Goal: Task Accomplishment & Management: Manage account settings

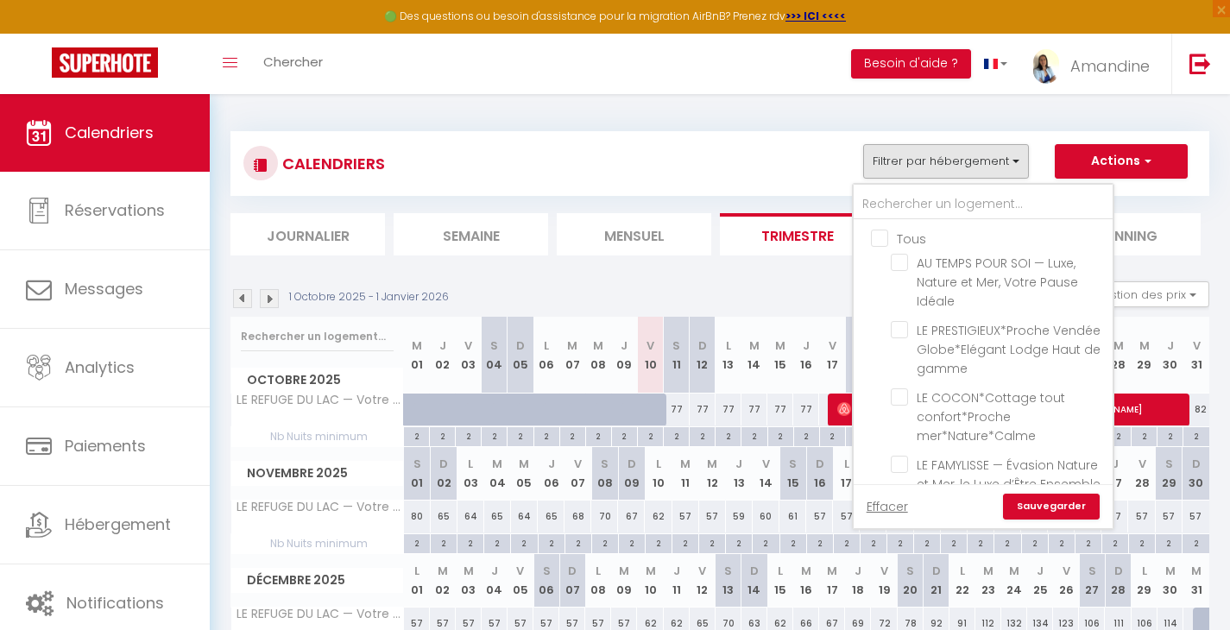
click at [885, 244] on input "Tous" at bounding box center [1000, 237] width 259 height 17
checkbox input "true"
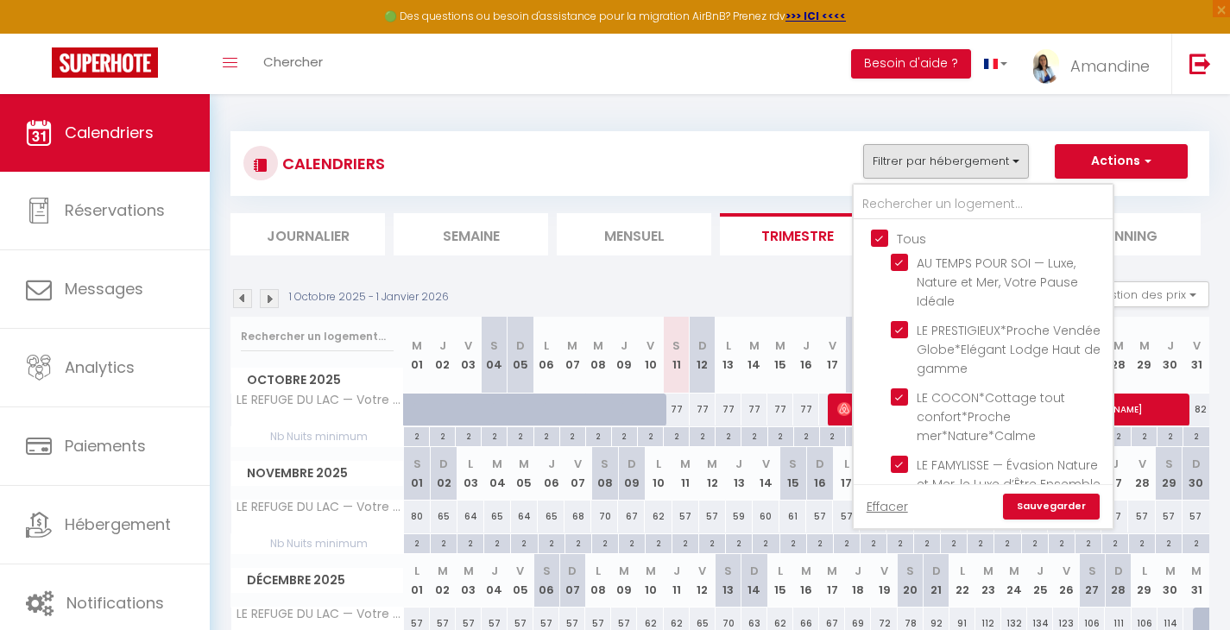
checkbox input "true"
click at [1046, 518] on link "Sauvegarder" at bounding box center [1051, 507] width 97 height 26
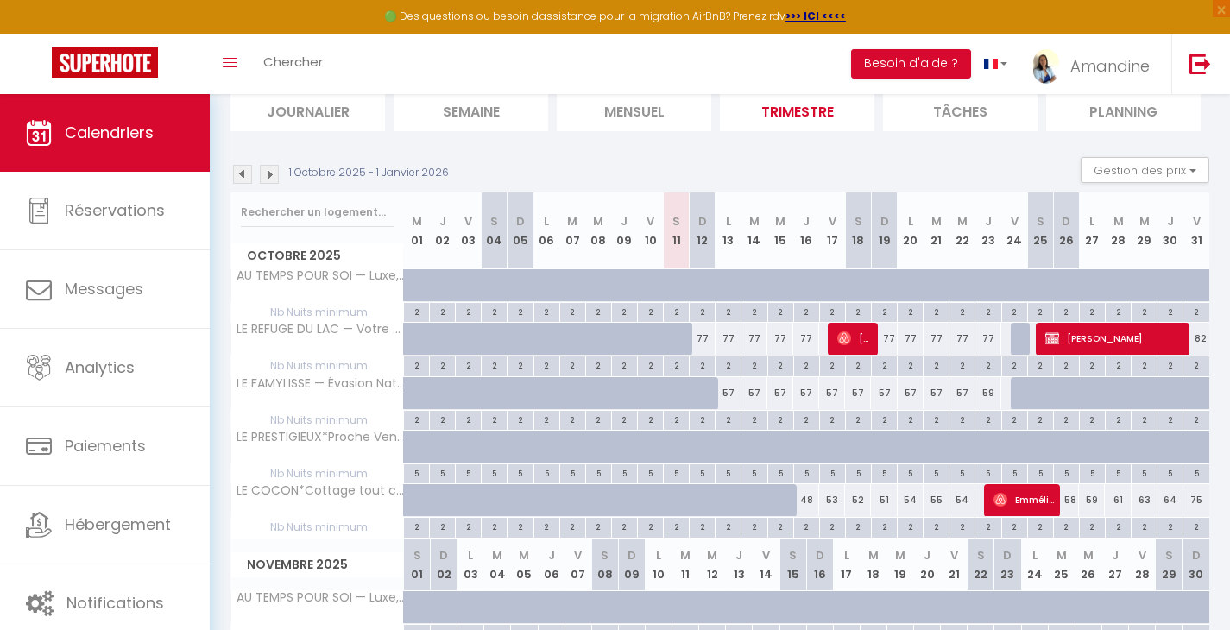
scroll to position [138, 0]
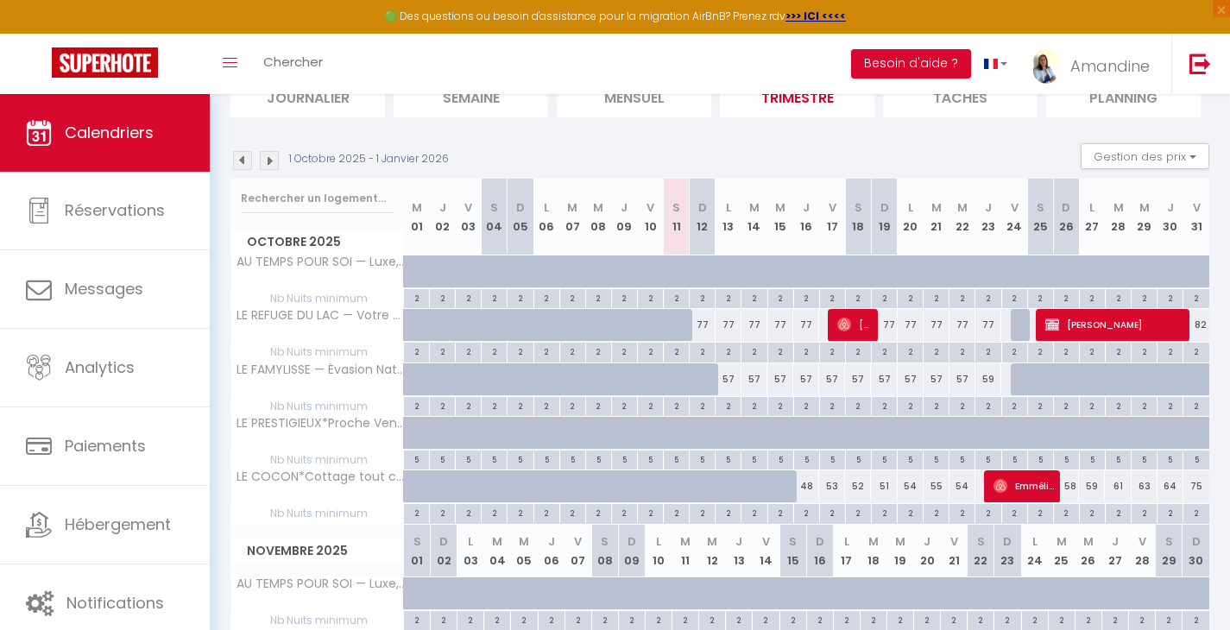
click at [1026, 482] on span "[PERSON_NAME]" at bounding box center [1024, 486] width 60 height 33
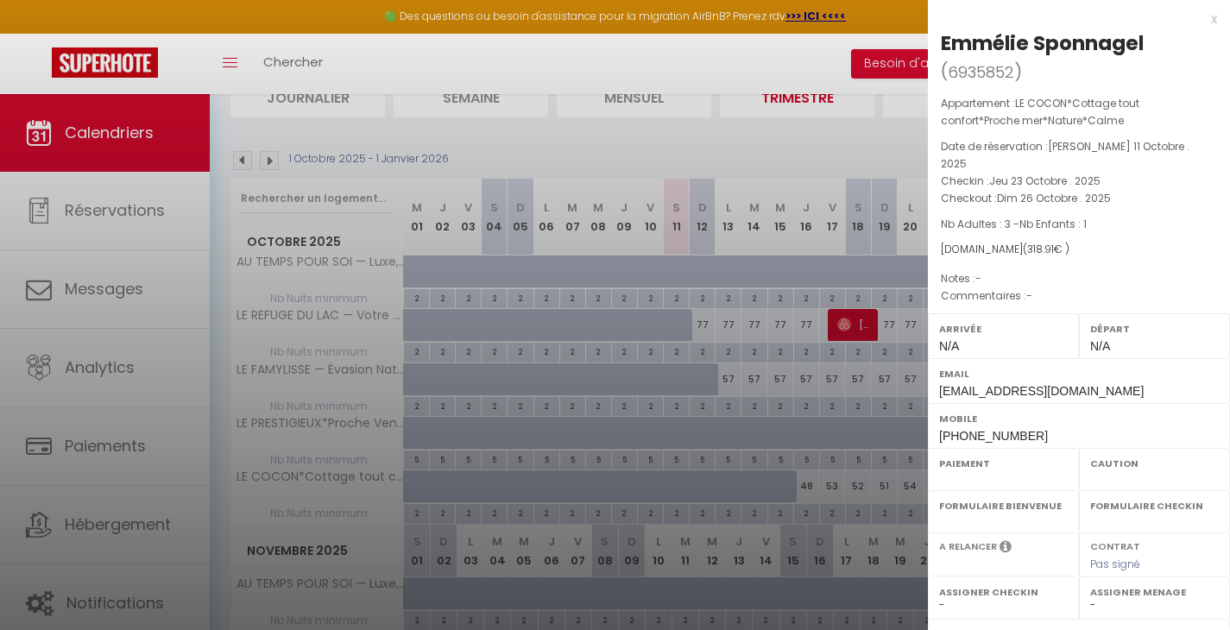
select select "OK"
select select "0"
select select "1"
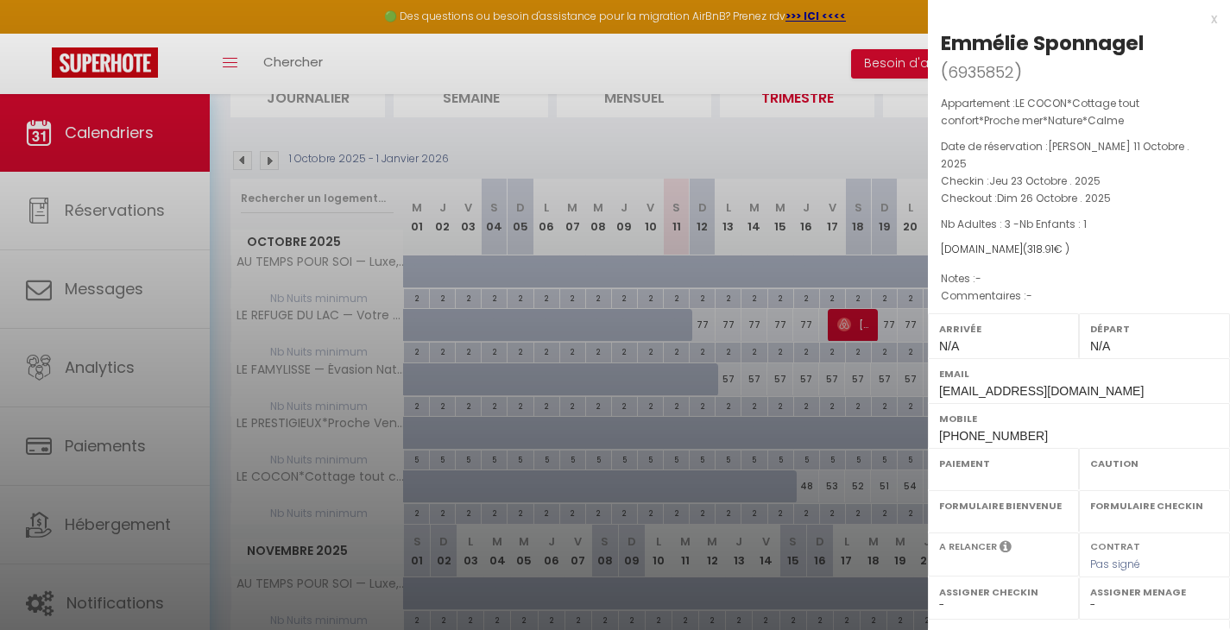
select select
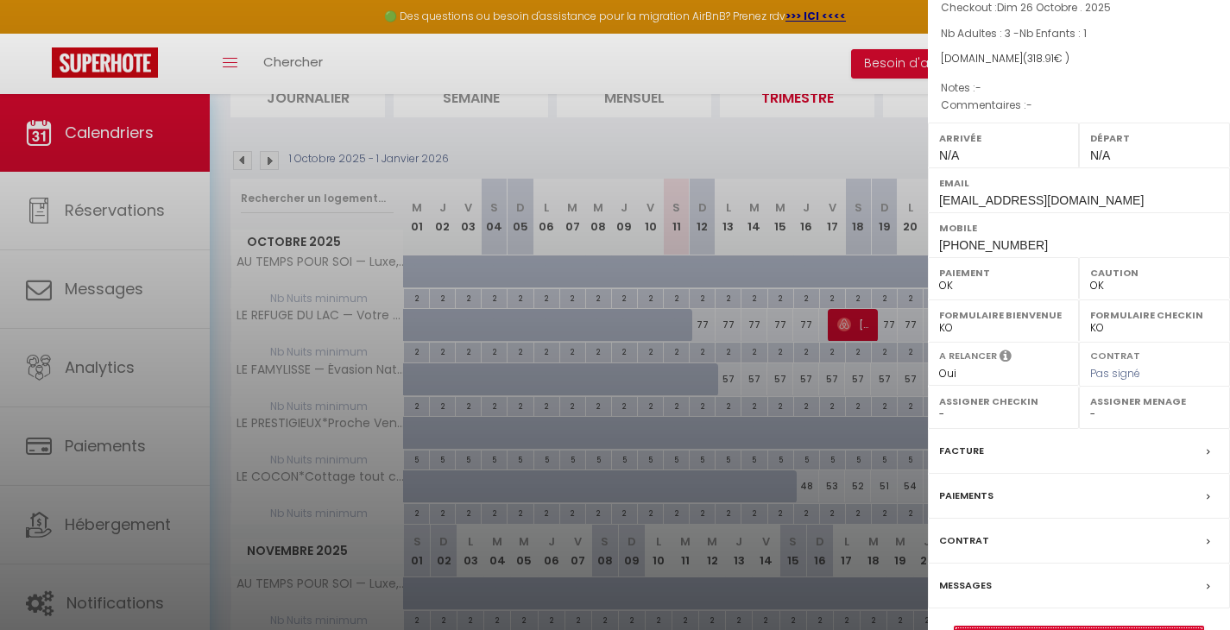
click at [1027, 627] on link "Détails de la réservation" at bounding box center [1079, 638] width 249 height 22
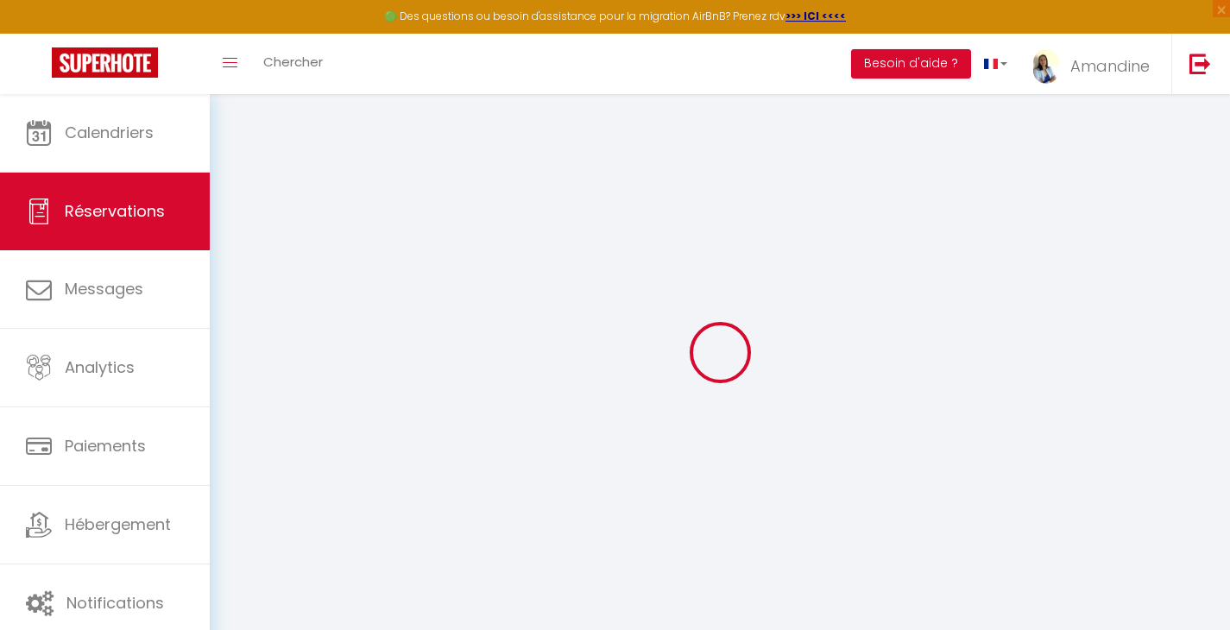
scroll to position [28, 0]
select select
select select "15"
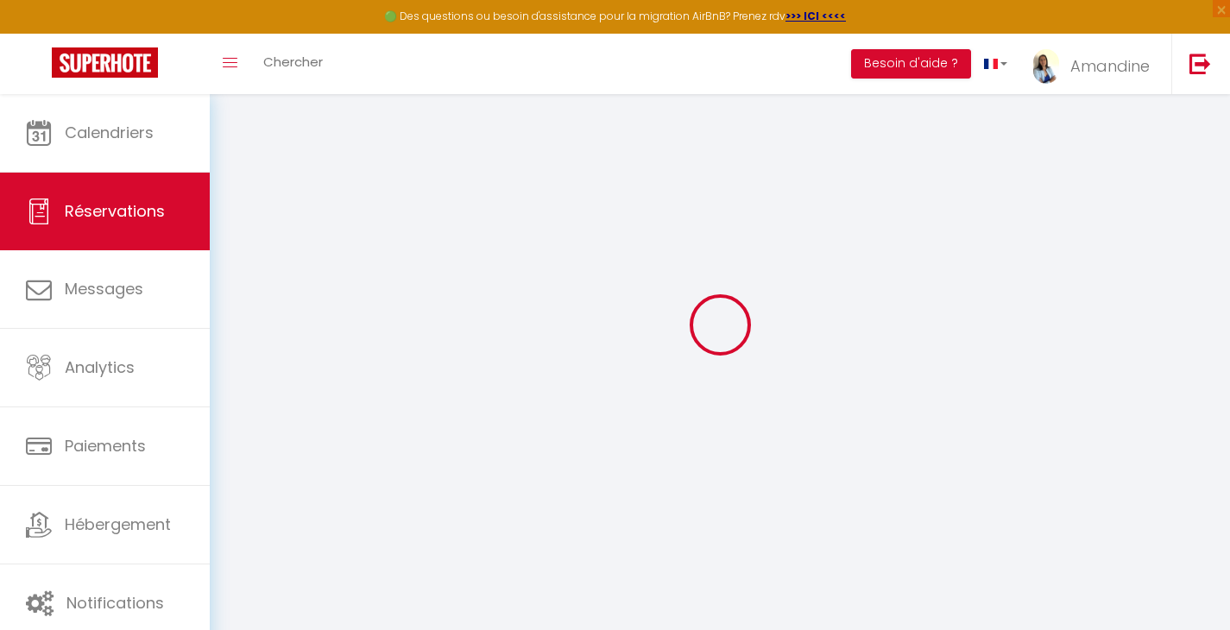
checkbox input "false"
select select
checkbox input "false"
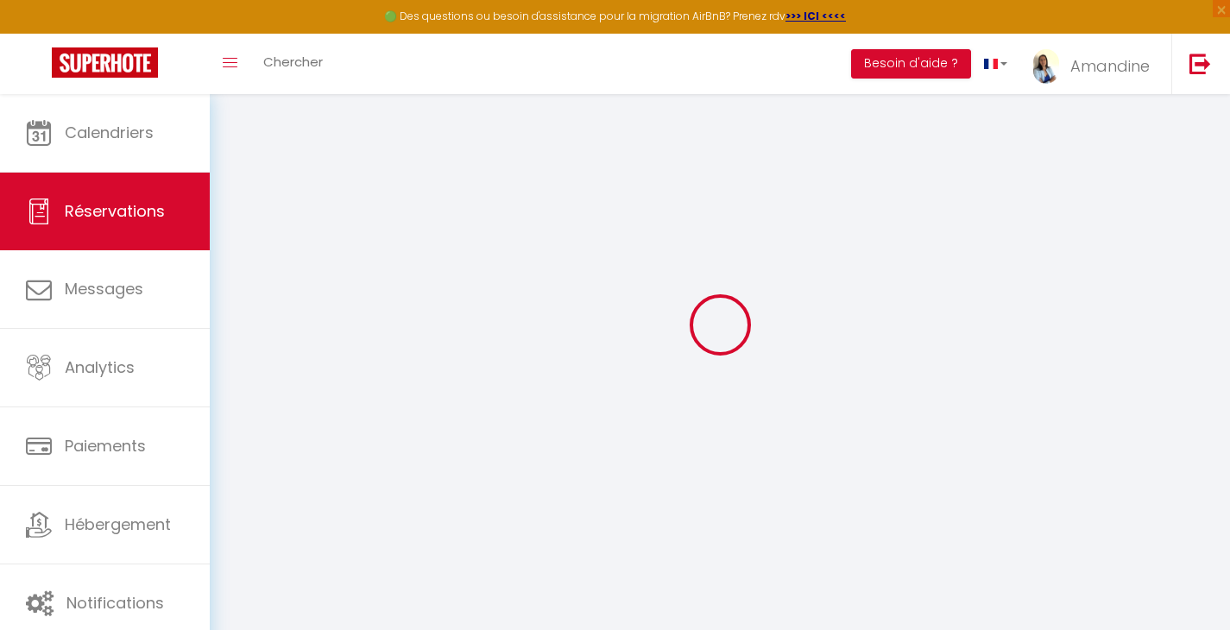
select select
checkbox input "false"
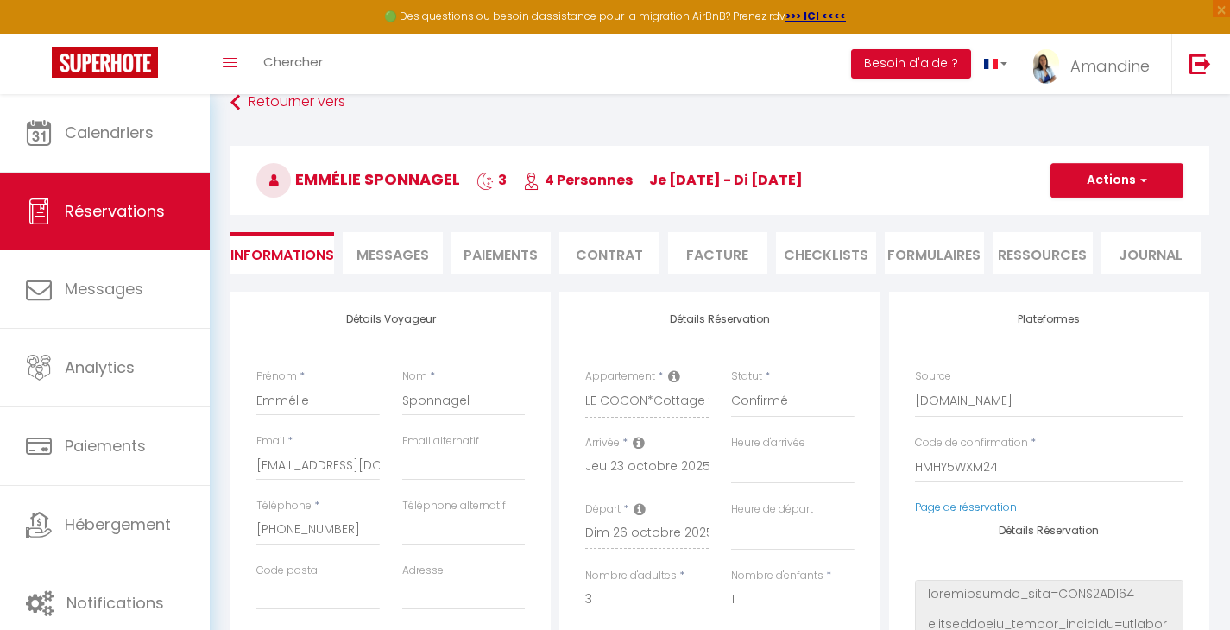
scroll to position [0, 0]
select select
type input "94"
type input "8.91"
select select
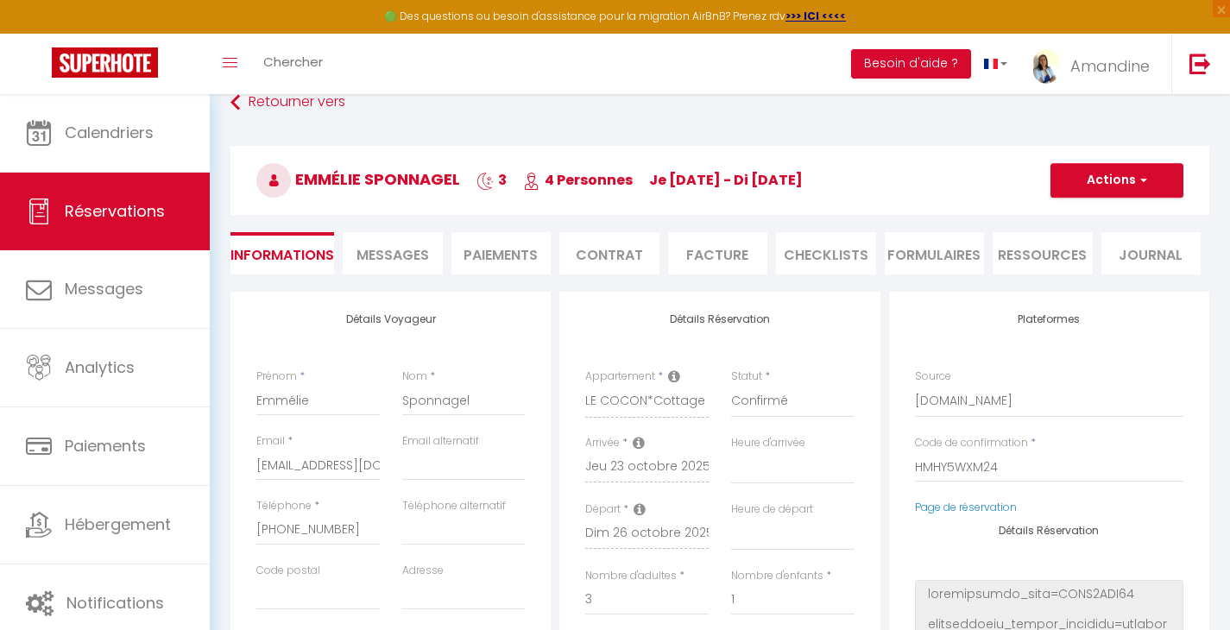
select select
checkbox input "false"
select select
checkbox input "false"
select select
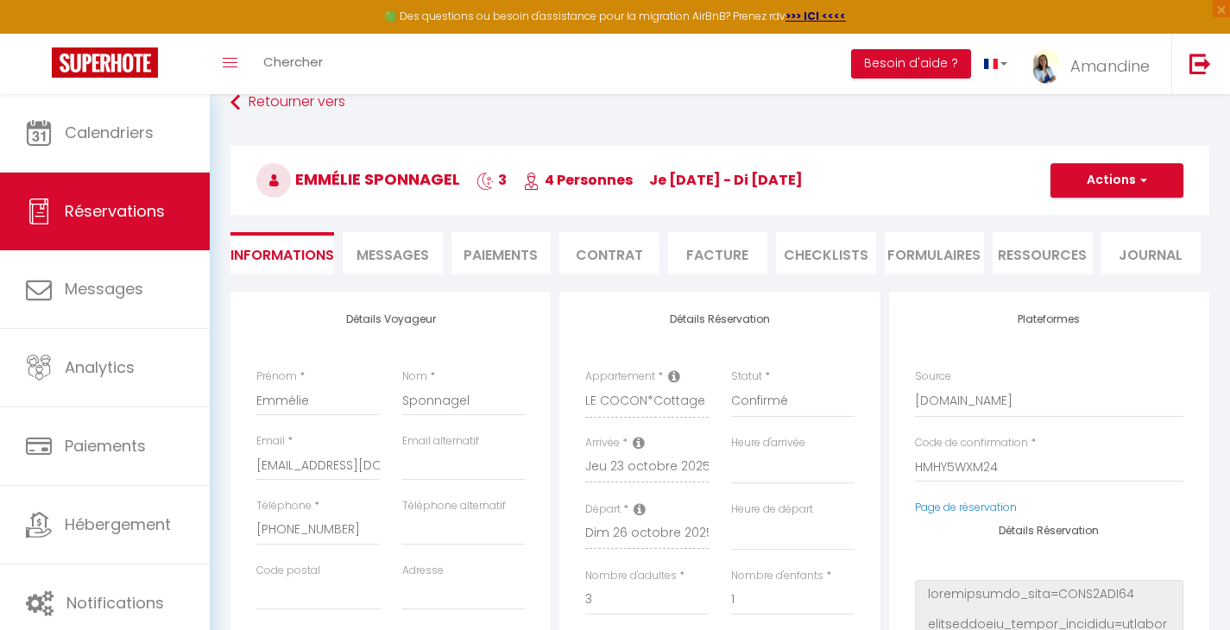
select select
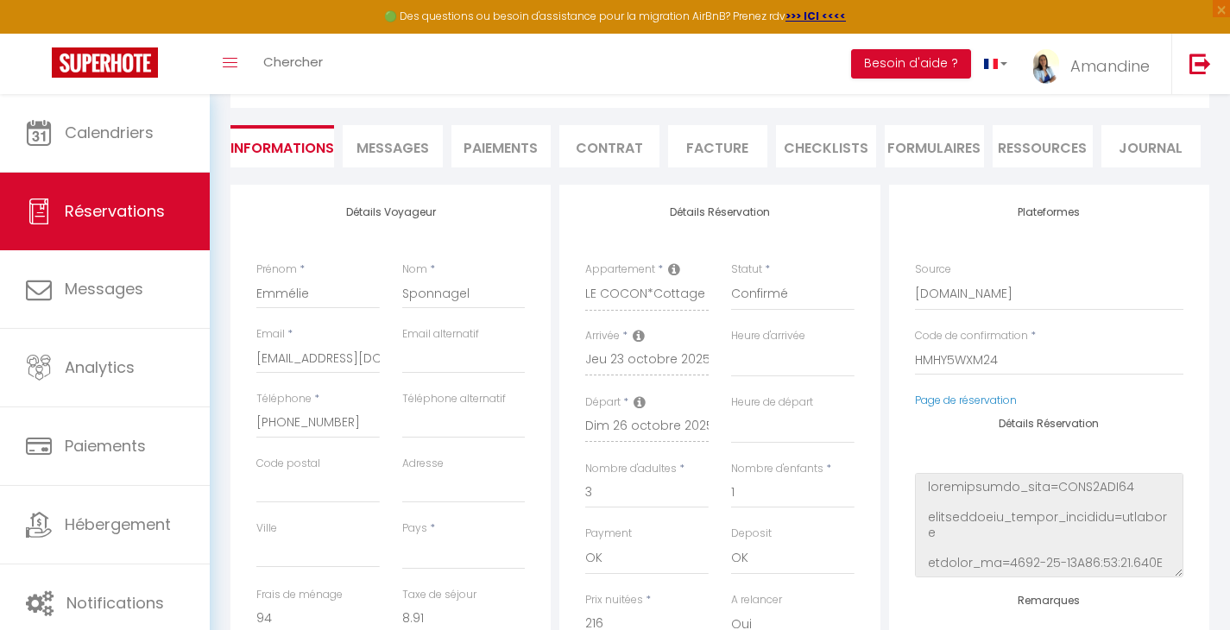
scroll to position [138, 0]
click at [416, 154] on span "Messages" at bounding box center [393, 145] width 73 height 20
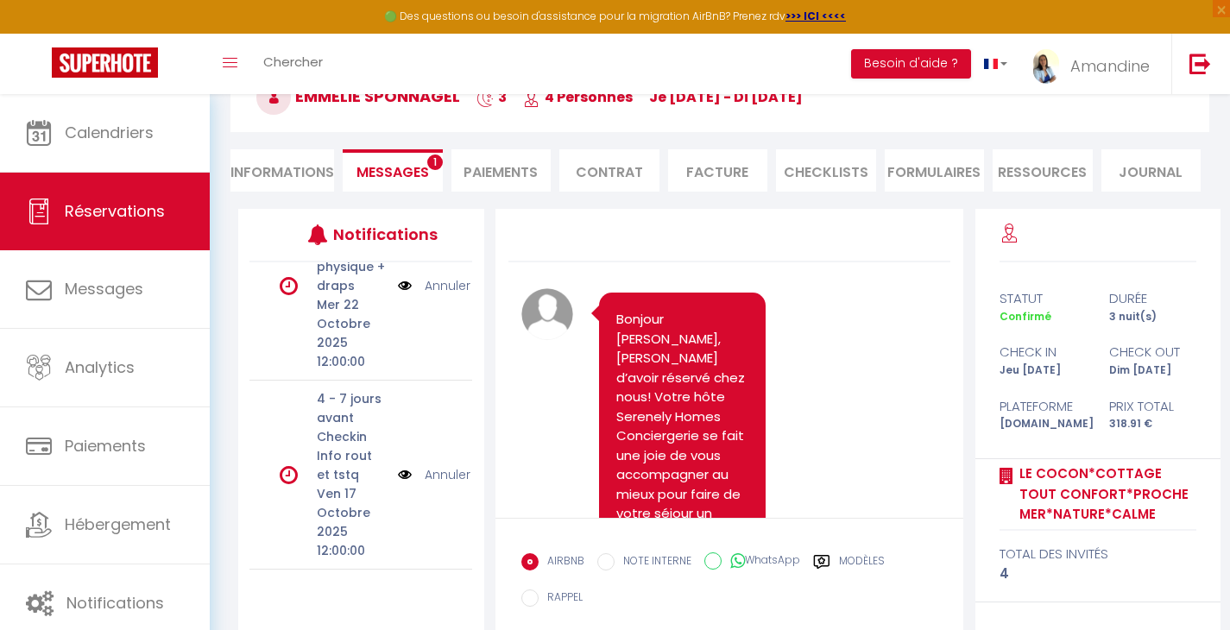
scroll to position [1097, 0]
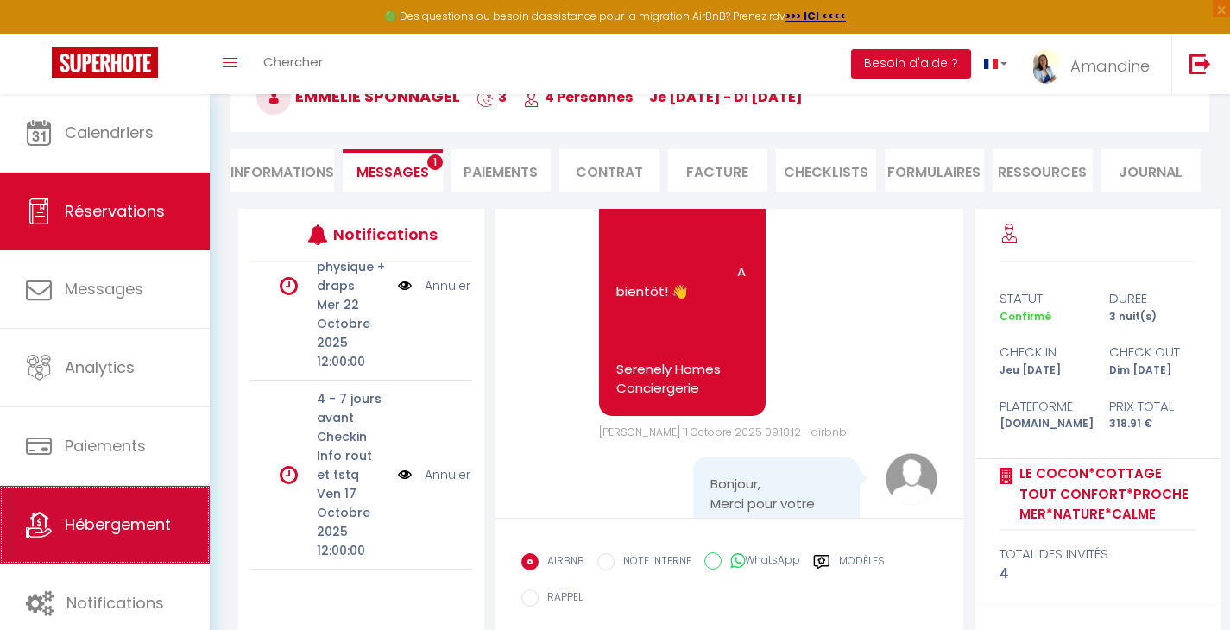
click at [99, 529] on span "Hébergement" at bounding box center [118, 525] width 106 height 22
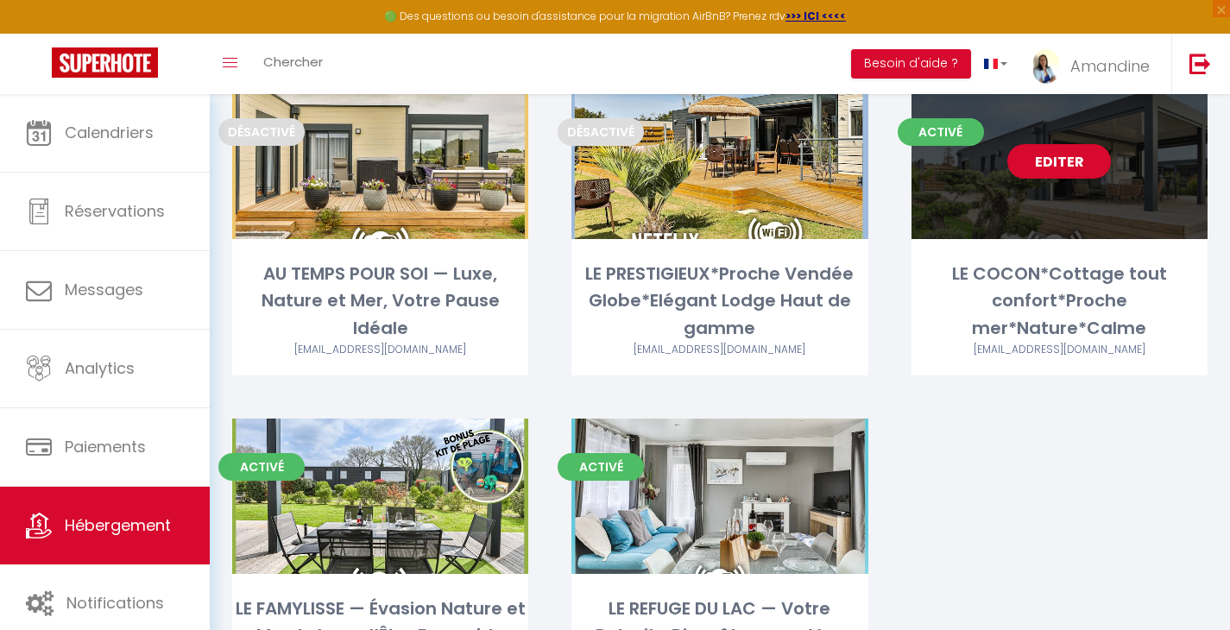
scroll to position [28, 0]
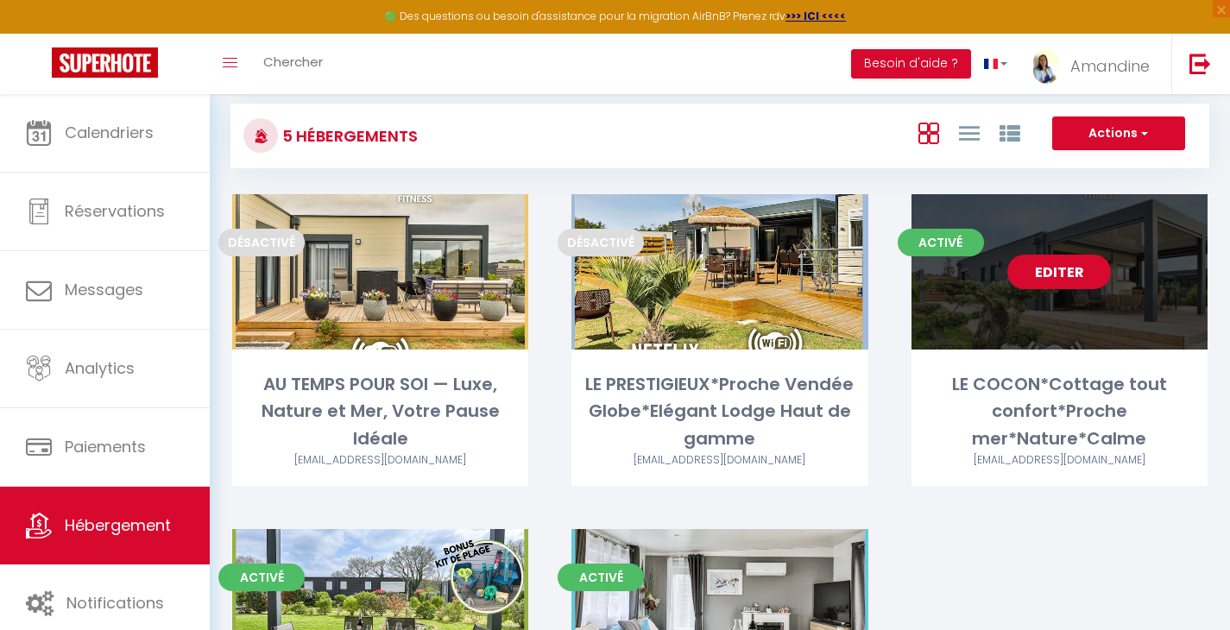
click at [1067, 276] on link "Editer" at bounding box center [1060, 272] width 104 height 35
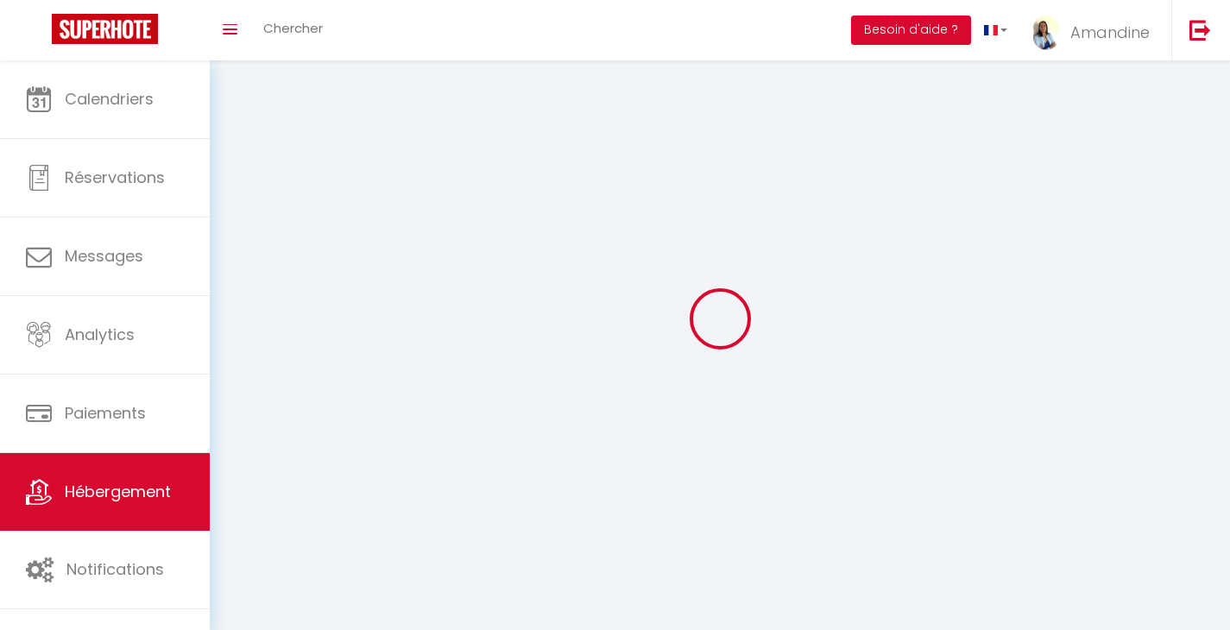
select select "28"
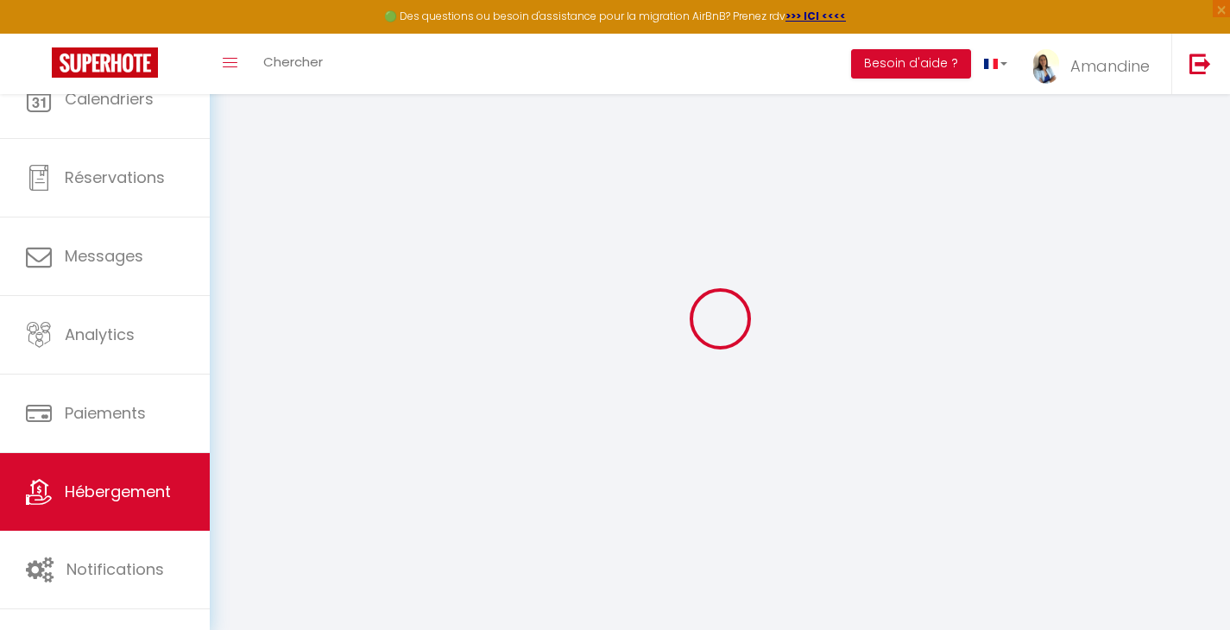
select select
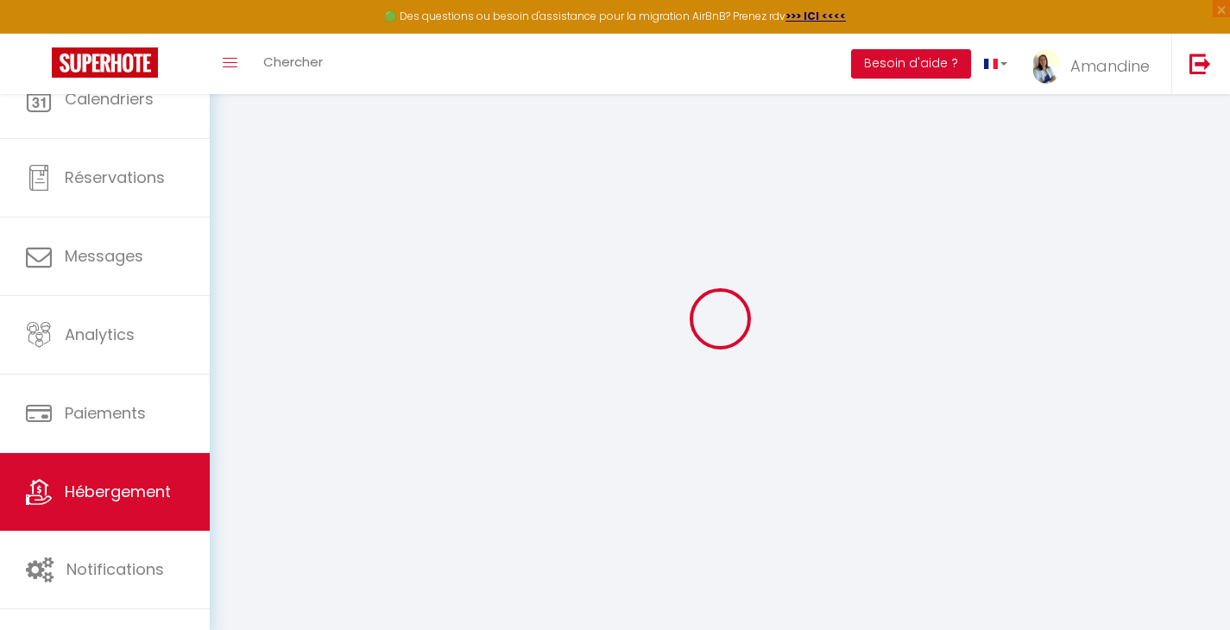
select select
checkbox input "false"
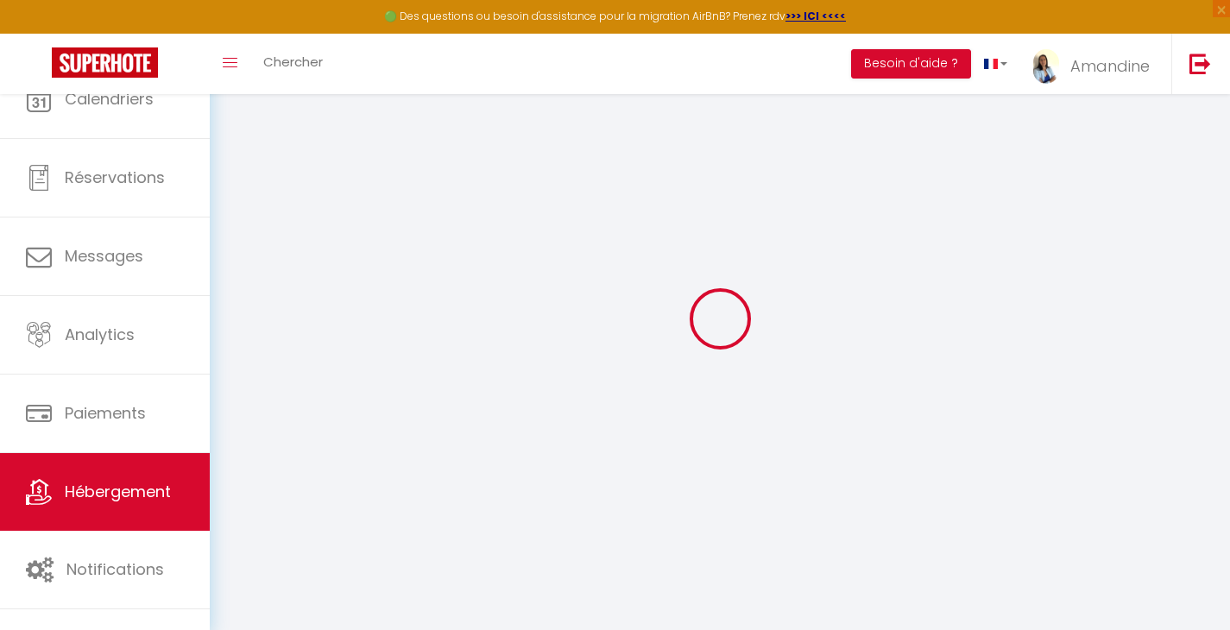
select select
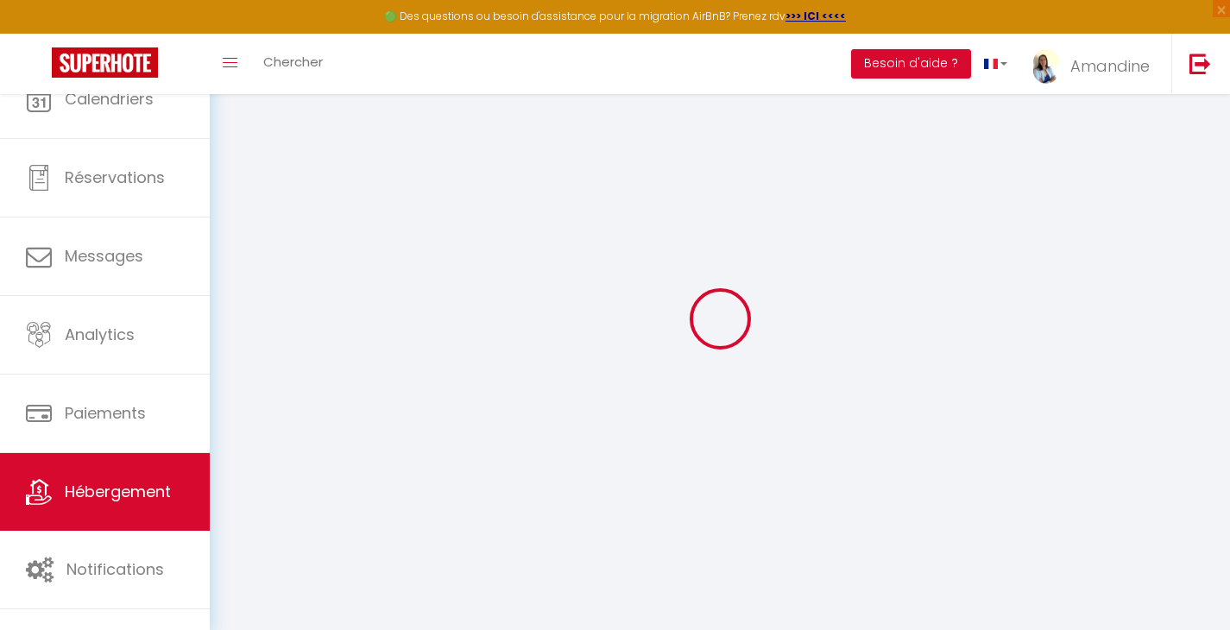
select select
checkbox input "false"
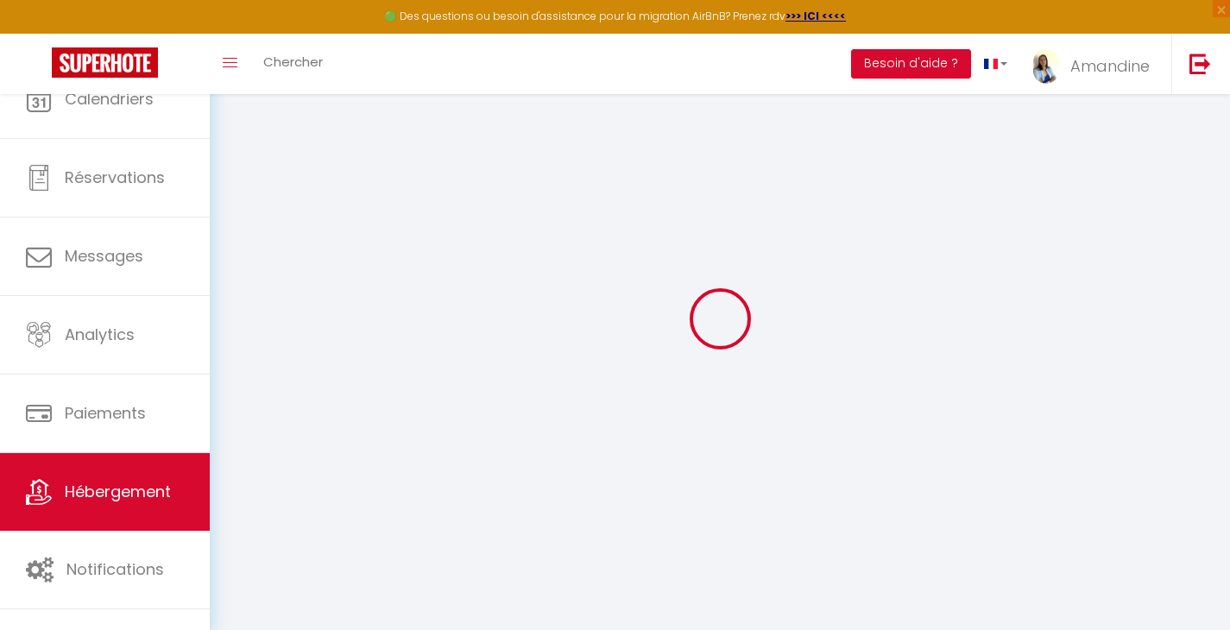
checkbox input "false"
select select
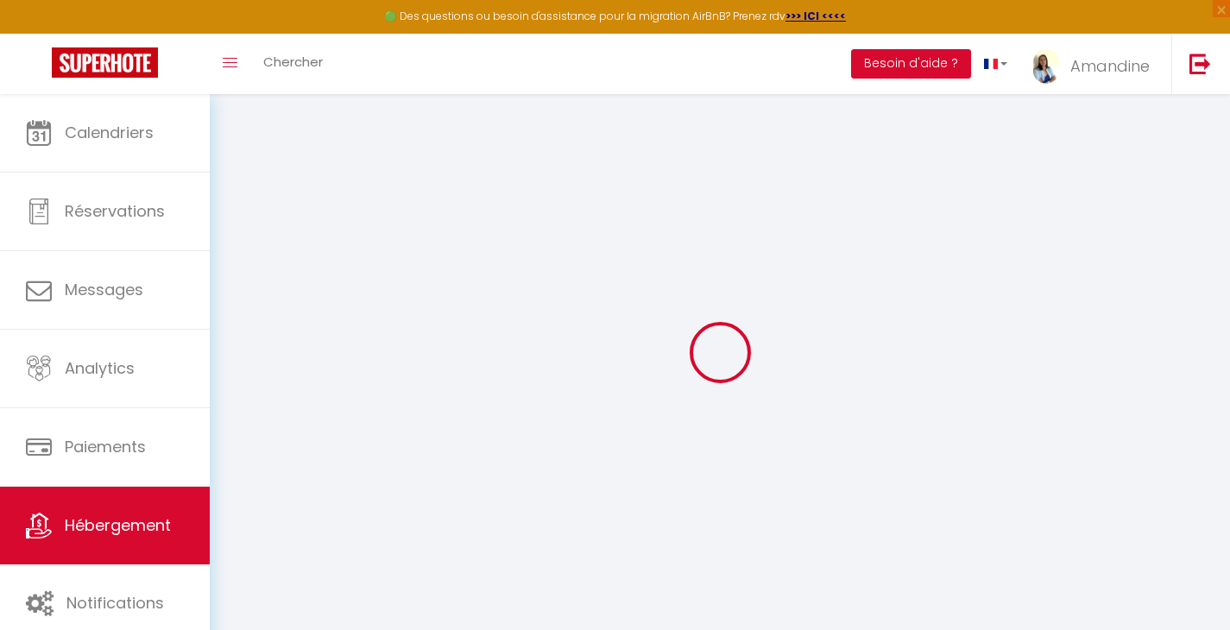
select select
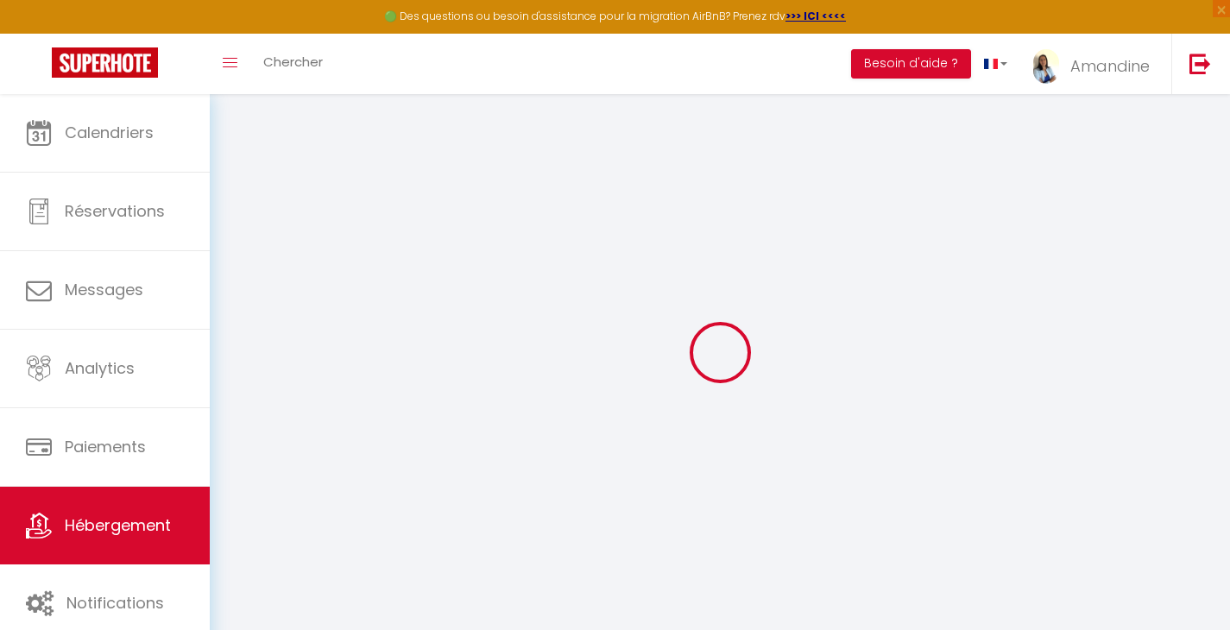
select select
checkbox input "false"
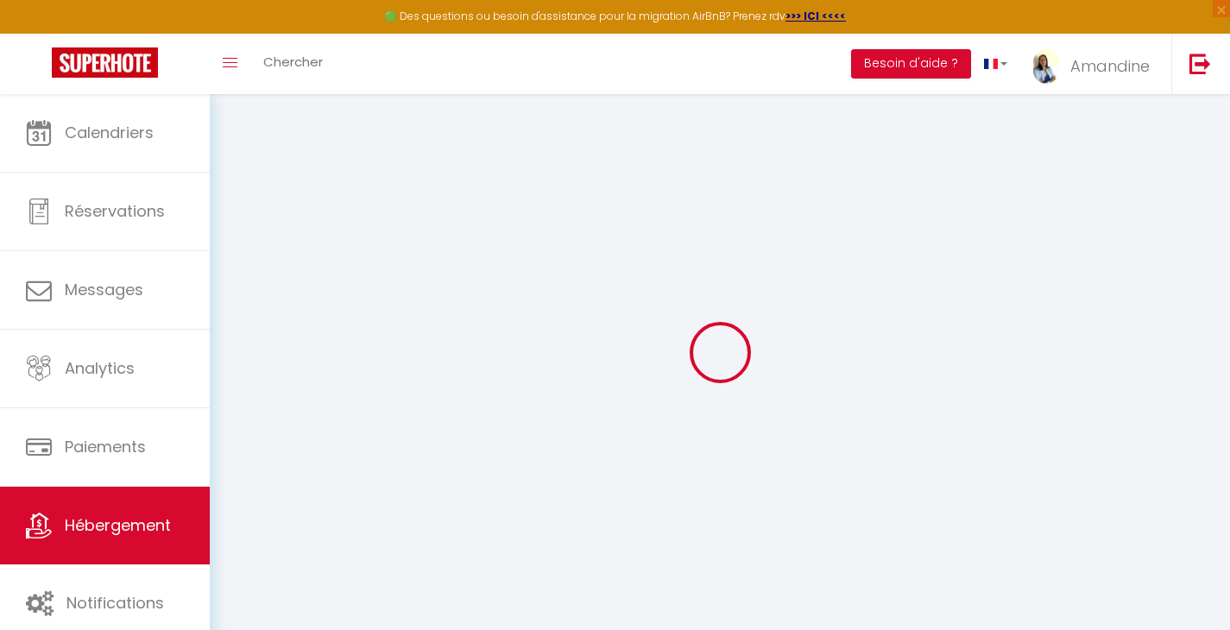
select select
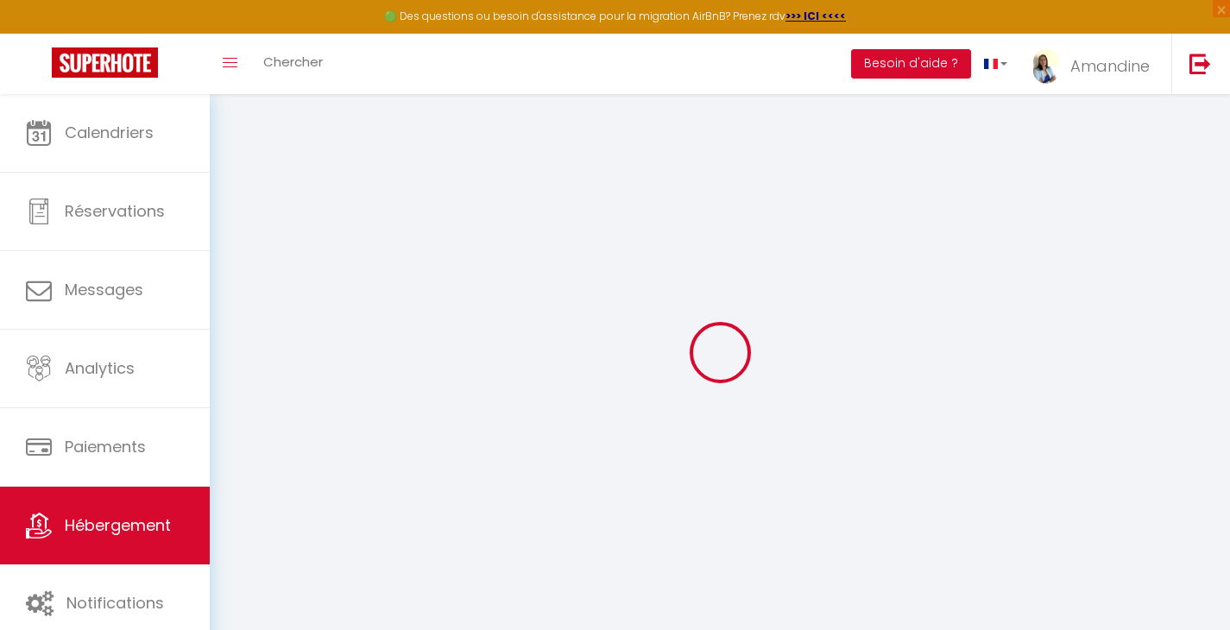
select select
checkbox input "false"
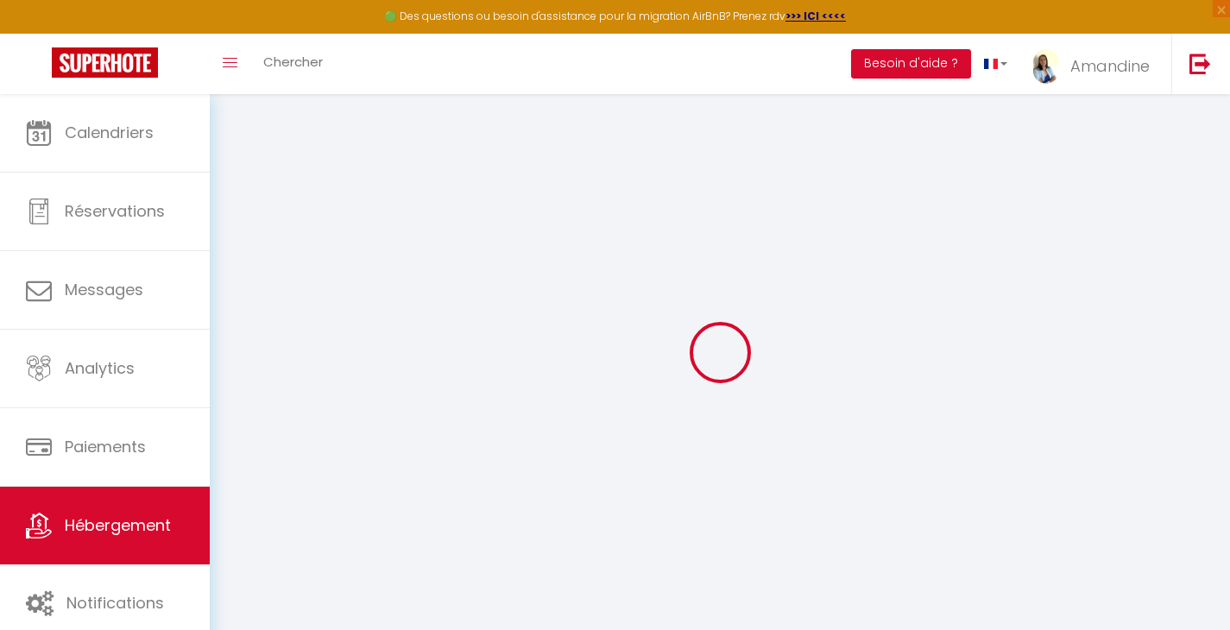
checkbox input "false"
select select
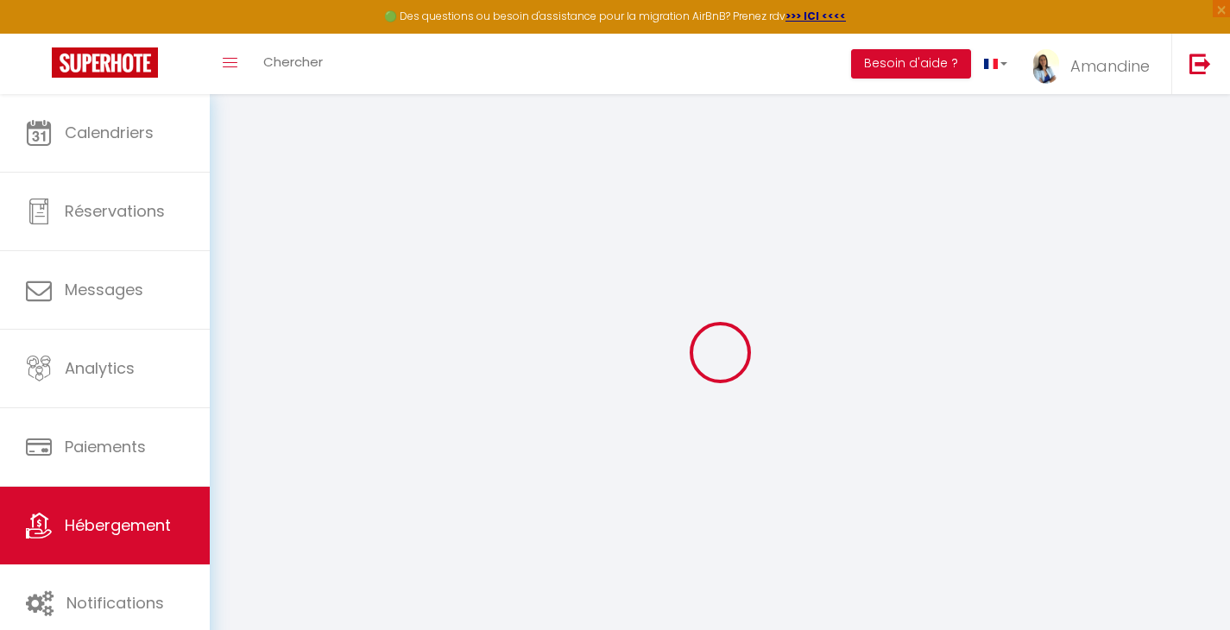
select select
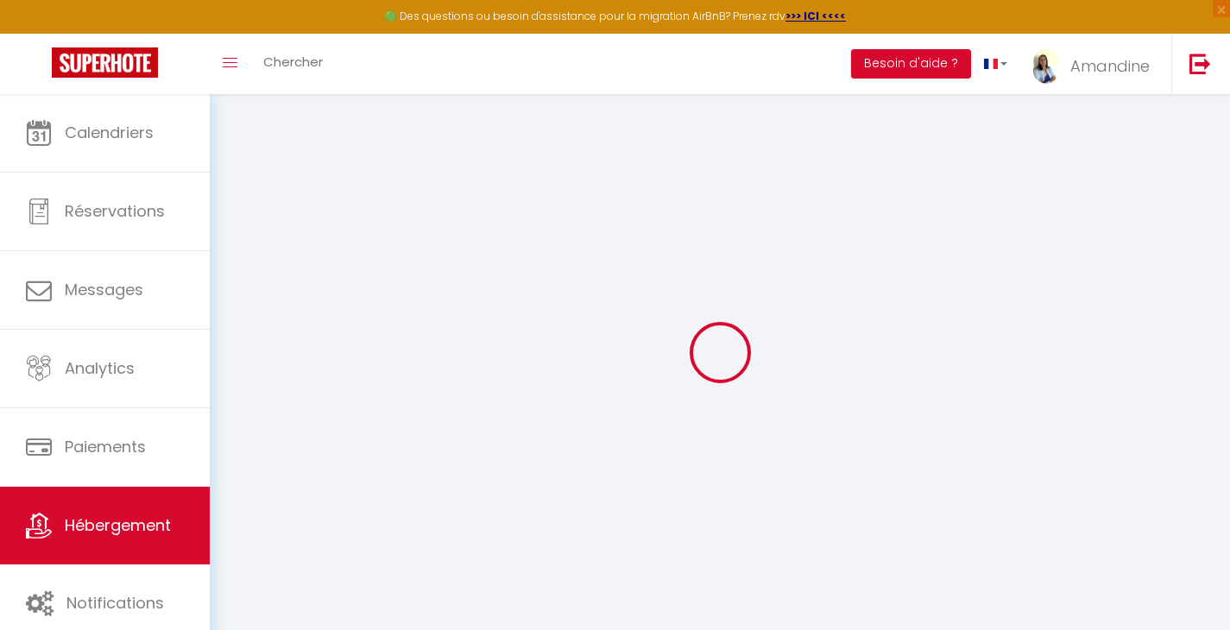
checkbox input "false"
select select
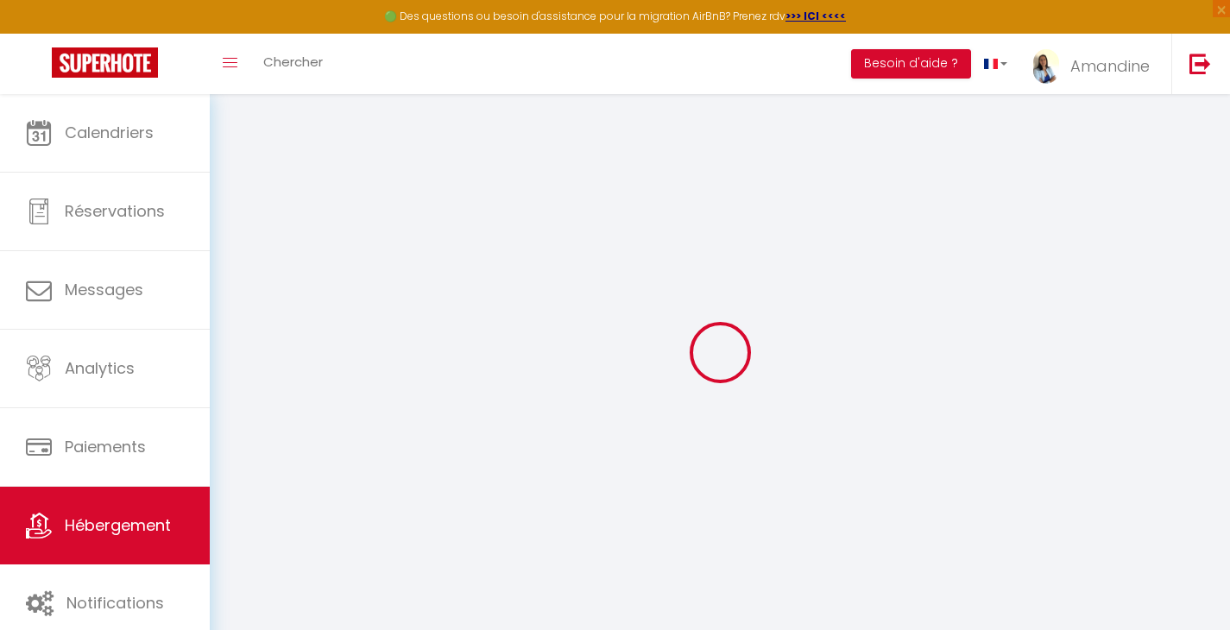
select select
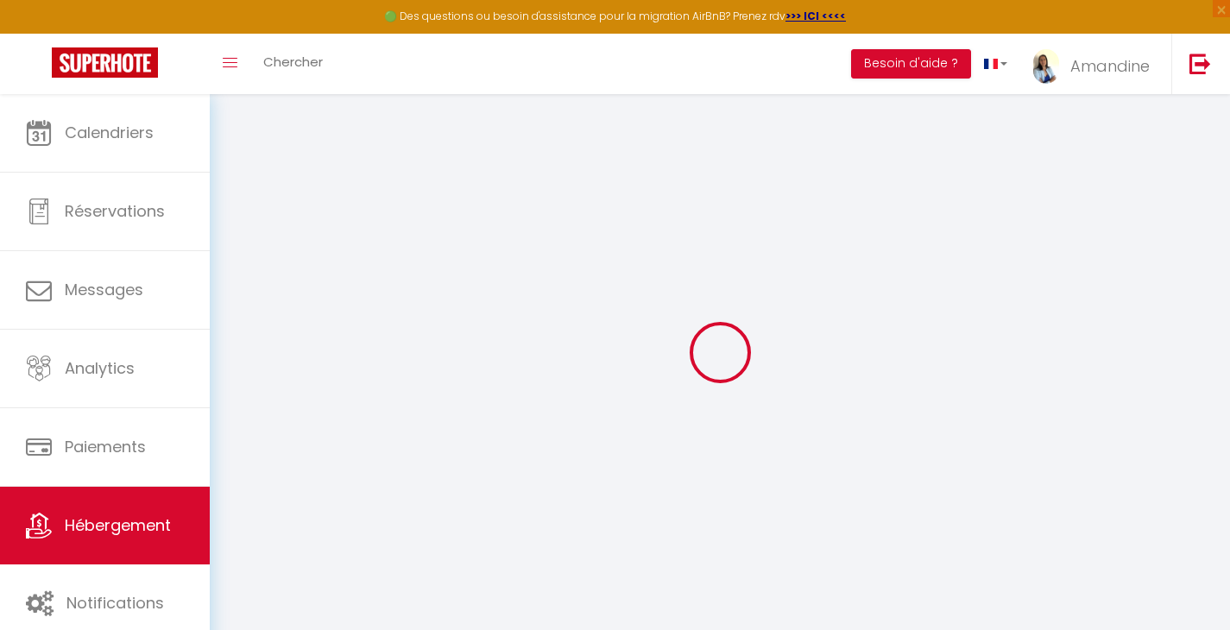
select select
checkbox input "false"
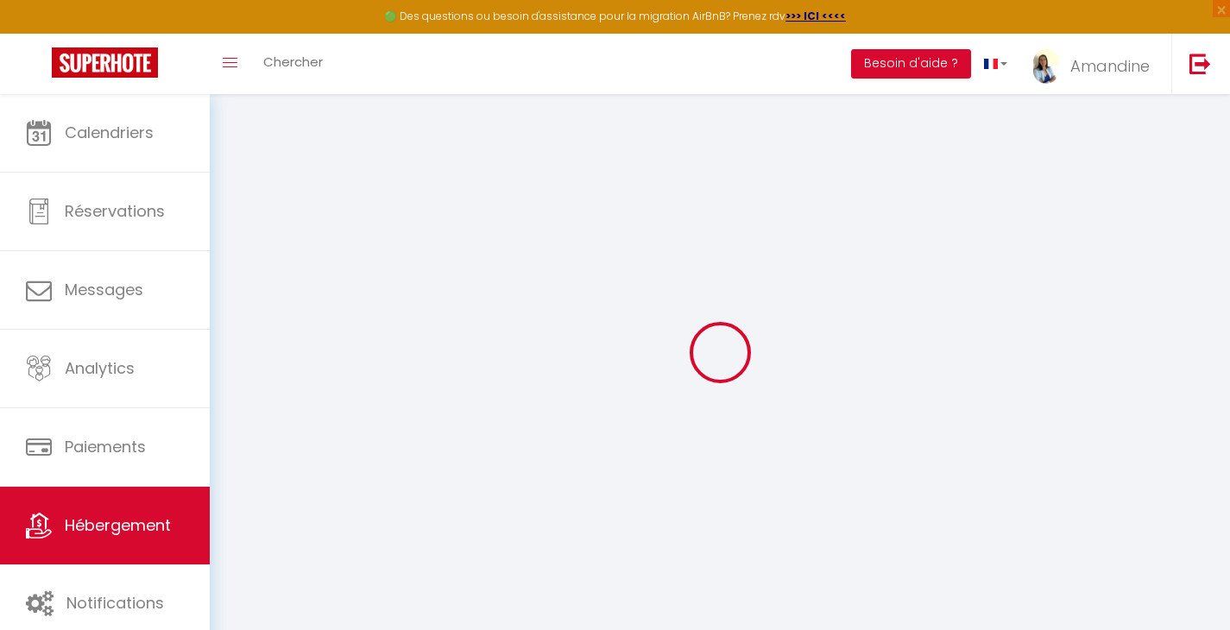
checkbox input "false"
select select
type input "LE COCON*Cottage tout confort*Proche mer*Nature*Calme"
type input "Serenely Homes"
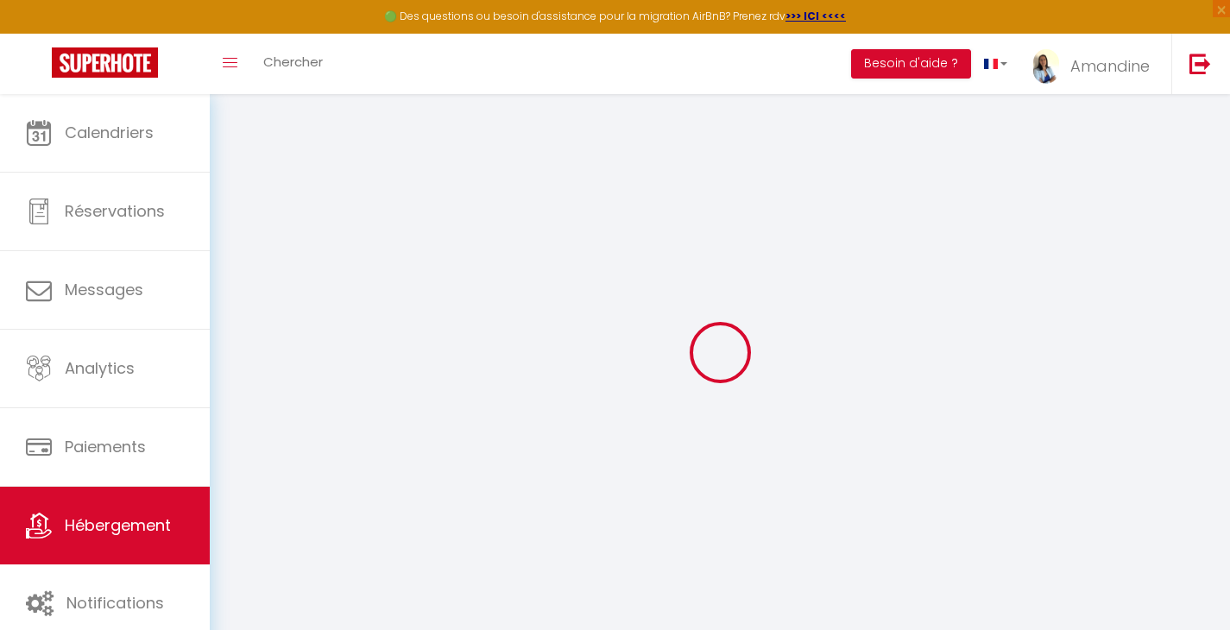
type input "Conciergerie"
type input "SCI [PERSON_NAME] [STREET_ADDRESS]"
type input "85000"
type input "LA ROCHE SUR YON"
select select "houses"
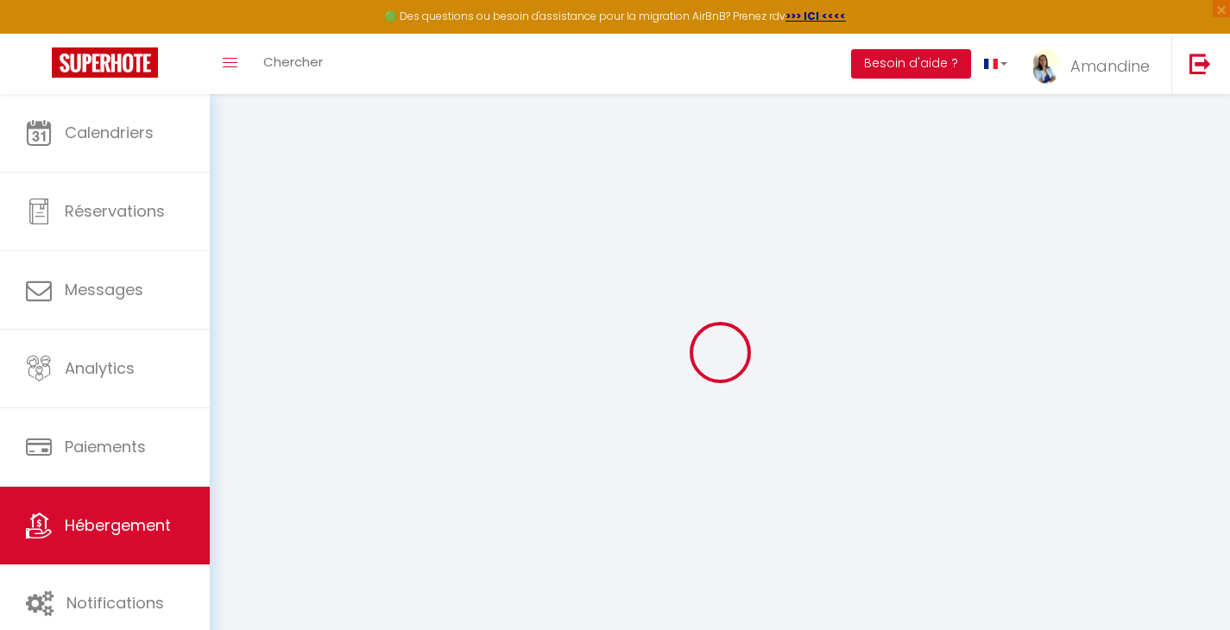
select select "4"
select select "2"
type input "75"
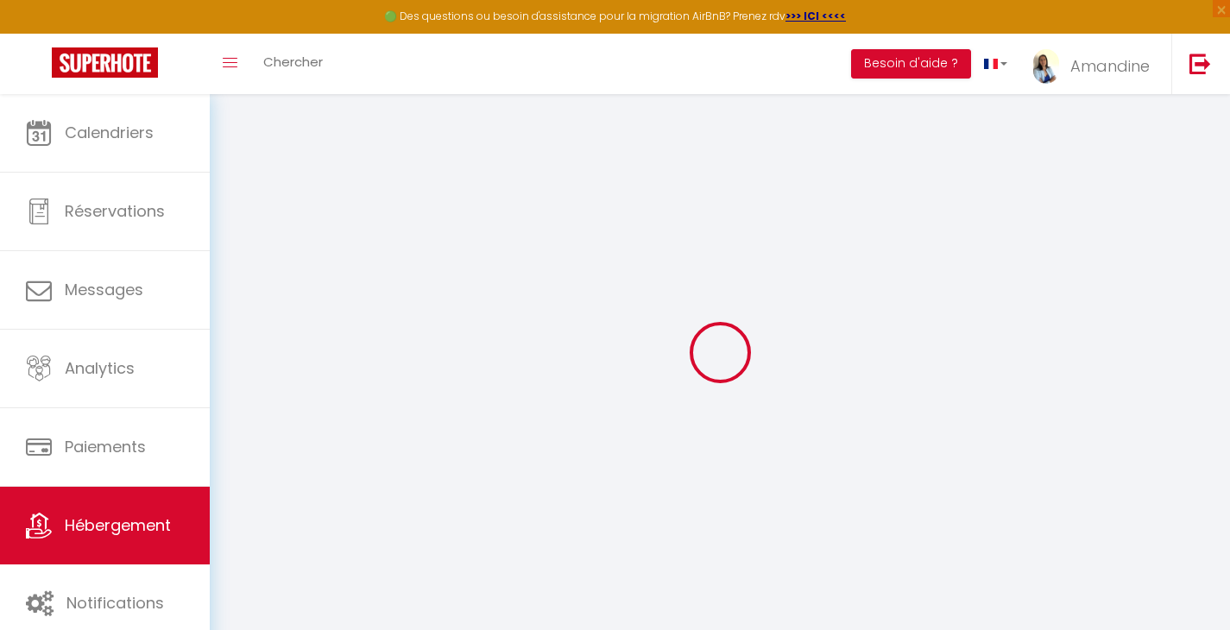
type input "3.41"
type input "400"
select select
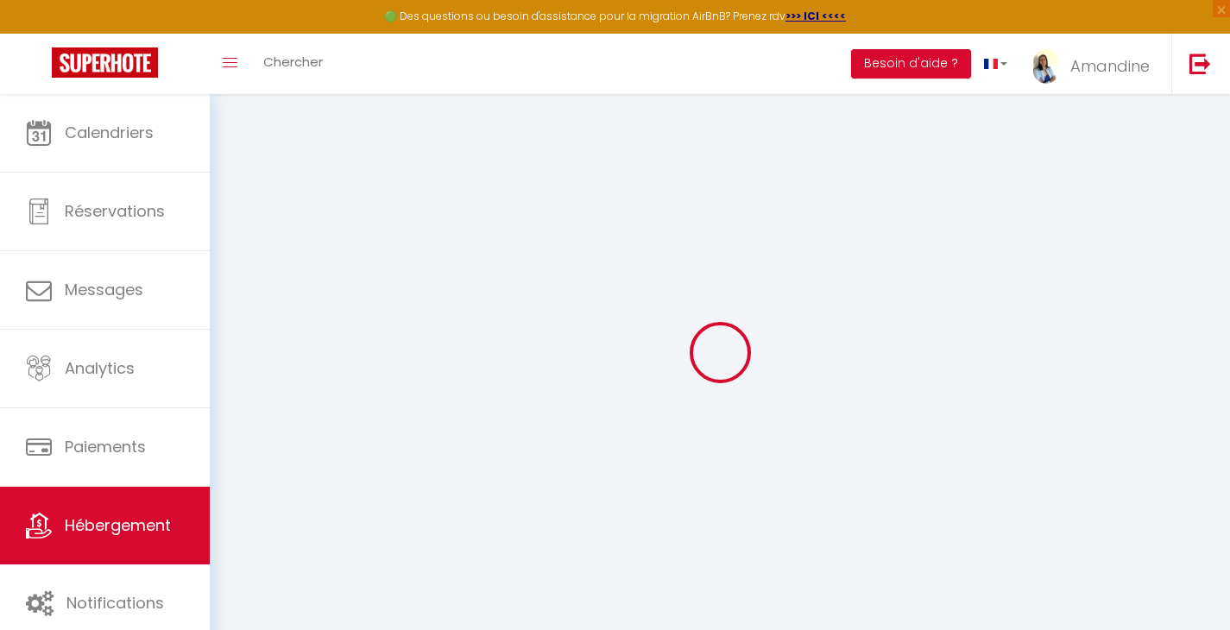
select select
type input "[STREET_ADDRESS]"
type input "85150"
type input "Sainte-Foy"
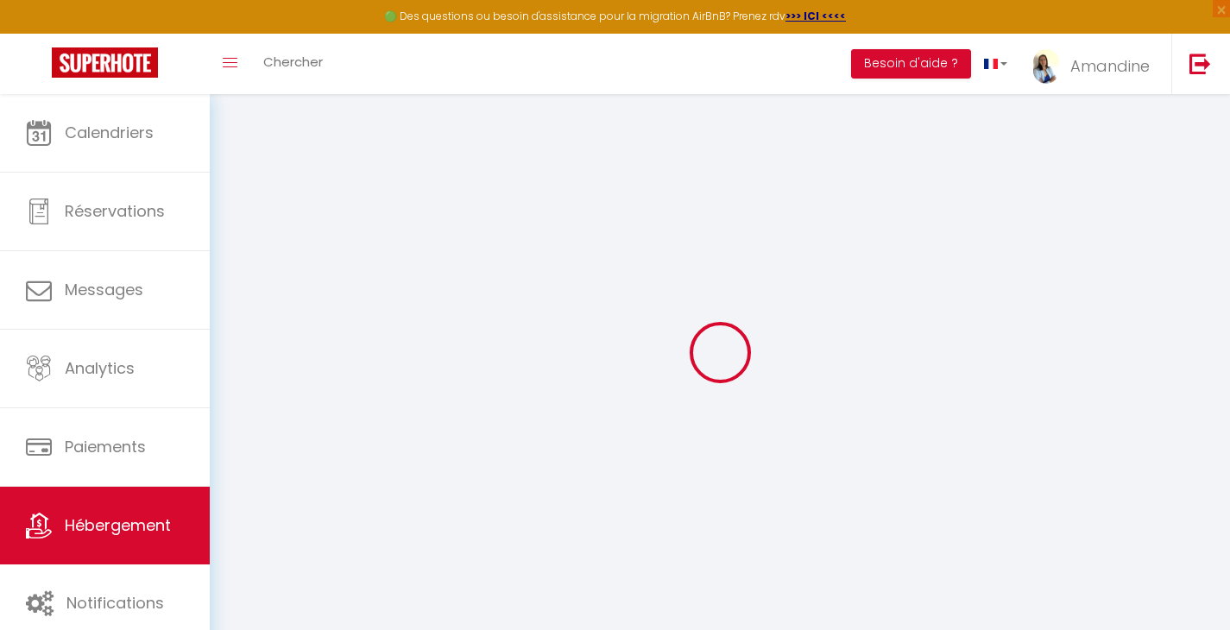
type input "[EMAIL_ADDRESS][DOMAIN_NAME]"
select select "10667"
checkbox input "false"
checkbox input "true"
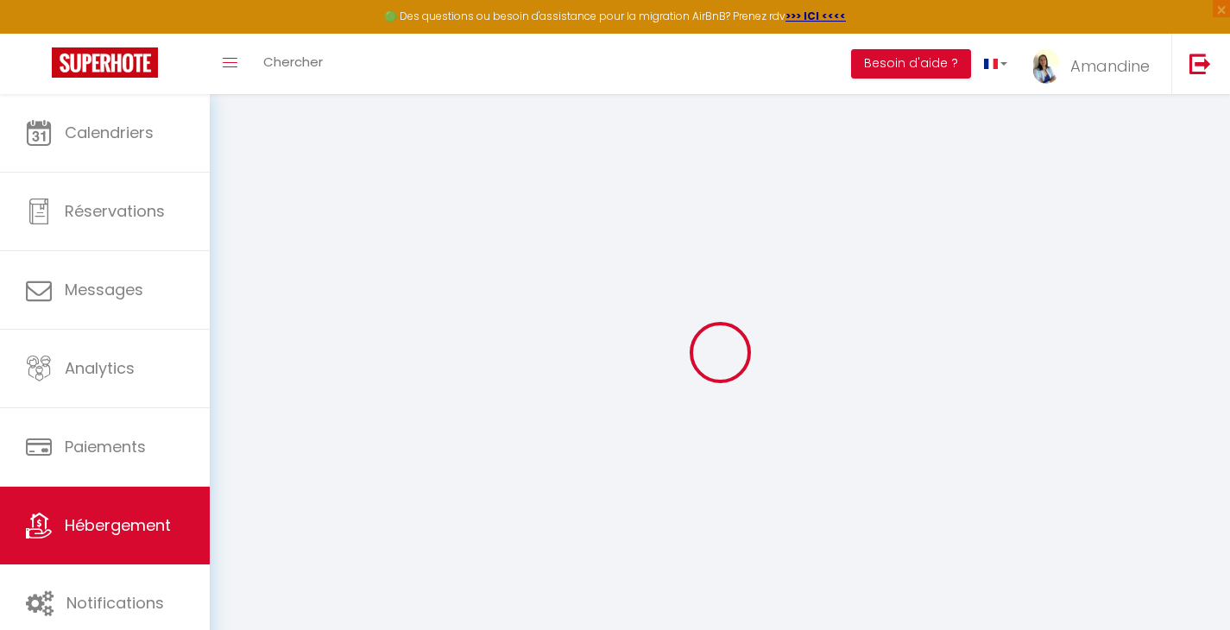
checkbox input "false"
type input "0"
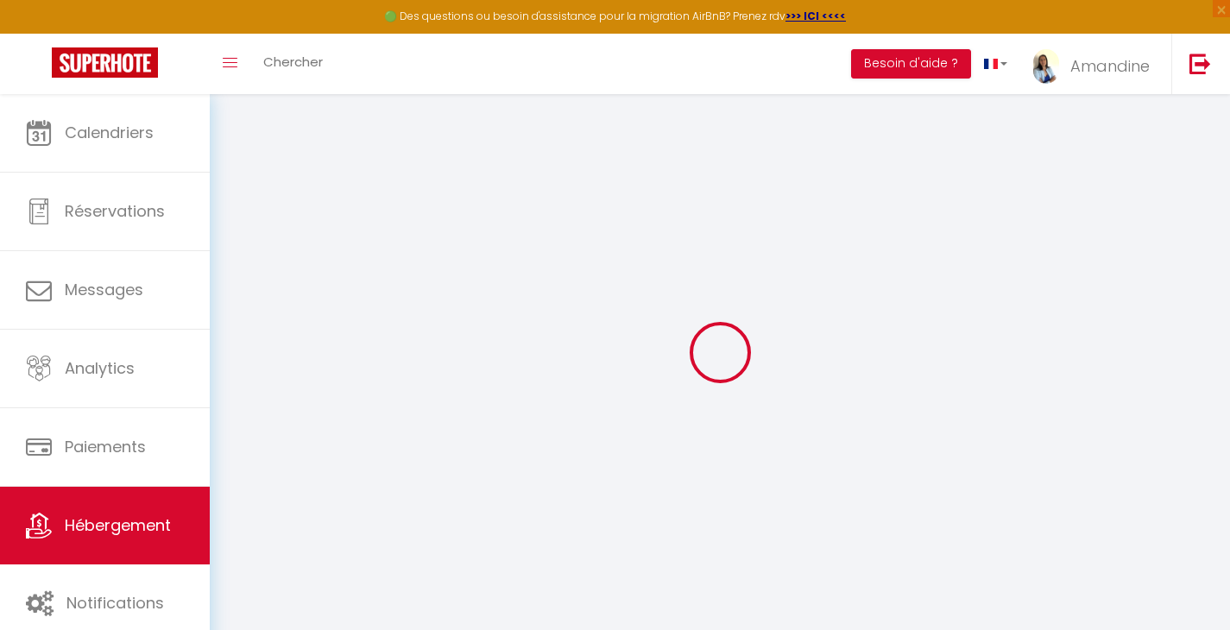
select select "cottage"
checkbox input "false"
checkbox input "true"
checkbox input "false"
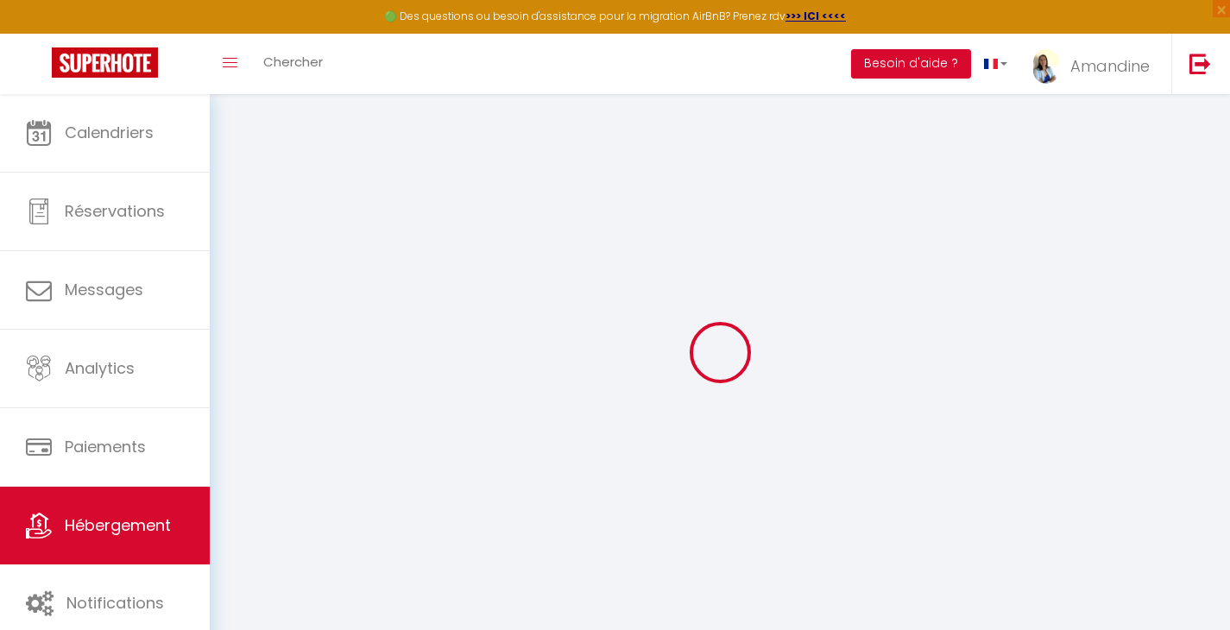
select select "16:00"
select select "19:00"
select select "10:00"
select select "30"
select select "45"
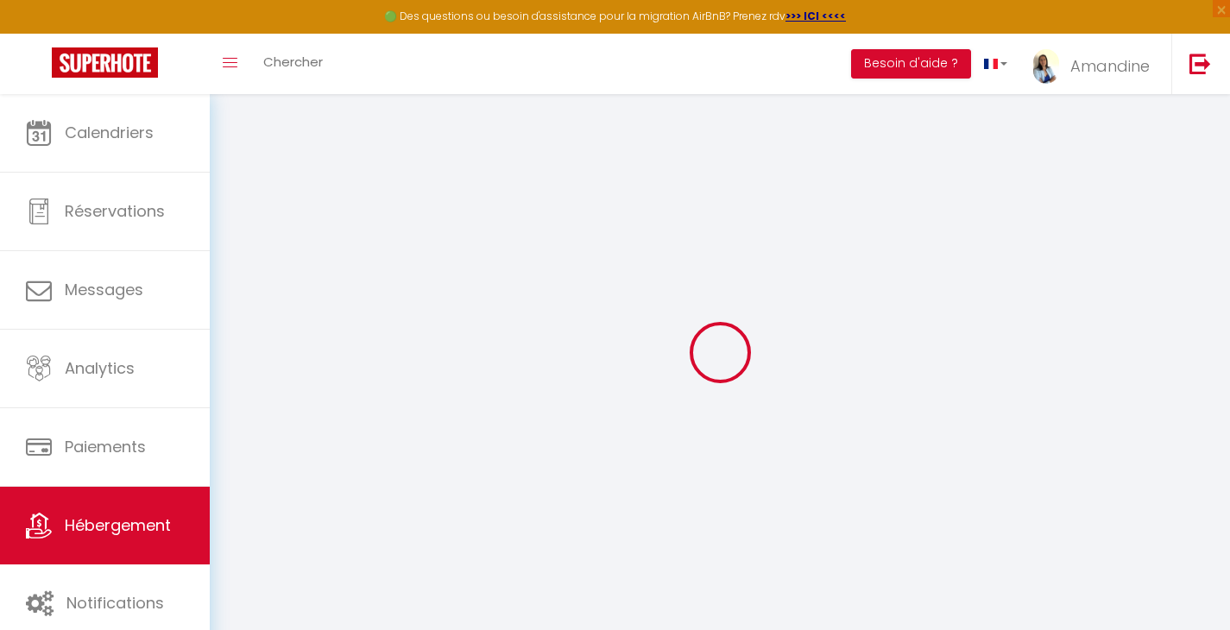
checkbox input "false"
checkbox input "true"
checkbox input "false"
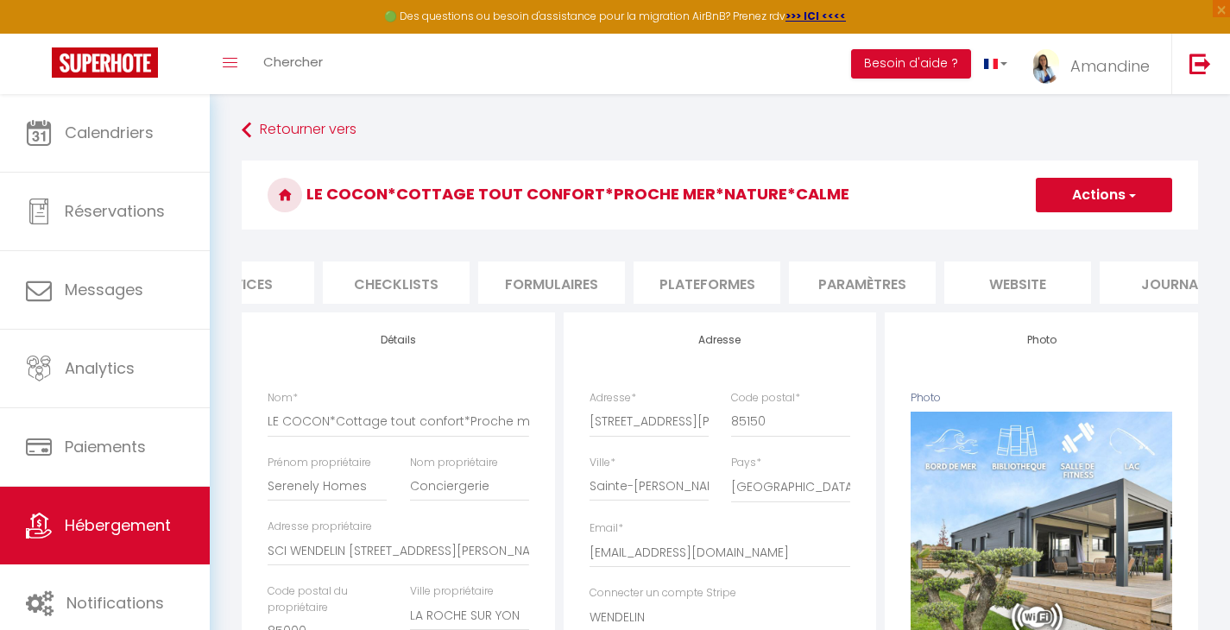
scroll to position [0, 589]
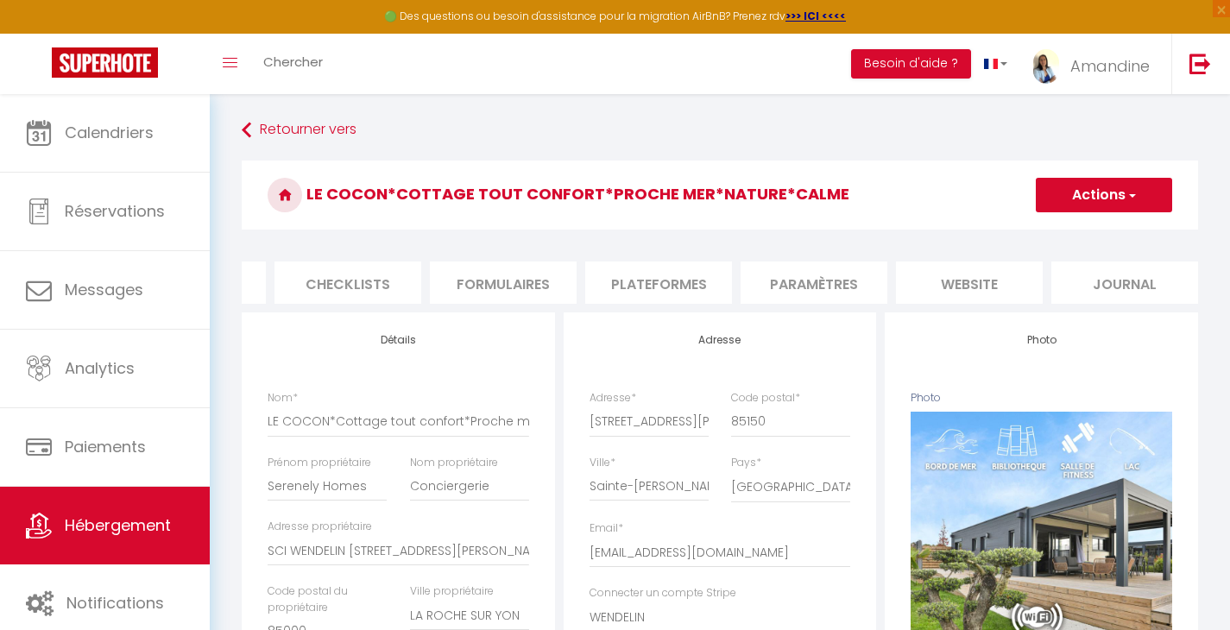
click at [478, 288] on li "Formulaires" at bounding box center [503, 283] width 147 height 42
select select
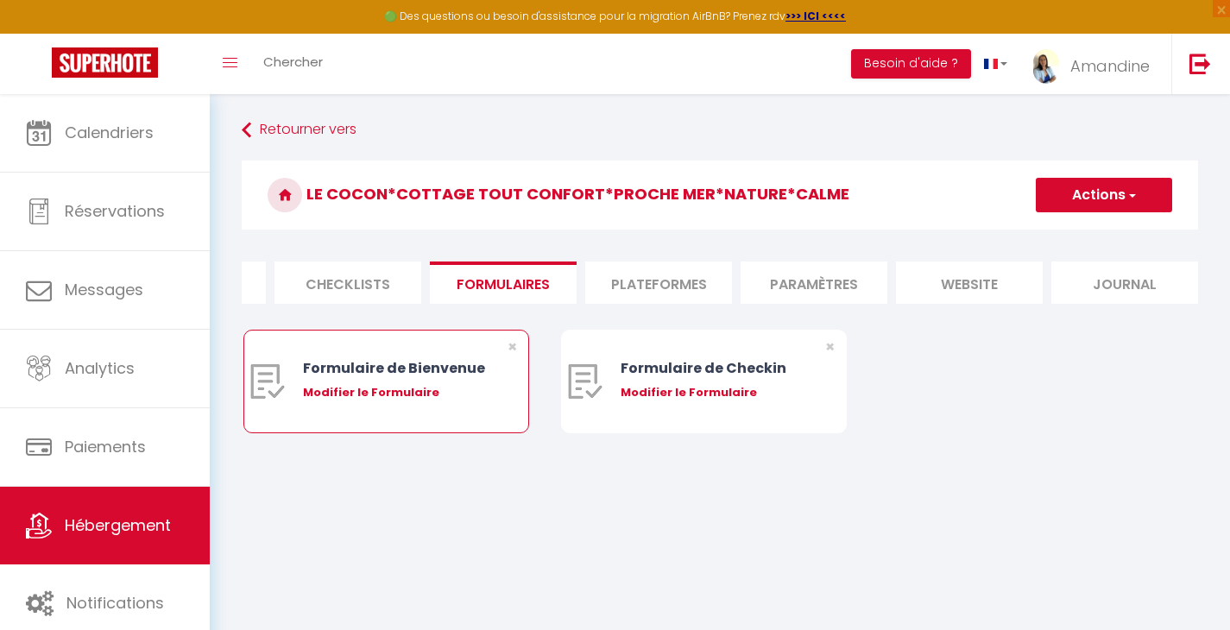
click at [370, 401] on div "Modifier le Formulaire" at bounding box center [398, 392] width 191 height 17
type input "Formulaire de Bienvenue"
type input "Afin de préparer au mieux votre arrivée et recevoir votre Guide de Bienvenue, j…"
select select "[object Object]"
radio input "true"
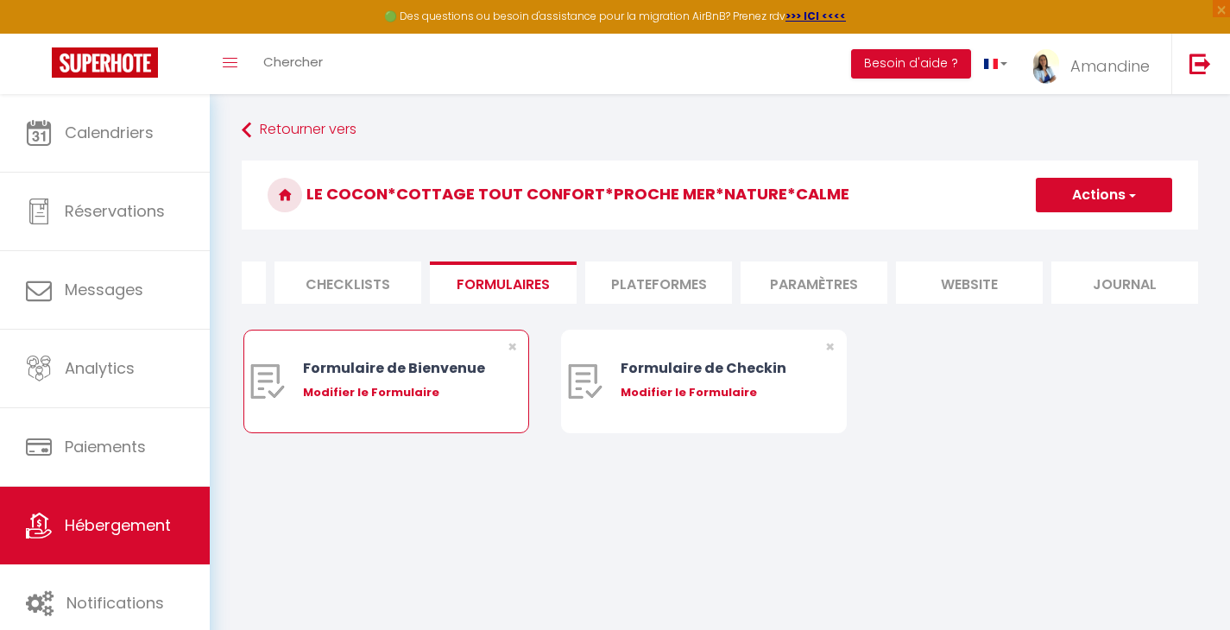
select select
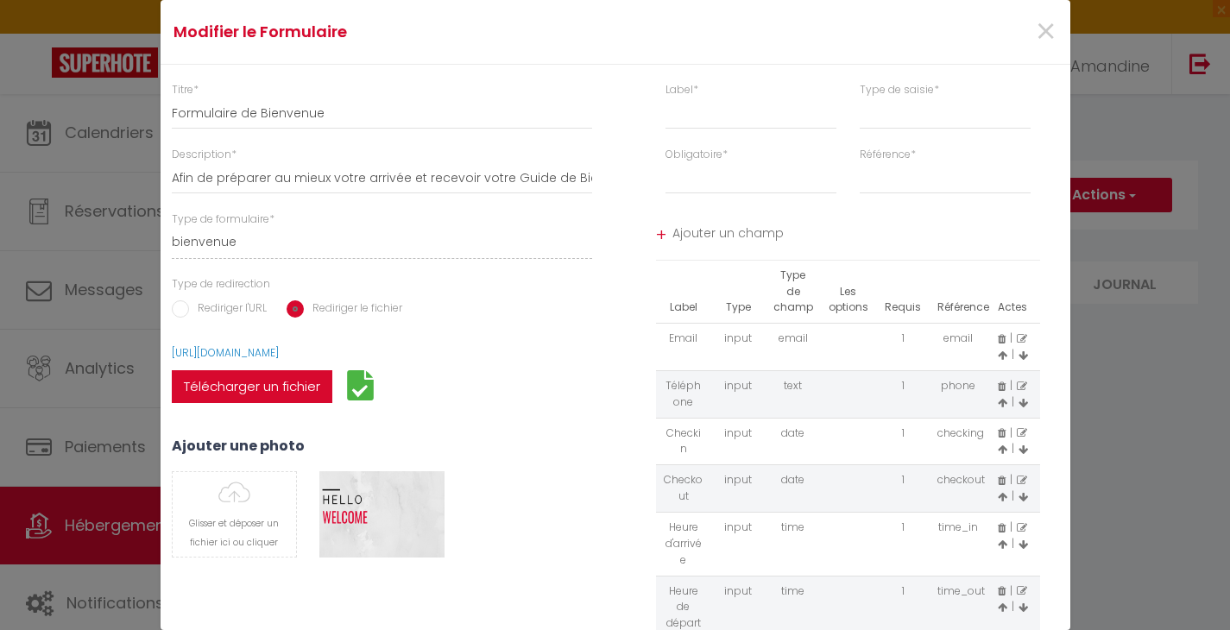
scroll to position [0, 576]
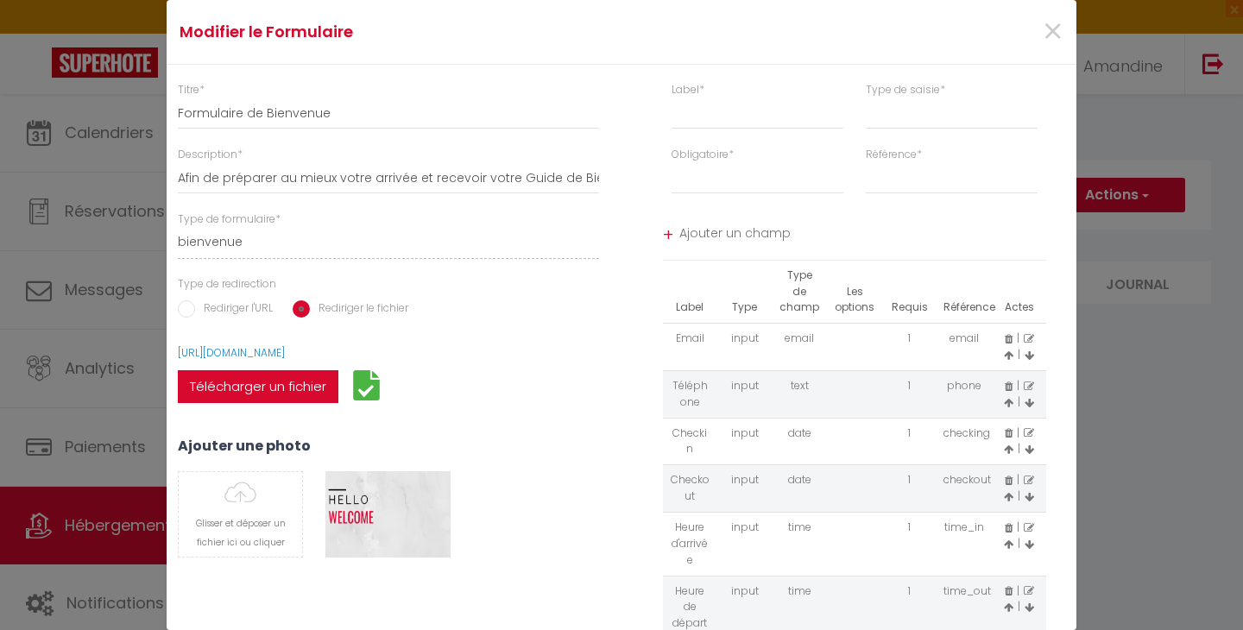
drag, startPoint x: 179, startPoint y: 343, endPoint x: 648, endPoint y: 365, distance: 469.4
click at [648, 365] on div "Titre * Formulaire de Bienvenue Description * Afin de préparer au mieux votre a…" at bounding box center [621, 387] width 932 height 610
click at [558, 477] on div "Glisser et déposer un fichier ici ou cliquer Ooops, something wrong happened. R…" at bounding box center [389, 514] width 444 height 86
drag, startPoint x: 181, startPoint y: 338, endPoint x: 574, endPoint y: 357, distance: 393.3
click at [574, 357] on div "Titre * Formulaire de Bienvenue Description * Afin de préparer au mieux votre a…" at bounding box center [389, 328] width 444 height 493
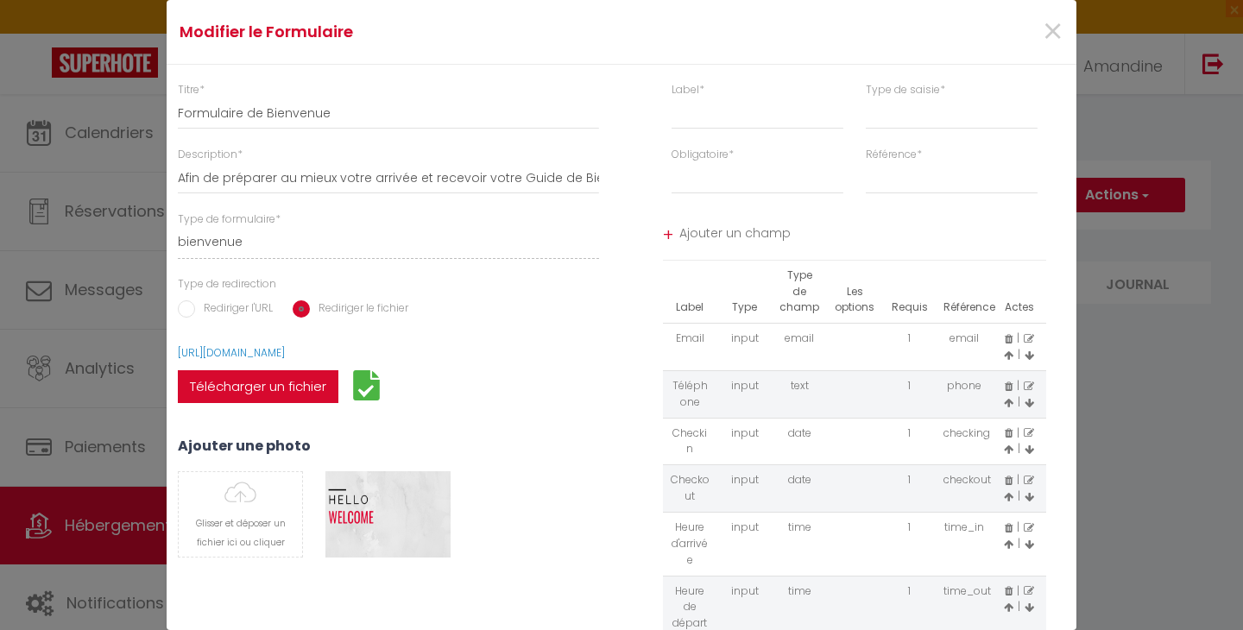
checkbox input "false"
checkbox input "true"
checkbox input "false"
select select
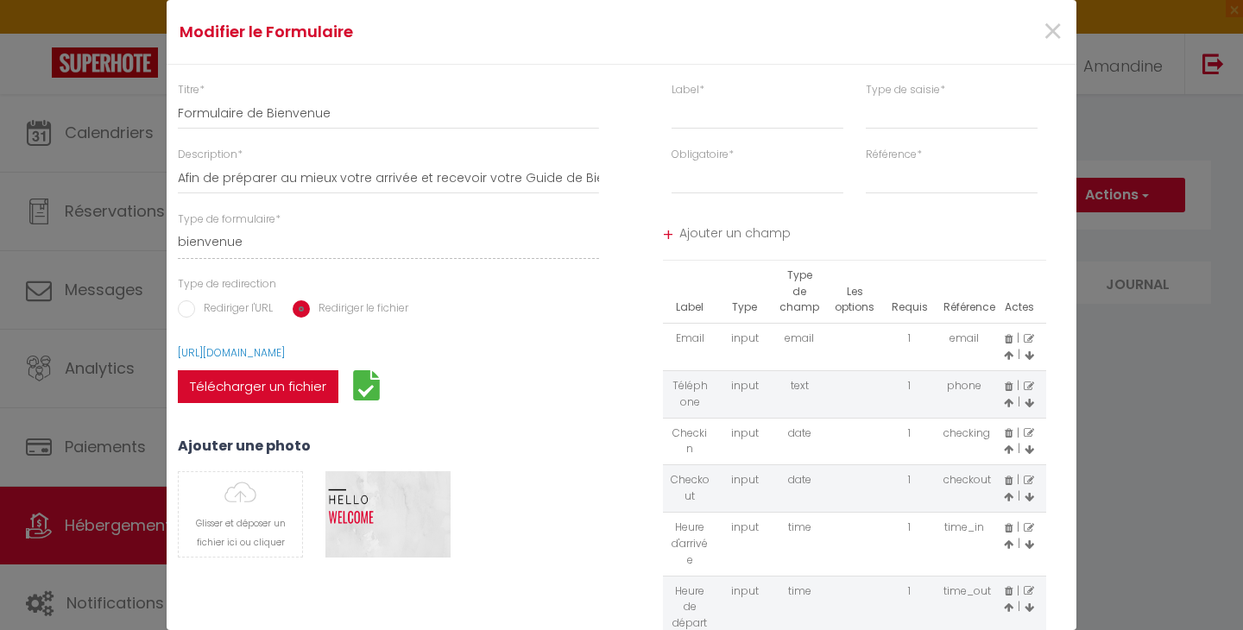
select select
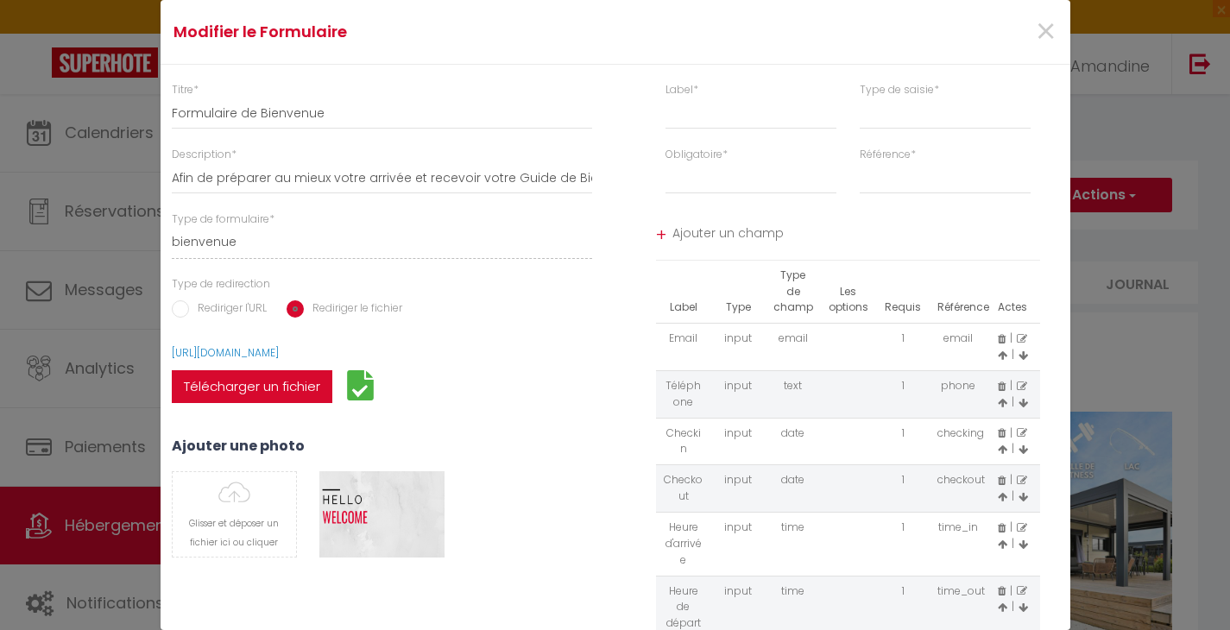
click at [558, 397] on div "Télécharger un fichier" at bounding box center [382, 395] width 421 height 50
click at [180, 310] on input "Rediriger l'URL" at bounding box center [180, 308] width 17 height 17
radio input "true"
radio input "false"
checkbox input "false"
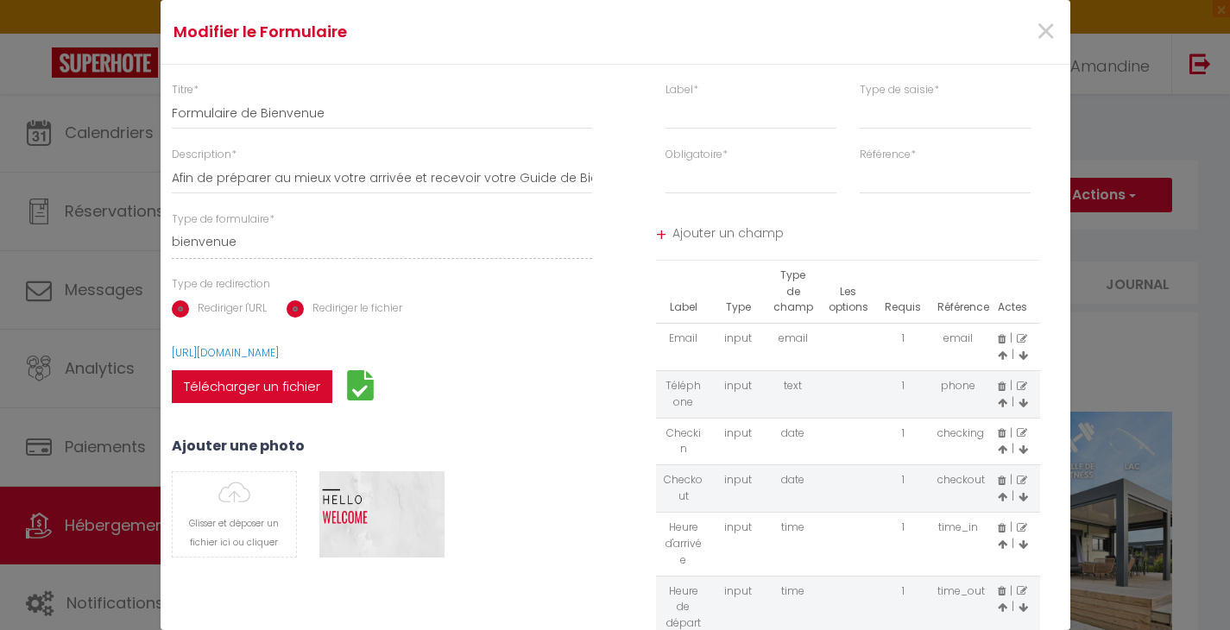
checkbox input "true"
checkbox input "false"
select select
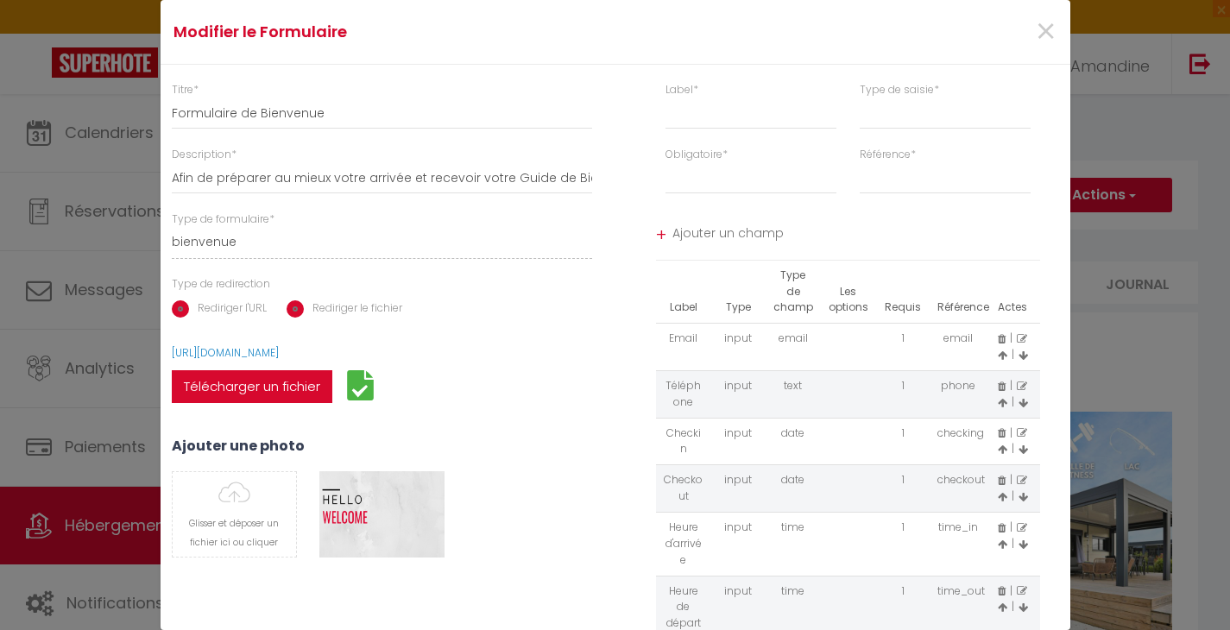
select select
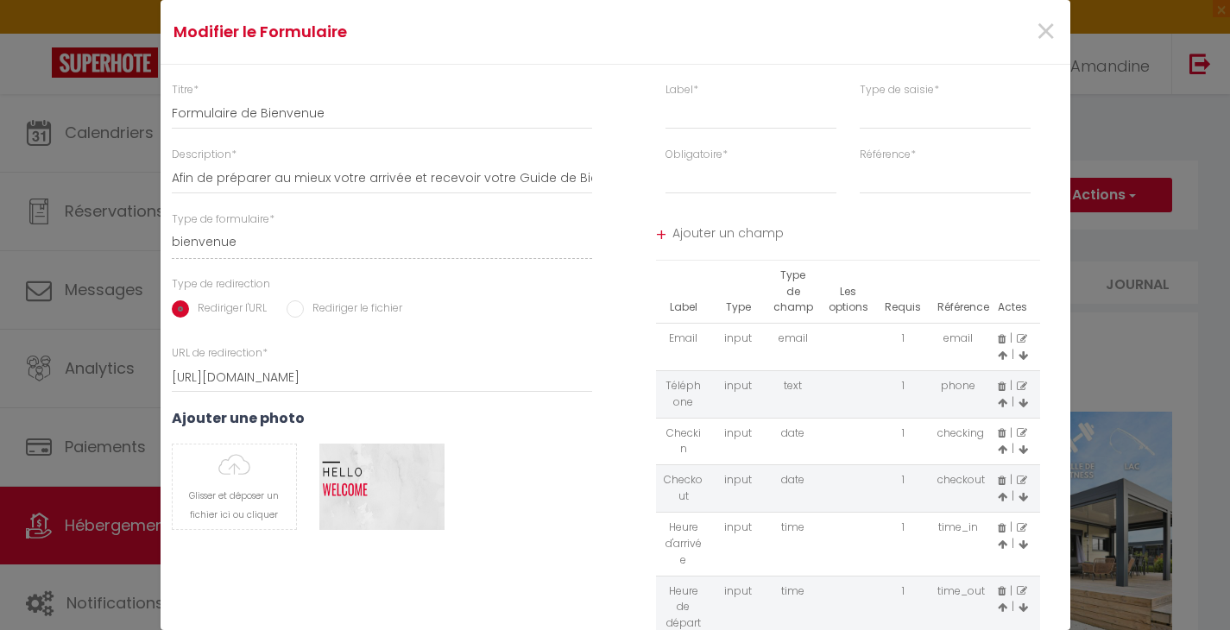
click at [296, 311] on input "Rediriger le fichier" at bounding box center [295, 308] width 17 height 17
radio input "true"
radio input "false"
checkbox input "false"
checkbox input "true"
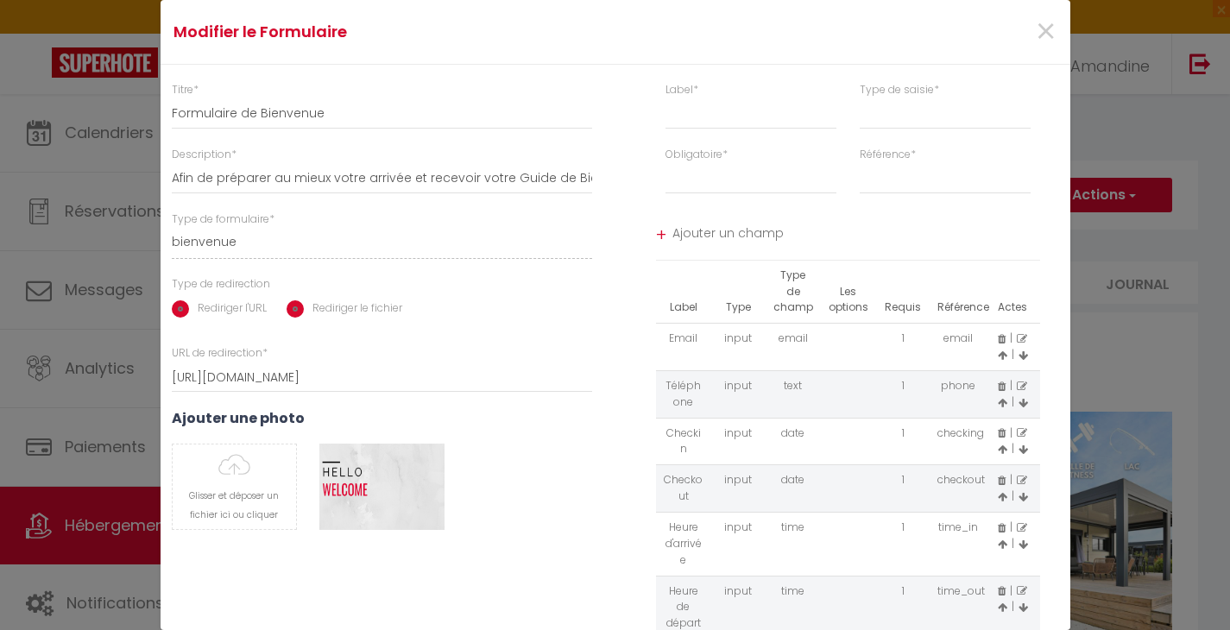
checkbox input "true"
checkbox input "false"
select select
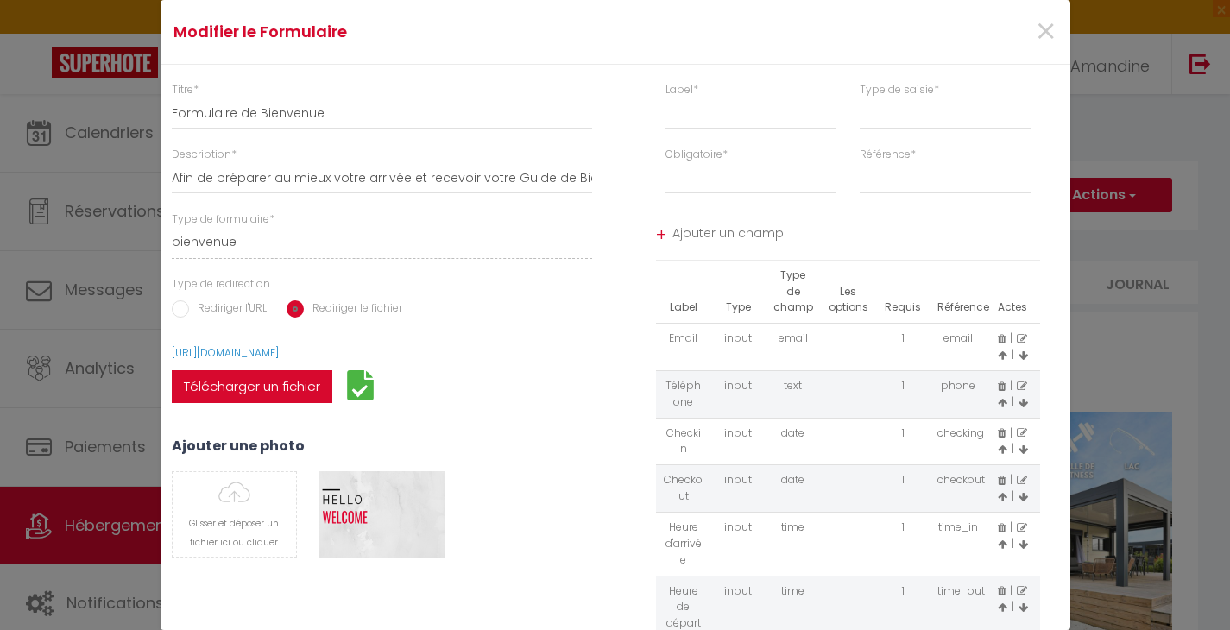
drag, startPoint x: 555, startPoint y: 358, endPoint x: 169, endPoint y: 355, distance: 386.0
click at [169, 355] on div "https://supermanager-img.s3.amazonaws.com/forms/17306980235261.pdf Télécharger …" at bounding box center [383, 382] width 444 height 74
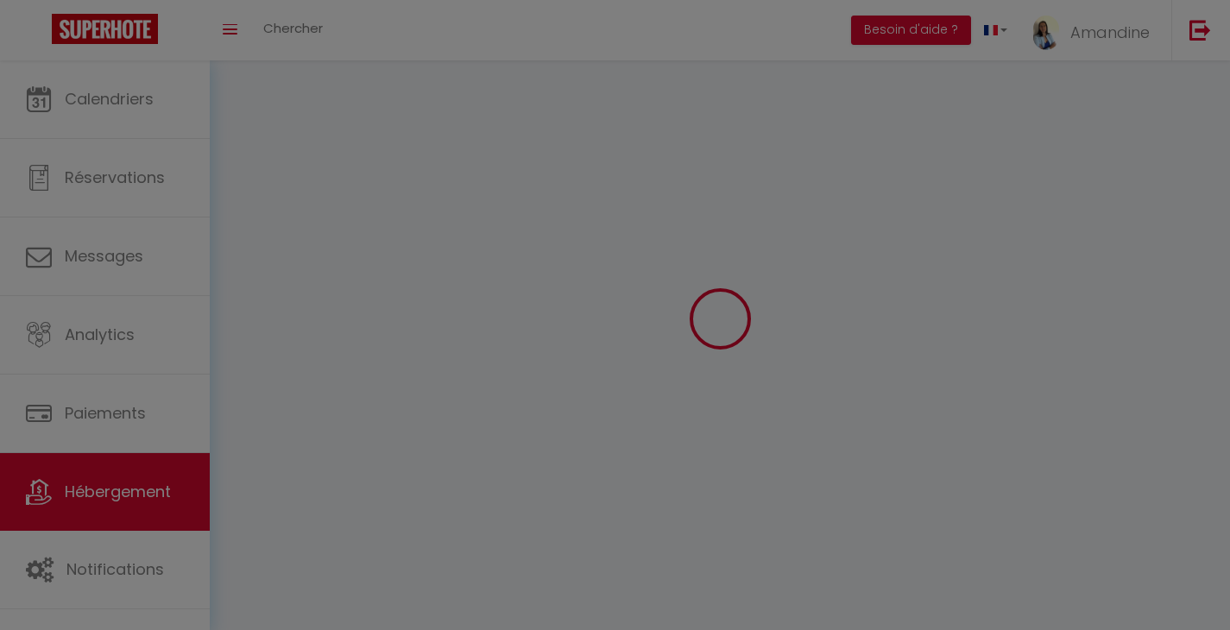
scroll to position [61, 0]
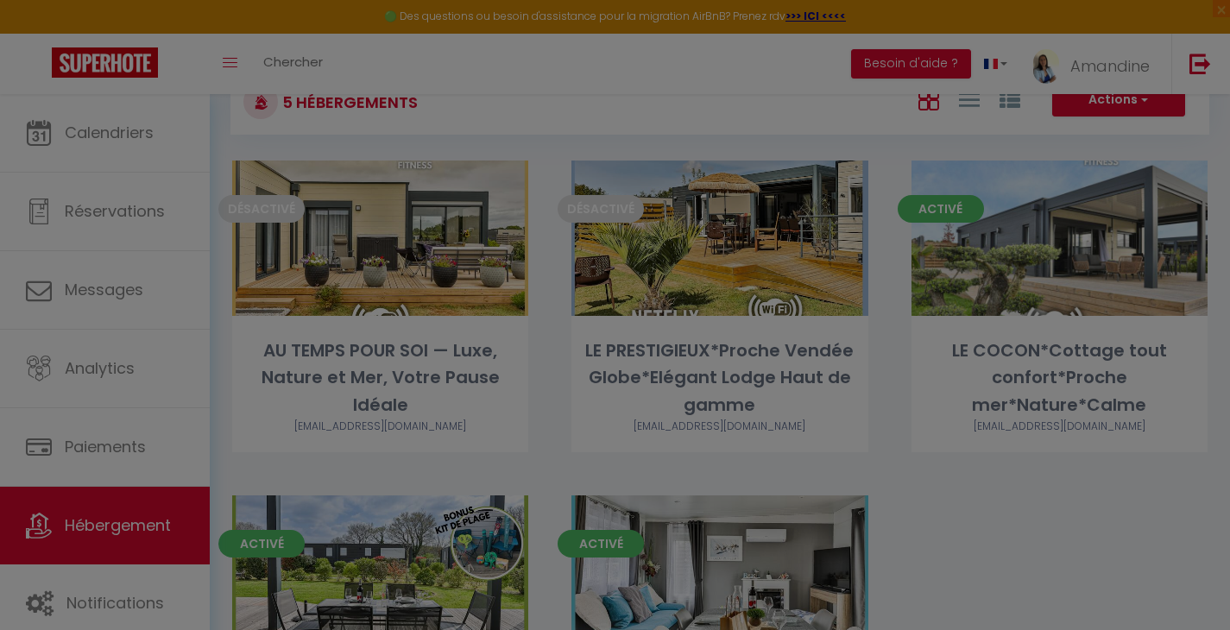
click at [149, 517] on div at bounding box center [615, 315] width 1230 height 630
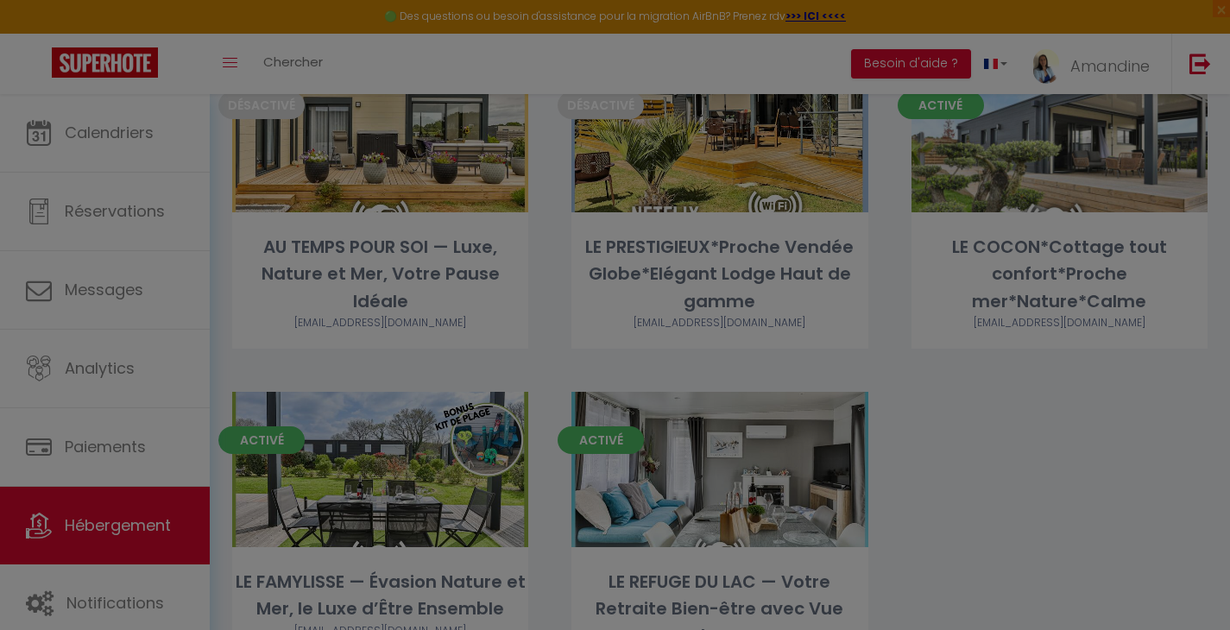
scroll to position [158, 0]
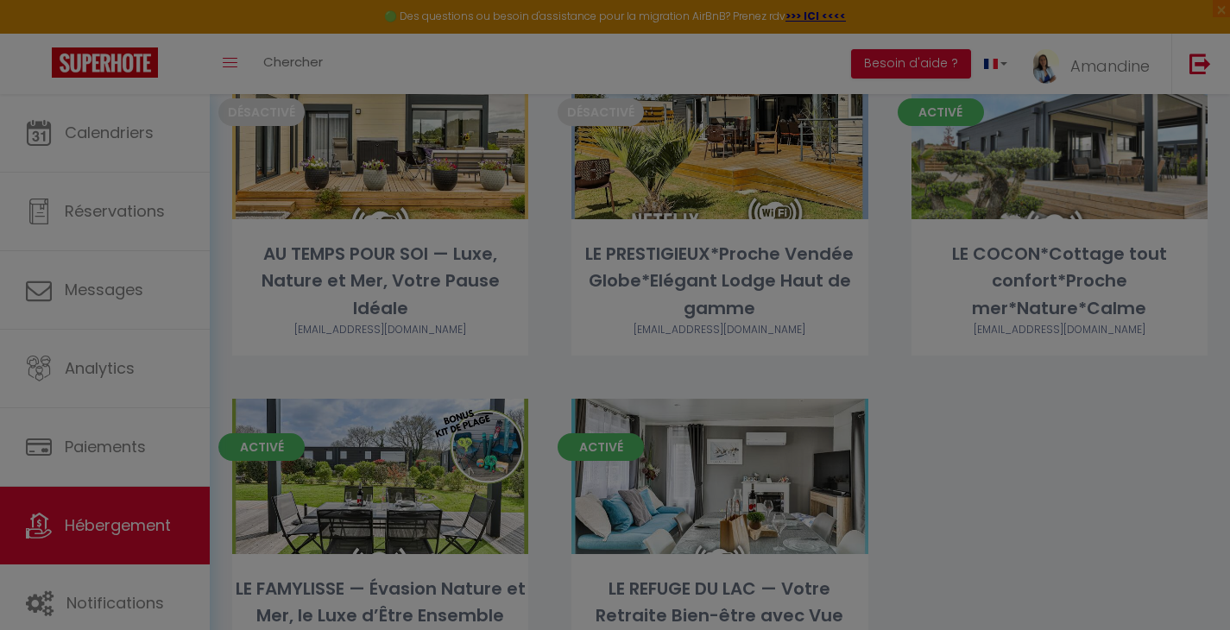
click at [1061, 181] on div at bounding box center [615, 315] width 1230 height 630
click at [1068, 297] on div at bounding box center [615, 315] width 1230 height 630
click at [1001, 488] on div at bounding box center [615, 315] width 1230 height 630
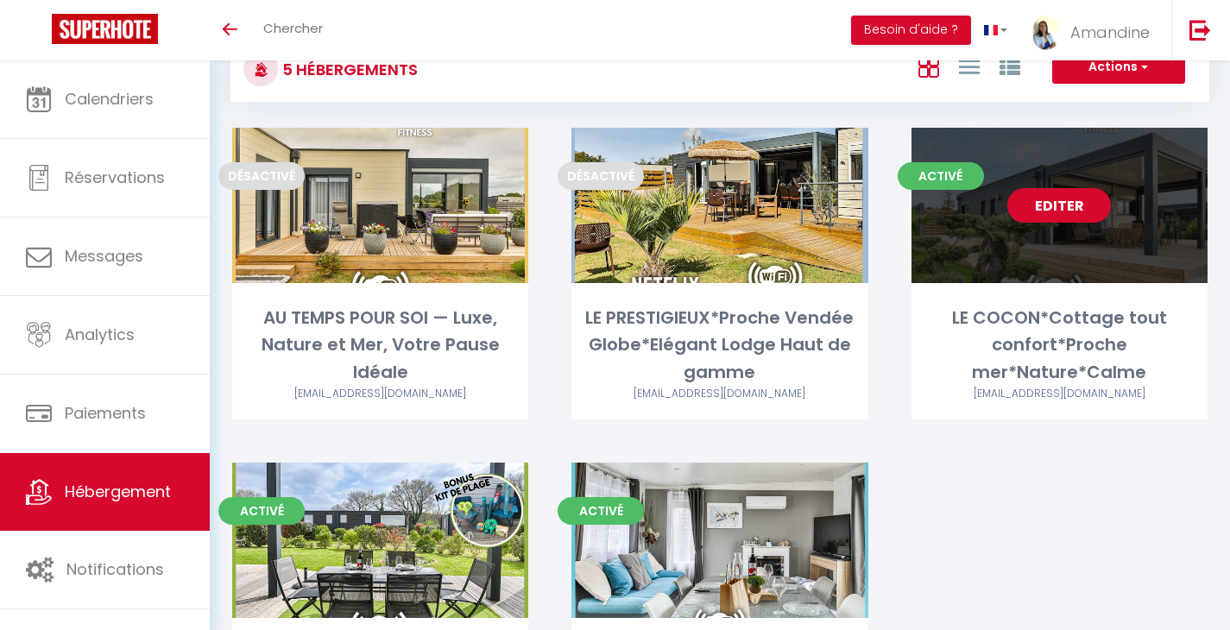
scroll to position [60, 0]
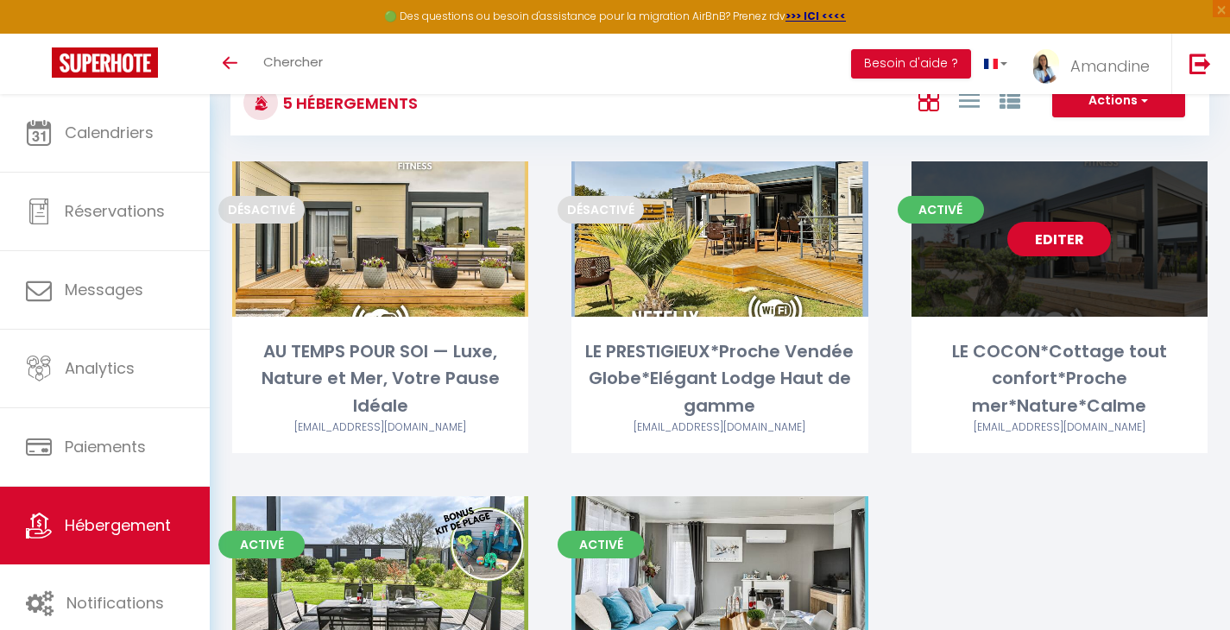
click at [1052, 241] on link "Editer" at bounding box center [1060, 239] width 104 height 35
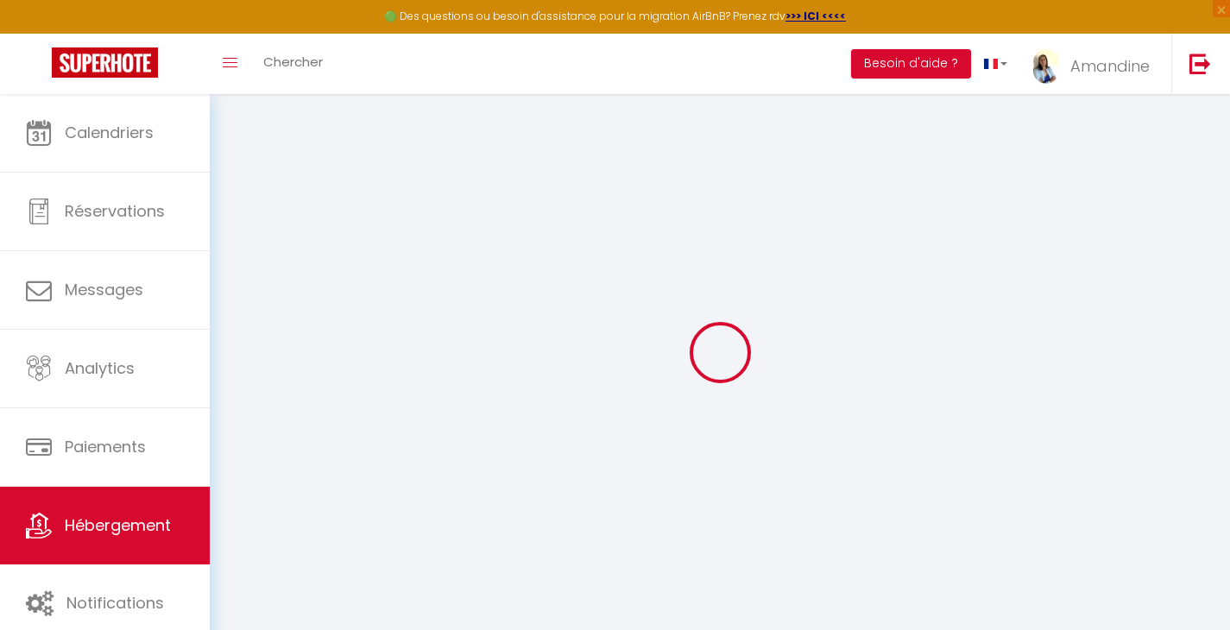
select select
select select "16:00"
select select "19:00"
select select "10:00"
select select "30"
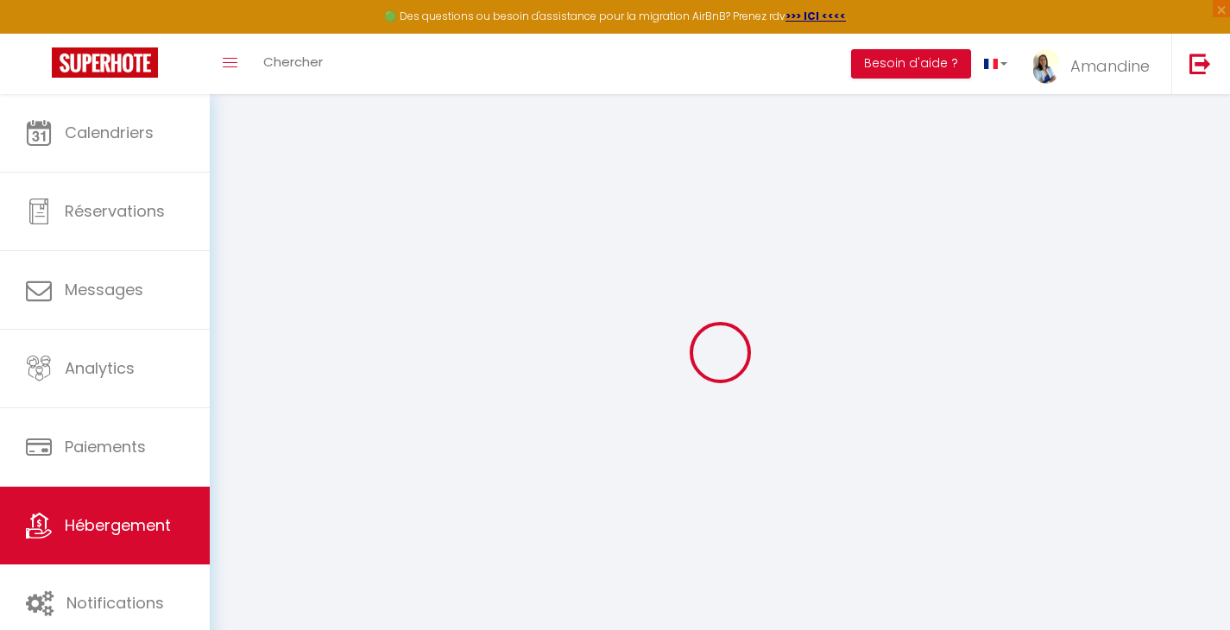
select select "45"
checkbox input "false"
checkbox input "true"
checkbox input "false"
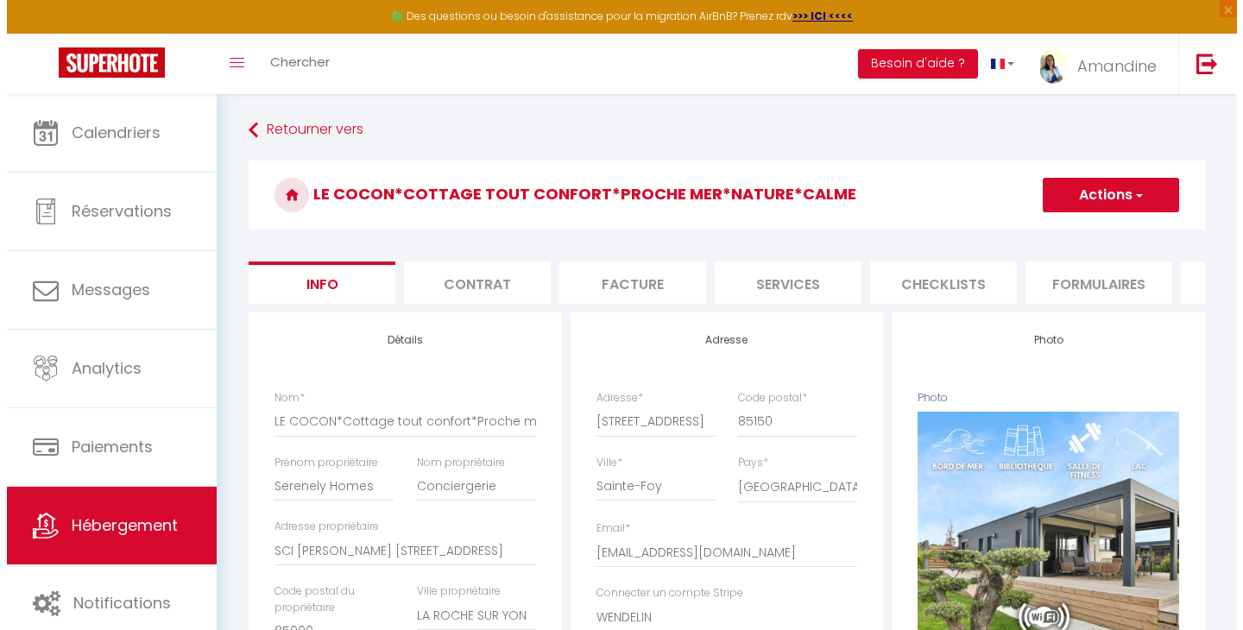
scroll to position [0, 305]
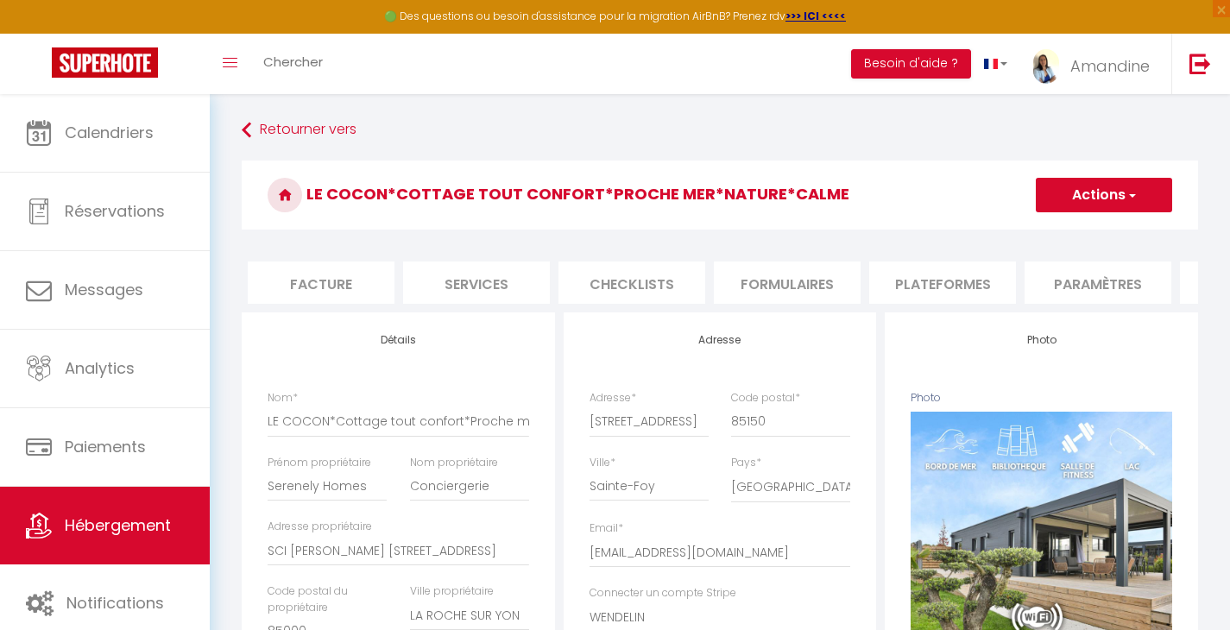
click at [793, 281] on li "Formulaires" at bounding box center [787, 283] width 147 height 42
select select
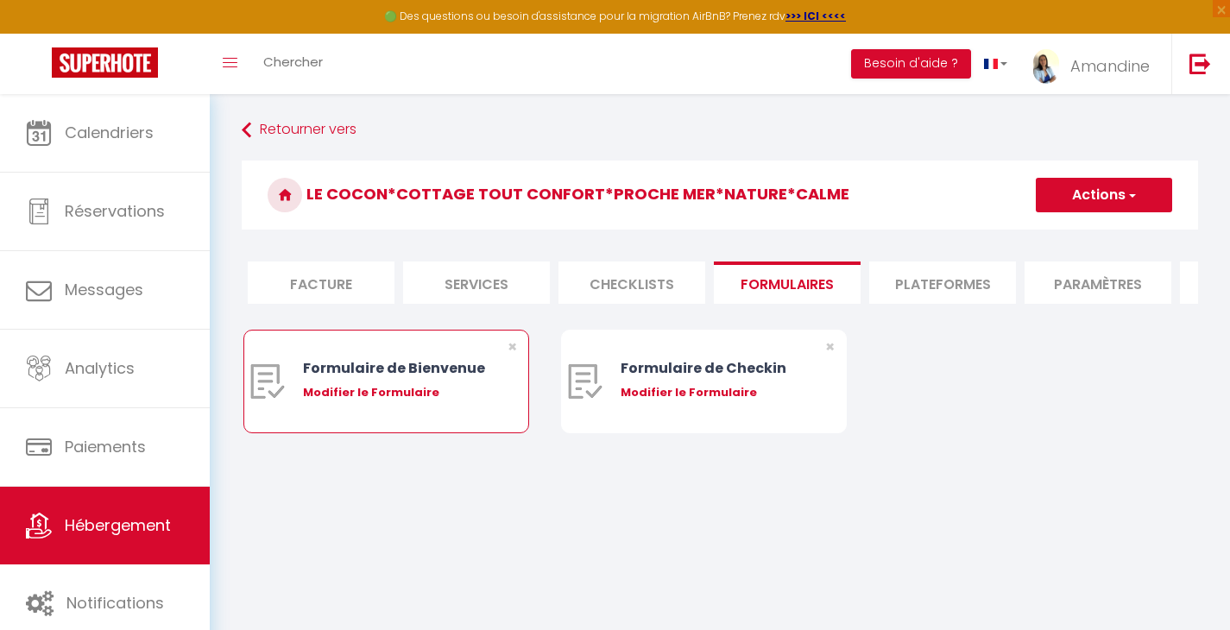
click at [365, 379] on div "Formulaire de Bienvenue" at bounding box center [398, 368] width 191 height 22
click at [369, 399] on div "Modifier le Formulaire" at bounding box center [398, 392] width 191 height 17
type input "Formulaire de Bienvenue"
type input "Afin de préparer au mieux votre arrivée et recevoir votre Guide de Bienvenue, j…"
select select "[object Object]"
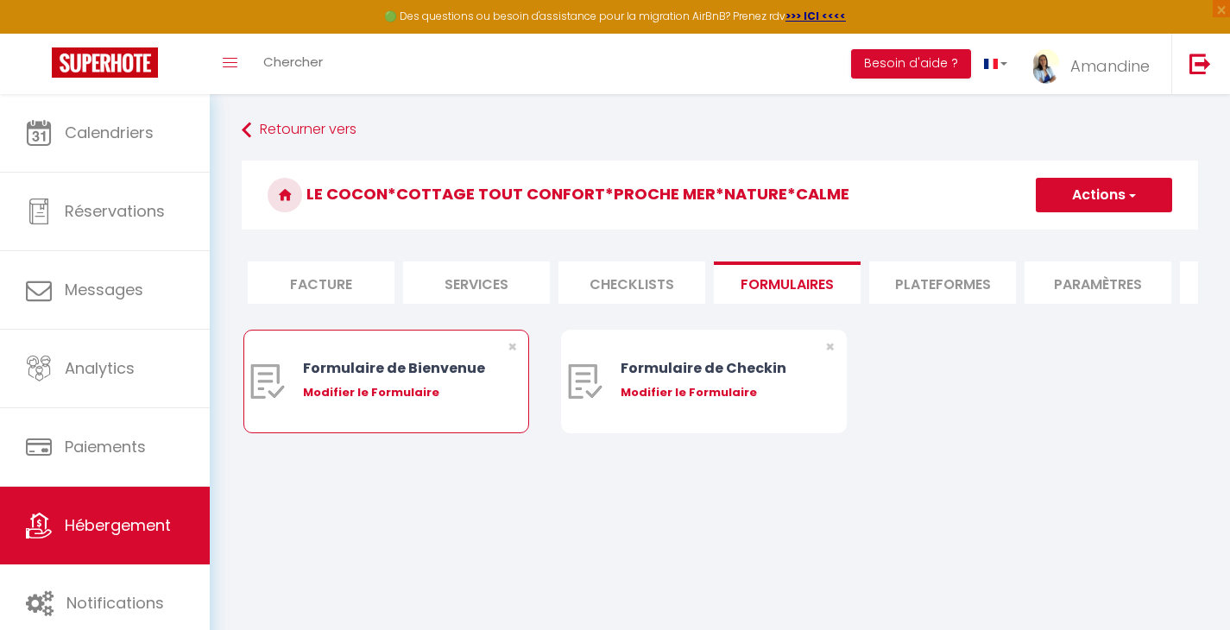
radio input "true"
select select
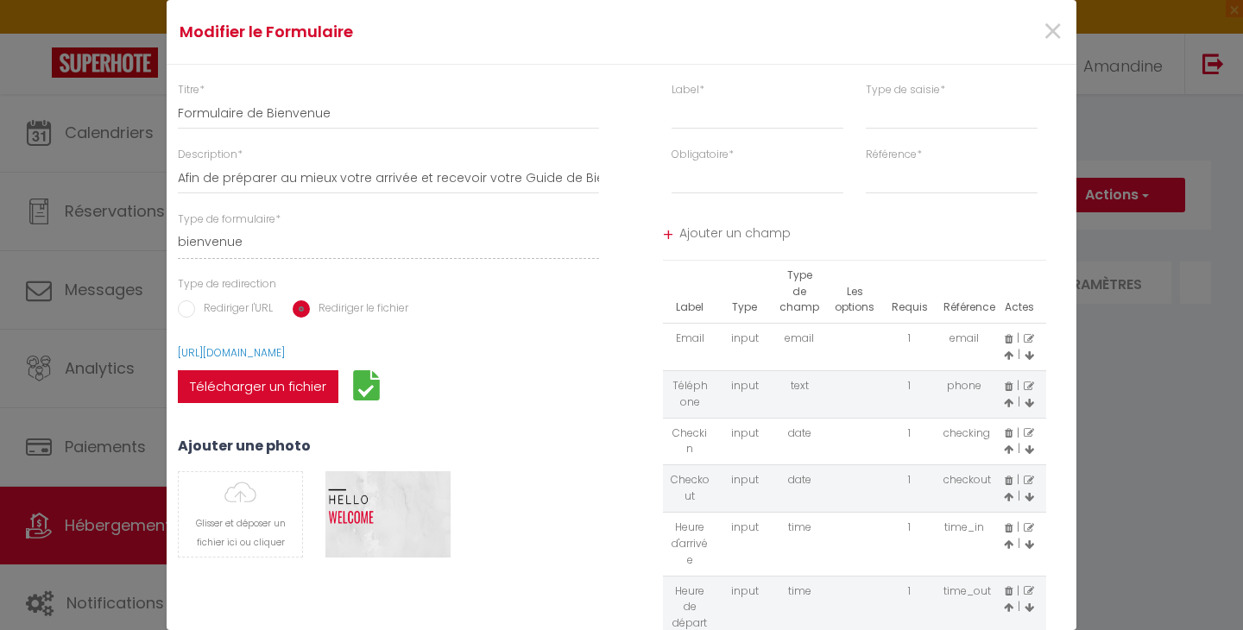
click at [605, 358] on div "Titre * Formulaire de Bienvenue Description * Afin de préparer au mieux votre a…" at bounding box center [388, 387] width 466 height 610
click at [372, 388] on img at bounding box center [366, 385] width 30 height 30
click at [191, 311] on input "Rediriger l'URL" at bounding box center [186, 308] width 17 height 17
radio input "true"
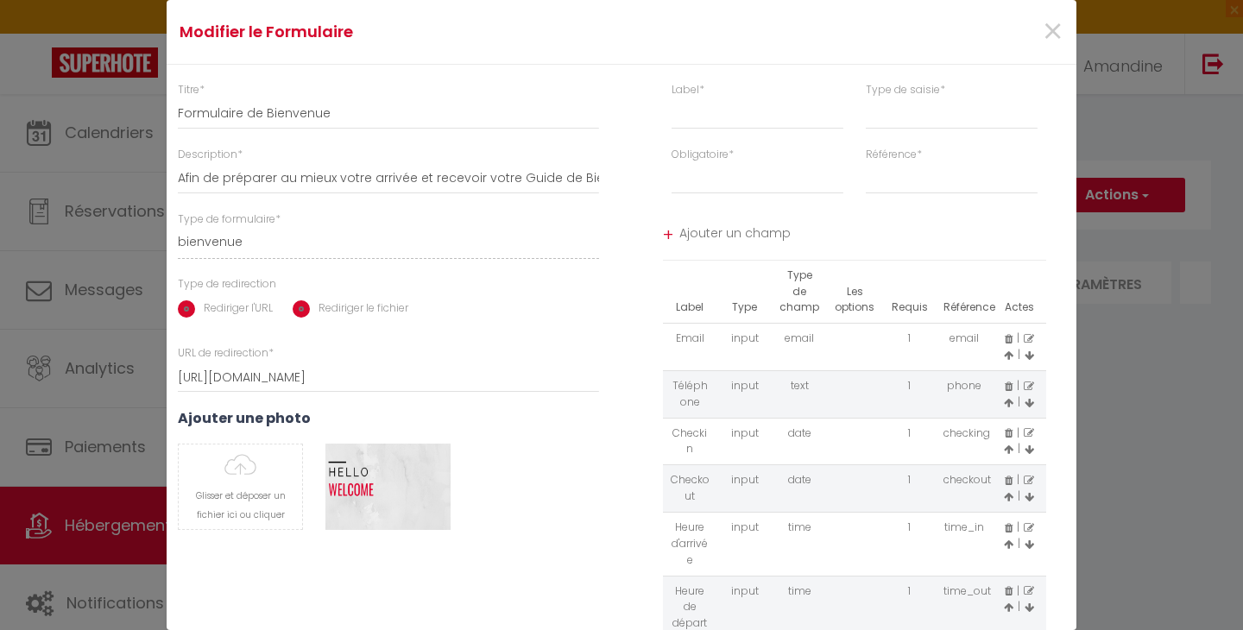
radio input "false"
select select
click at [178, 378] on div "URL de redirection * [URL][DOMAIN_NAME]" at bounding box center [389, 368] width 444 height 47
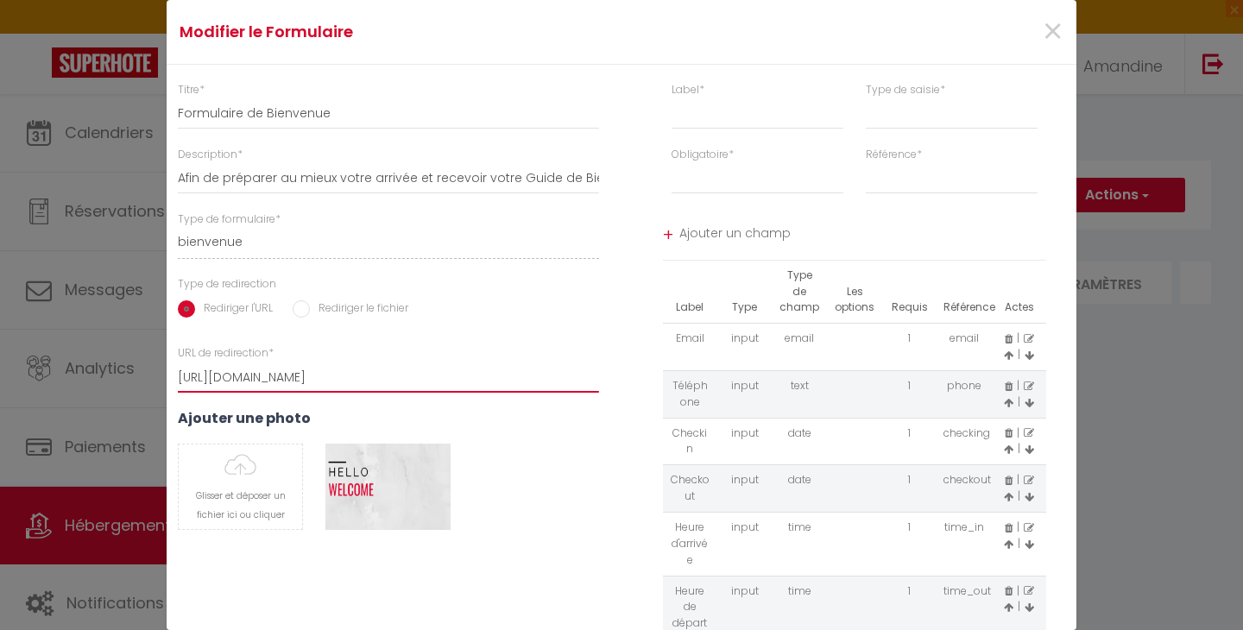
scroll to position [0, 135]
drag, startPoint x: 180, startPoint y: 378, endPoint x: 758, endPoint y: 384, distance: 578.5
click at [599, 384] on input "[URL][DOMAIN_NAME]" at bounding box center [388, 377] width 421 height 31
select select
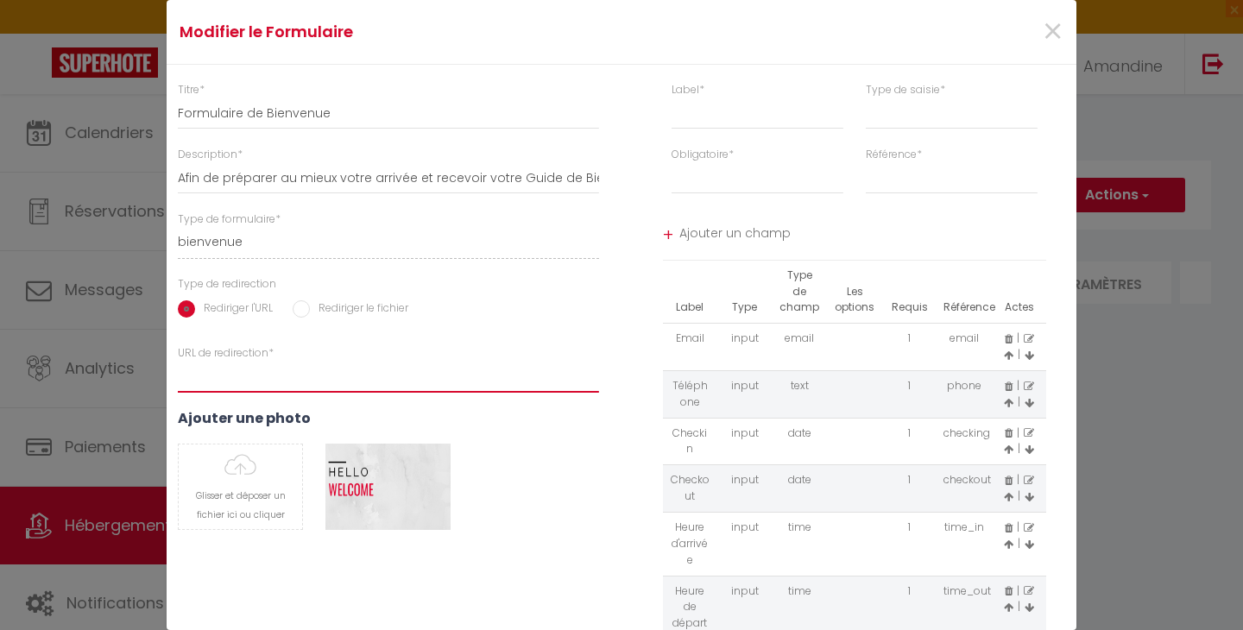
select select
paste input "[URL][DOMAIN_NAME]"
type input "[URL][DOMAIN_NAME]"
select select
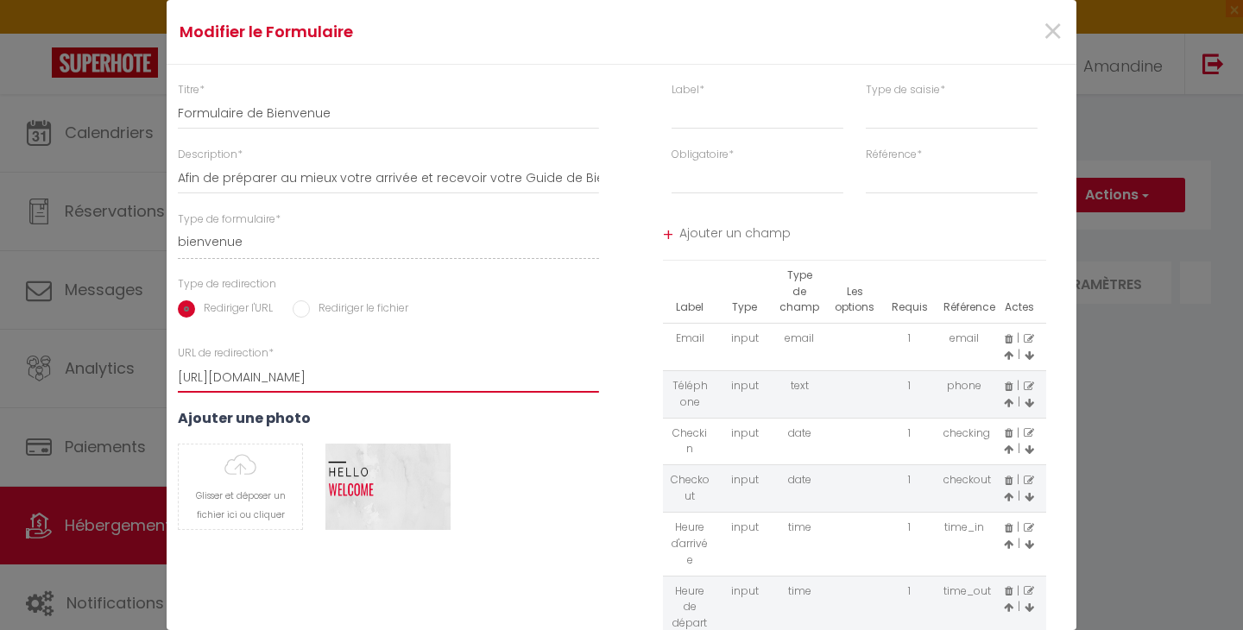
select select
type input "[URL][DOMAIN_NAME]"
click at [530, 488] on div "Glisser et déposer un fichier ici ou cliquer Ooops, something wrong happened. R…" at bounding box center [389, 487] width 444 height 86
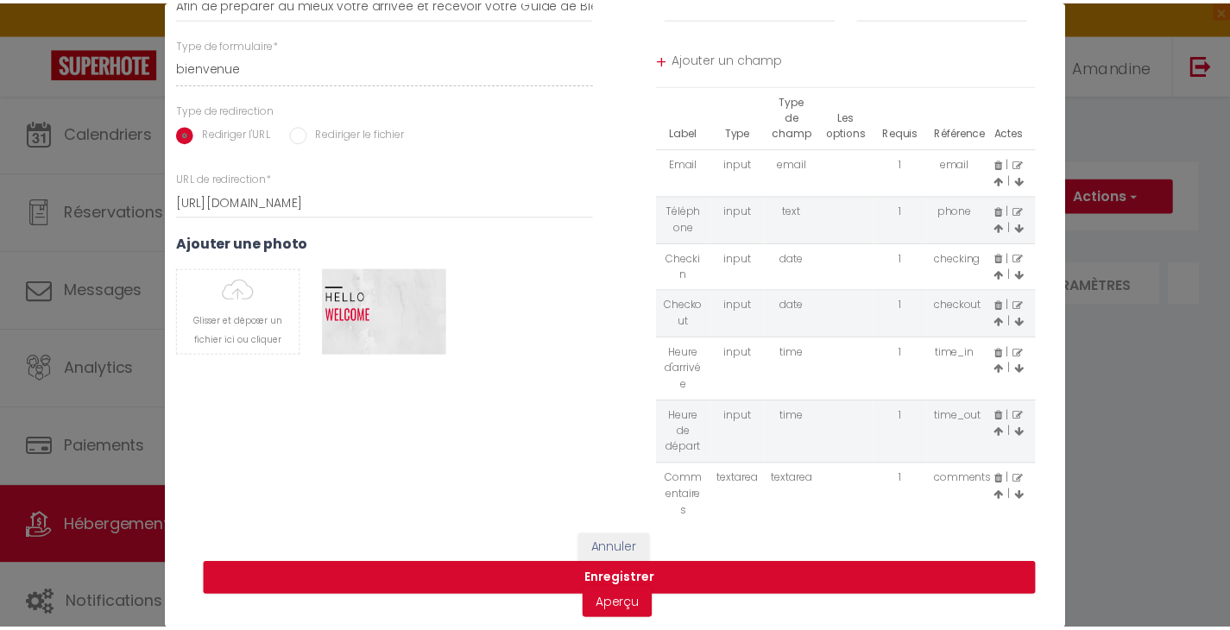
scroll to position [188, 0]
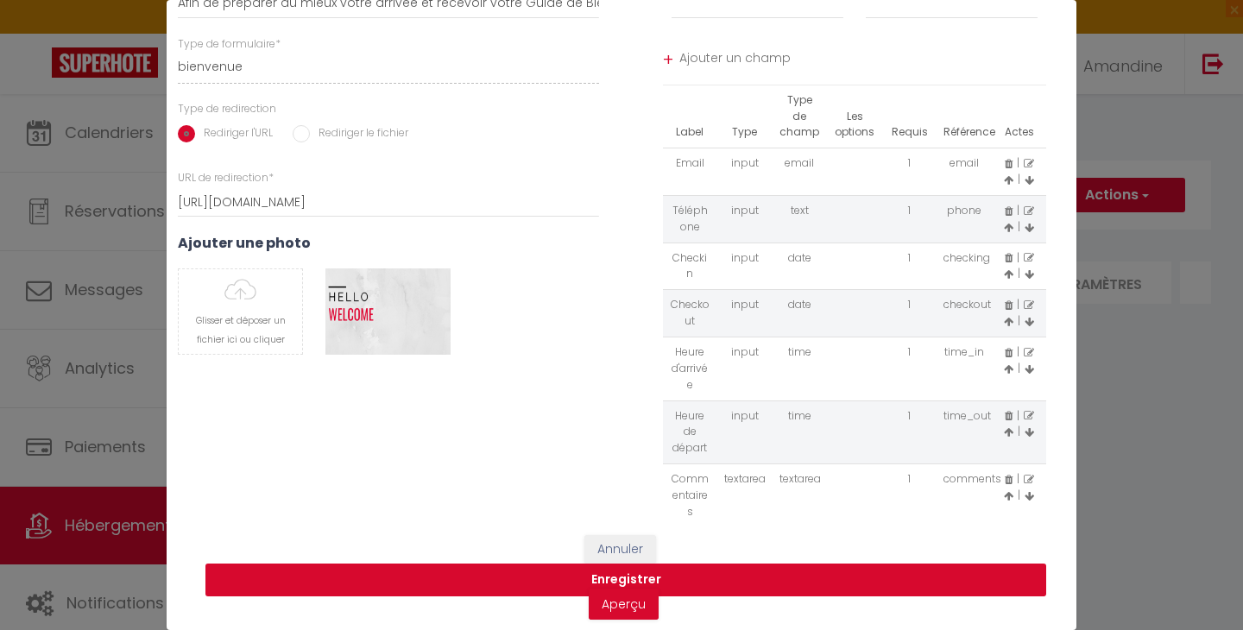
click at [625, 566] on button "Enregistrer" at bounding box center [625, 580] width 841 height 33
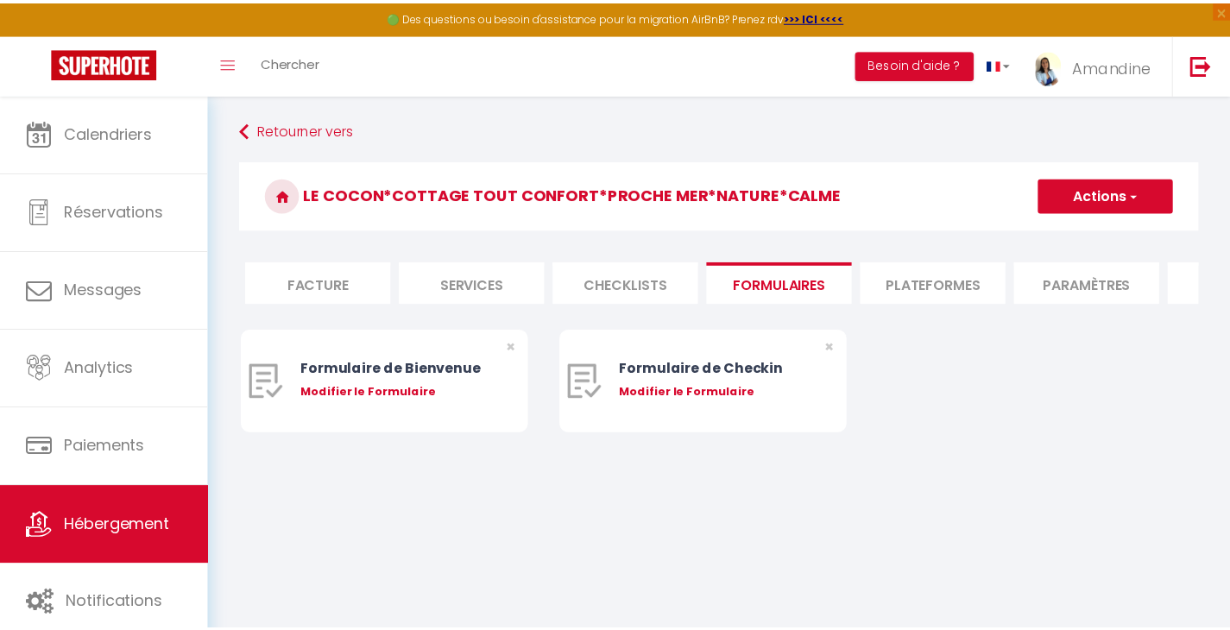
scroll to position [0, 0]
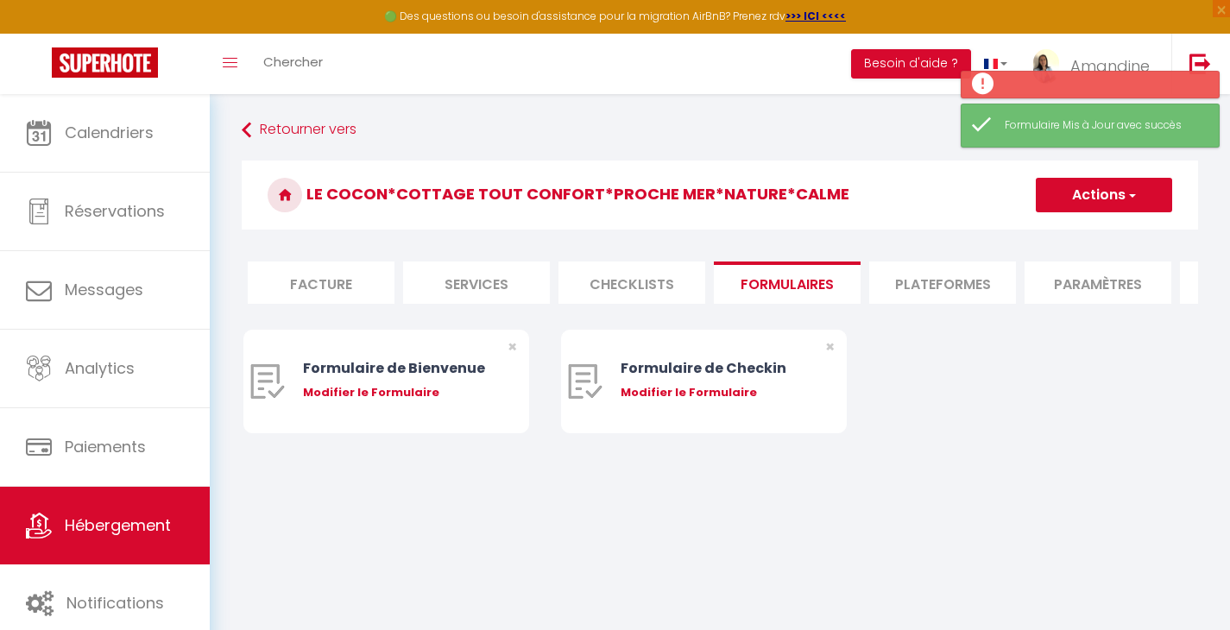
click at [1086, 193] on button "Actions" at bounding box center [1104, 195] width 136 height 35
click at [123, 522] on span "Hébergement" at bounding box center [118, 526] width 106 height 22
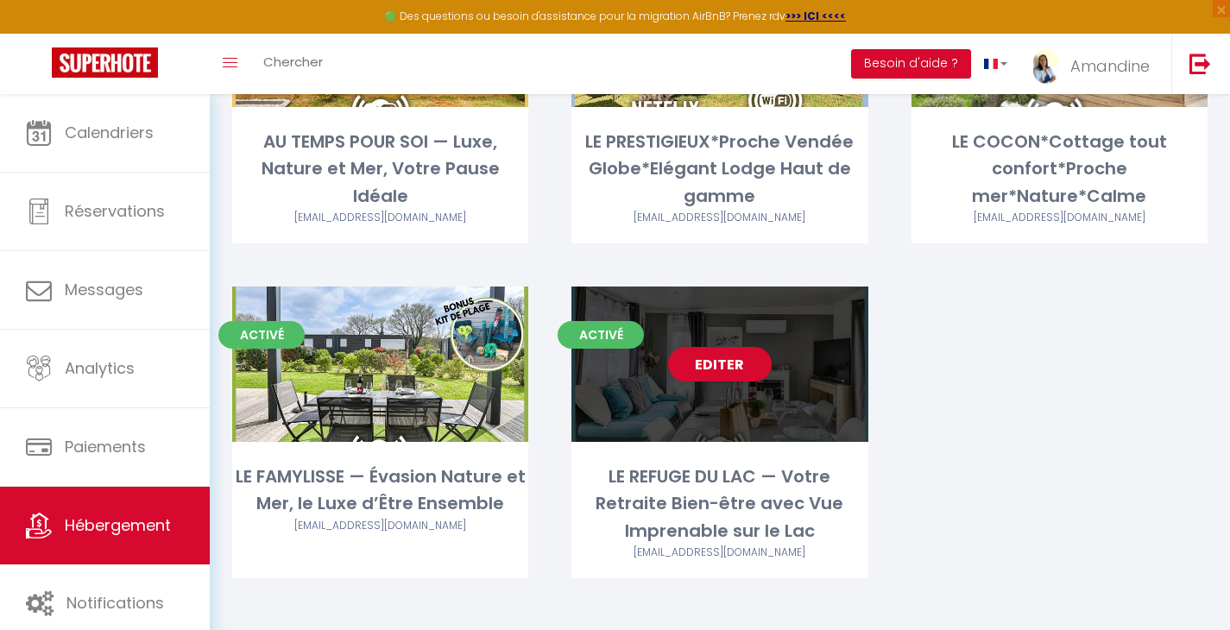
scroll to position [276, 0]
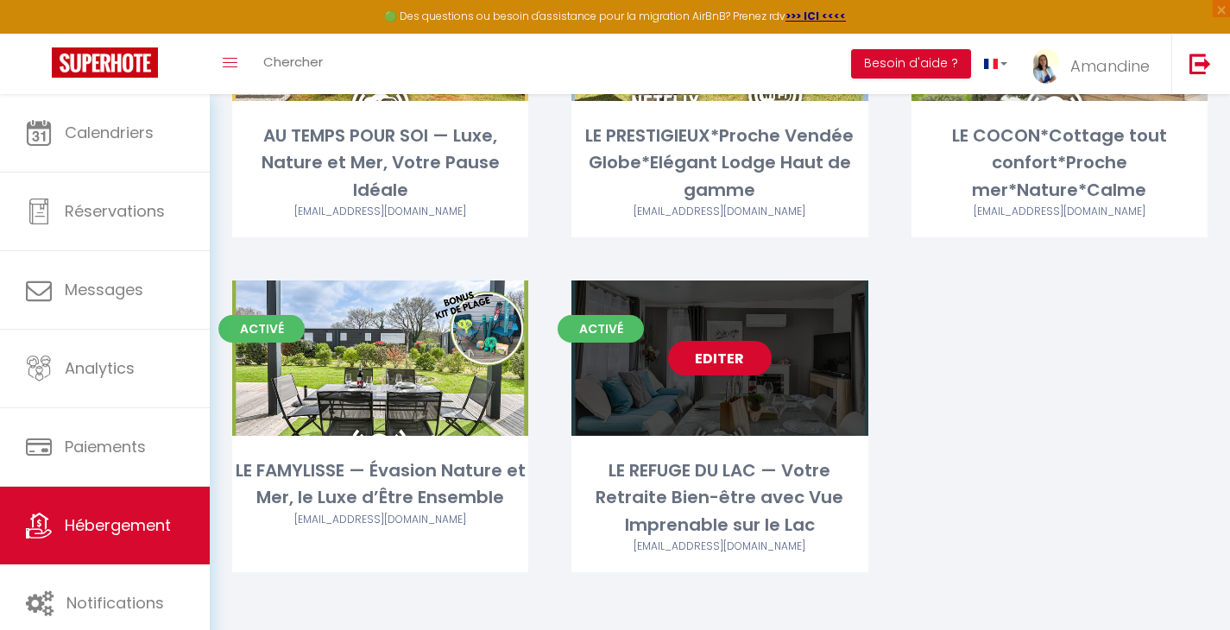
click at [713, 356] on link "Editer" at bounding box center [720, 358] width 104 height 35
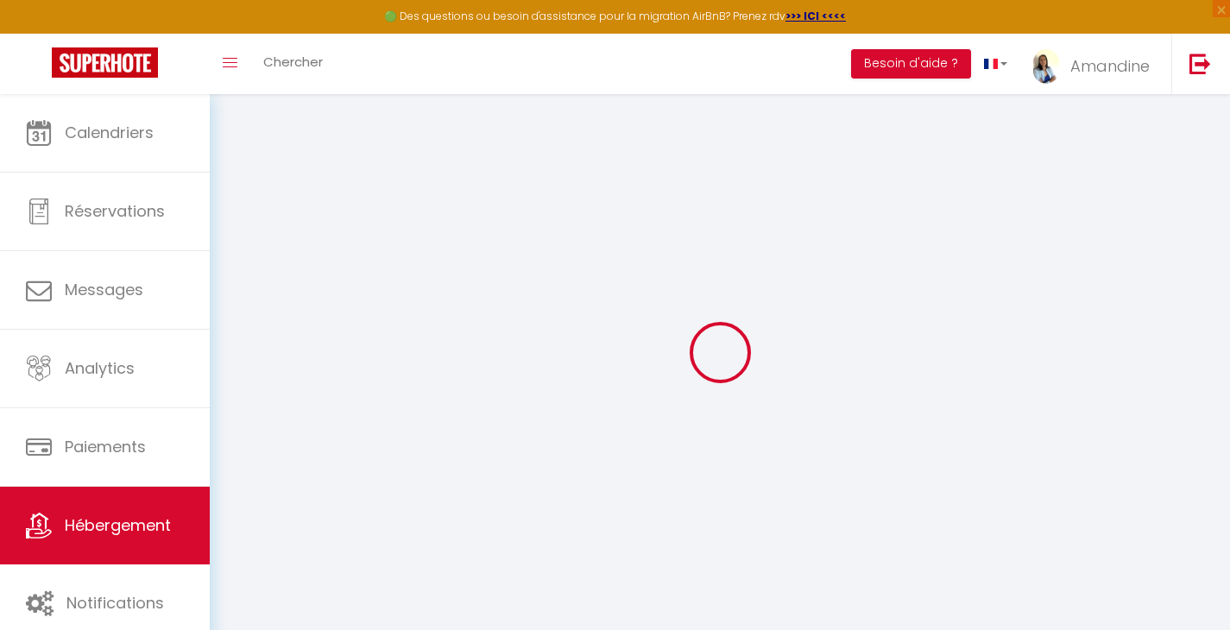
select select
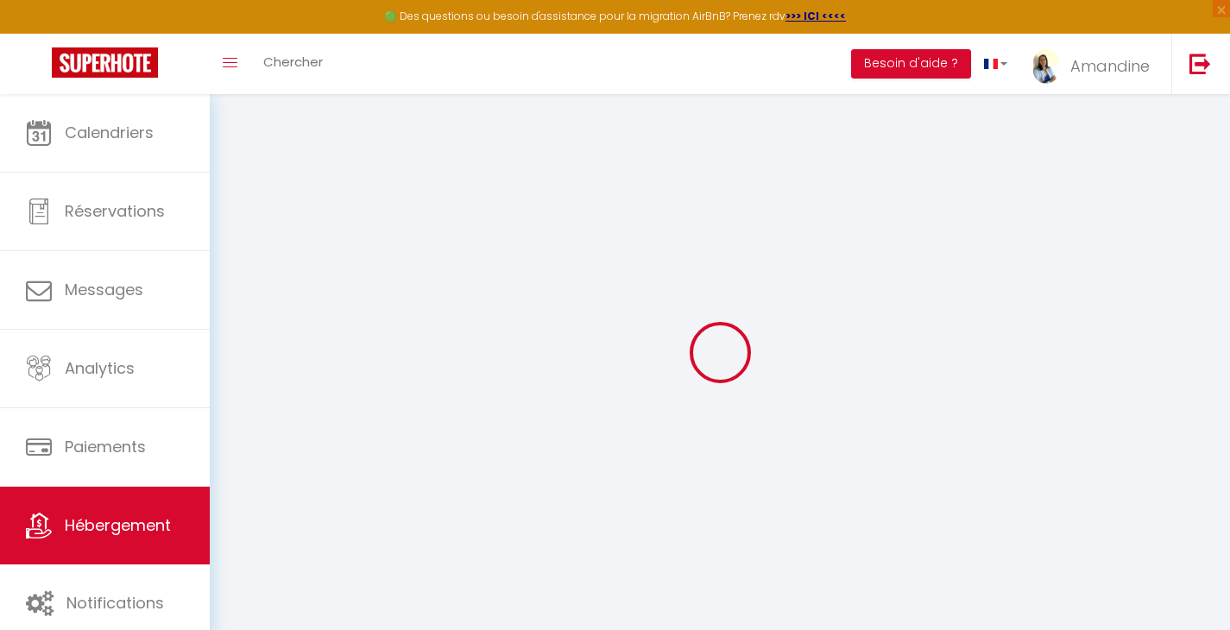
select select
checkbox input "false"
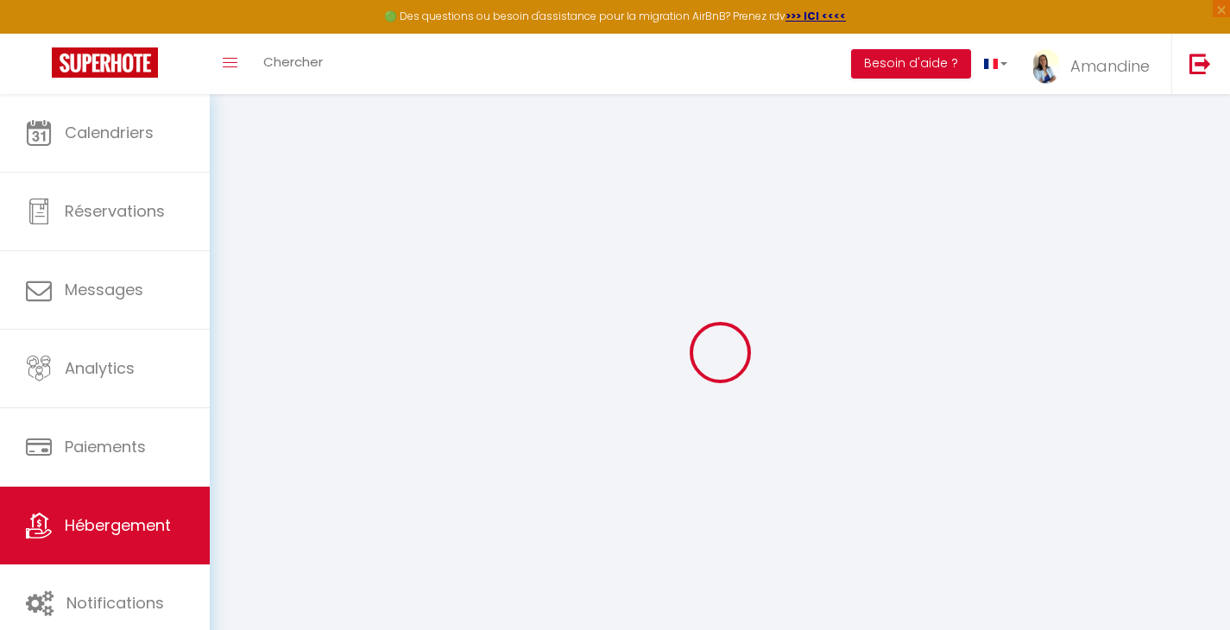
select select
type input "LE REFUGE DU LAC — Votre Retraite Bien-être avec Vue Imprenable sur le Lac"
type input "Serenely Homes"
type input "Conciergerie"
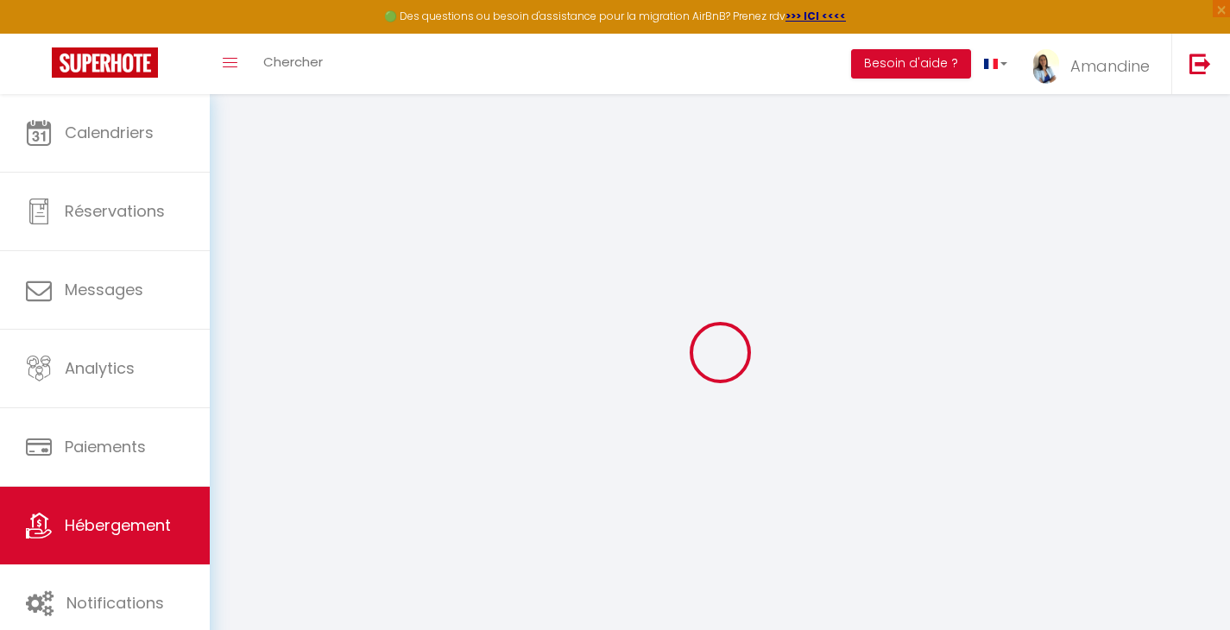
type input "[STREET_ADDRESS]"
type input "85150"
type input "Sainte-Foy"
select select "boutique_hotels_and_more"
select select "lodge"
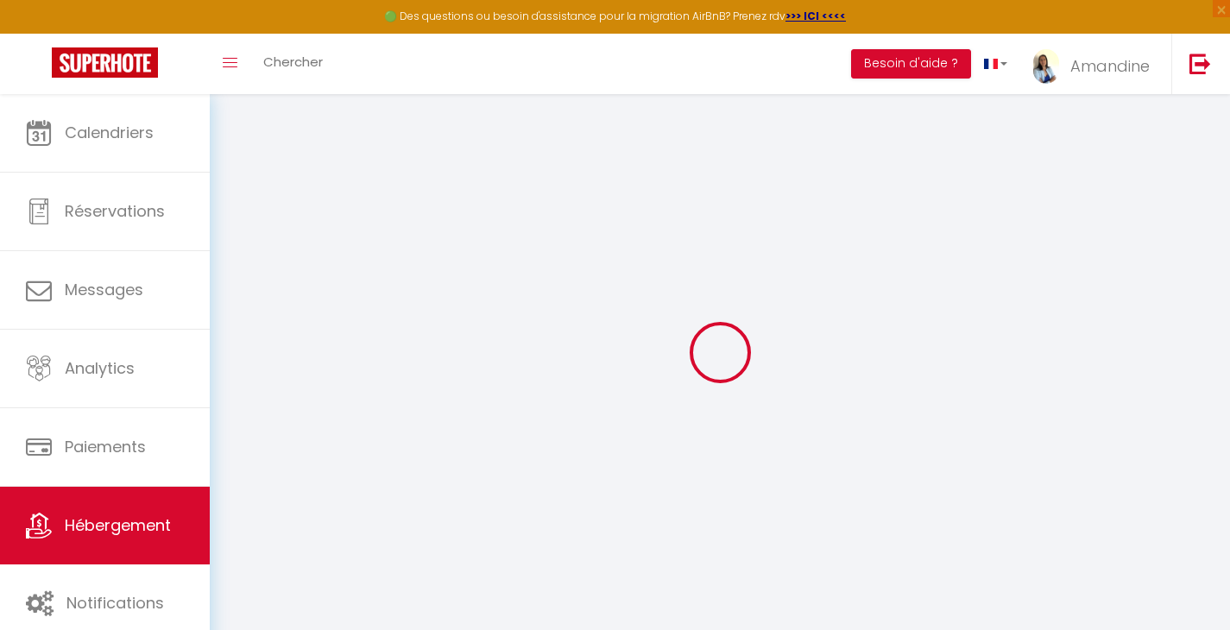
select select "6"
select select "3"
select select "2"
type input "84"
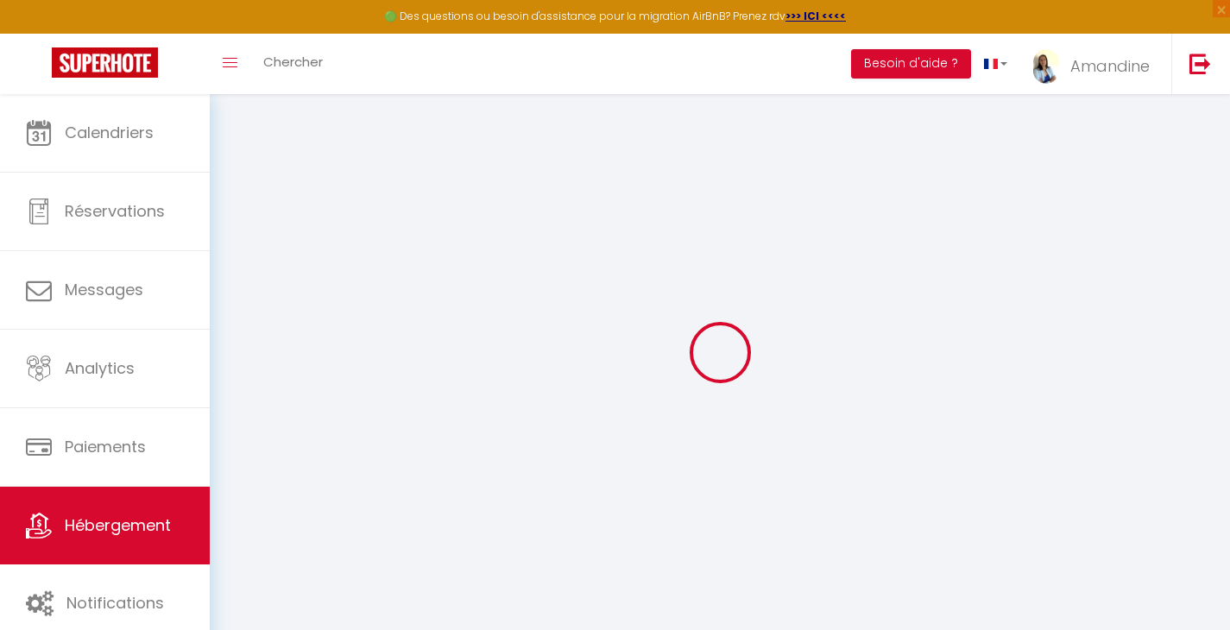
type input "75"
type input "1.5"
type input "400"
select select
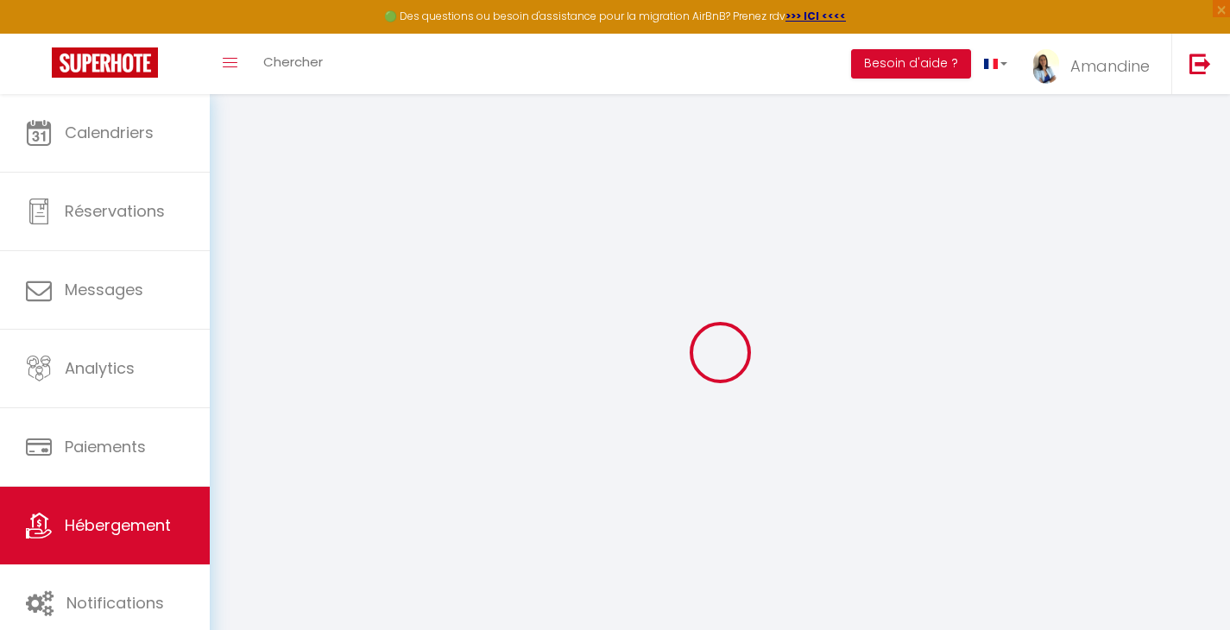
select select
type input "[STREET_ADDRESS]"
type input "85150"
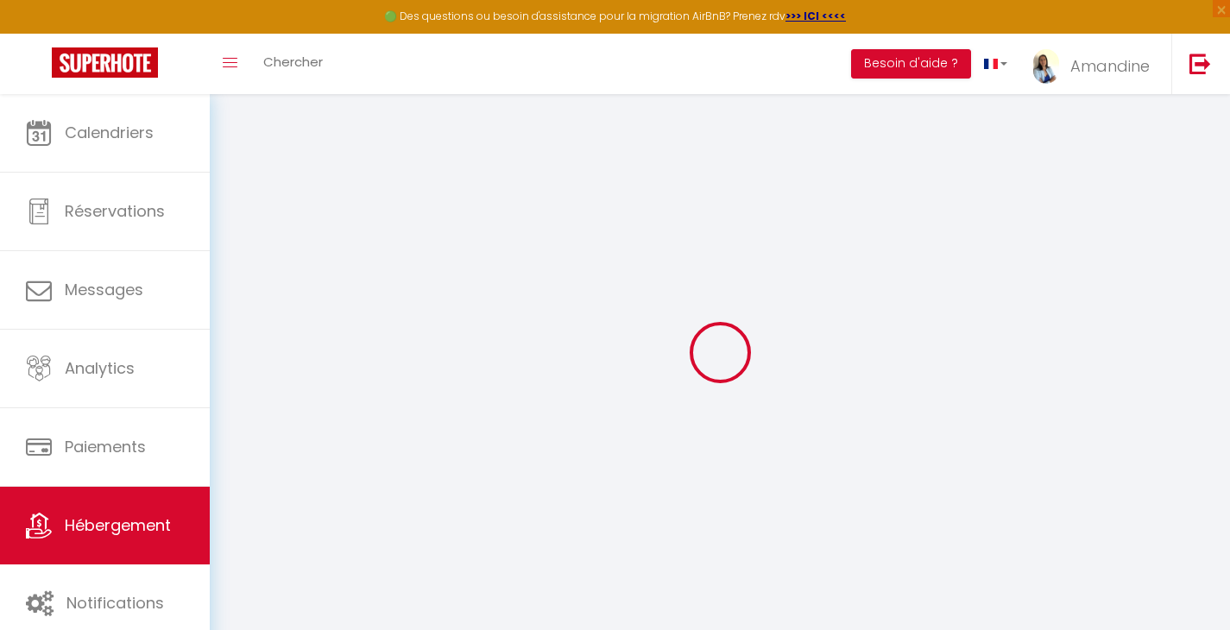
type input "Sainte-Foy"
type input "[EMAIL_ADDRESS][DOMAIN_NAME]"
select select "12323"
checkbox input "false"
checkbox input "true"
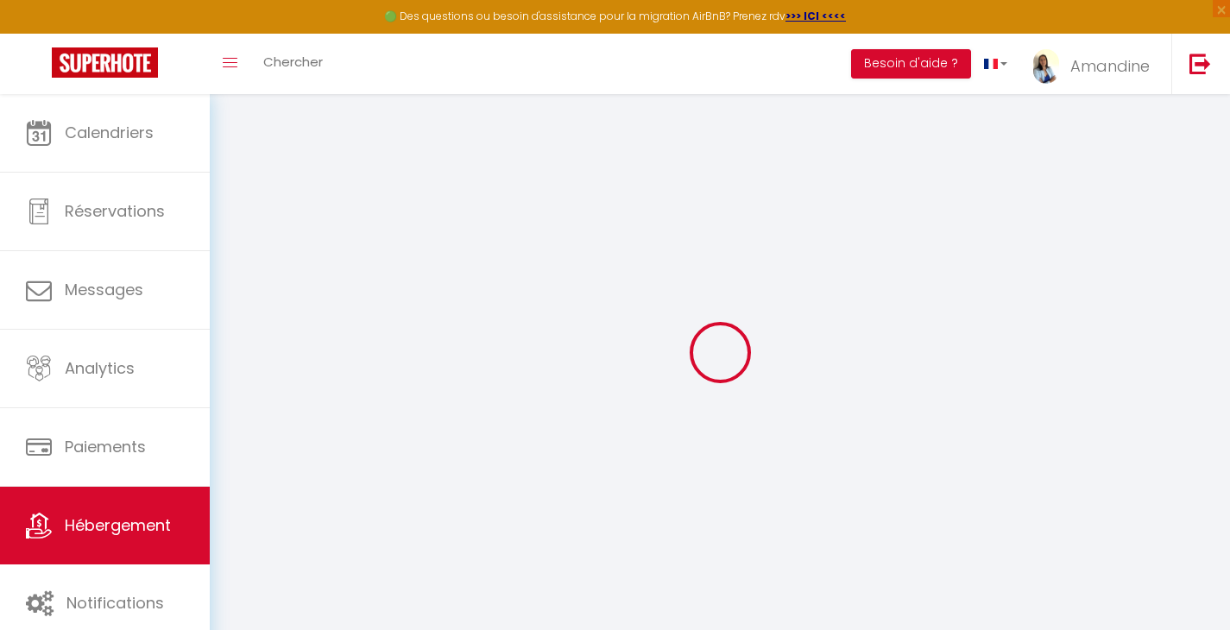
checkbox input "true"
checkbox input "false"
select select "51415"
type input "0"
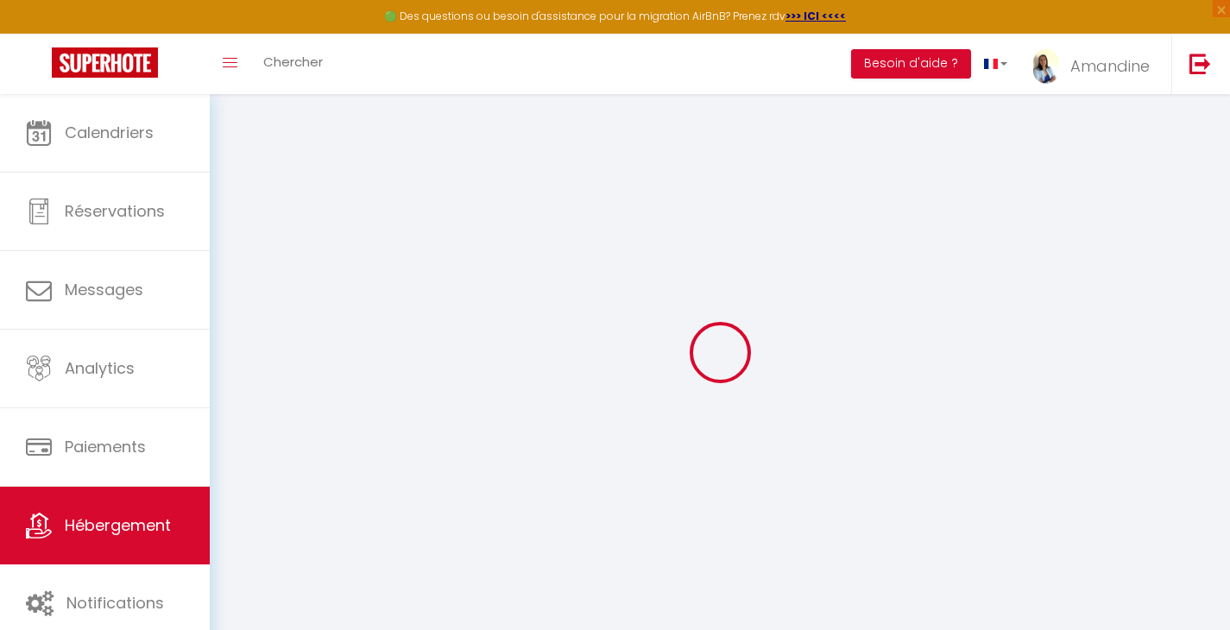
type input "0"
type input "1.5"
select select
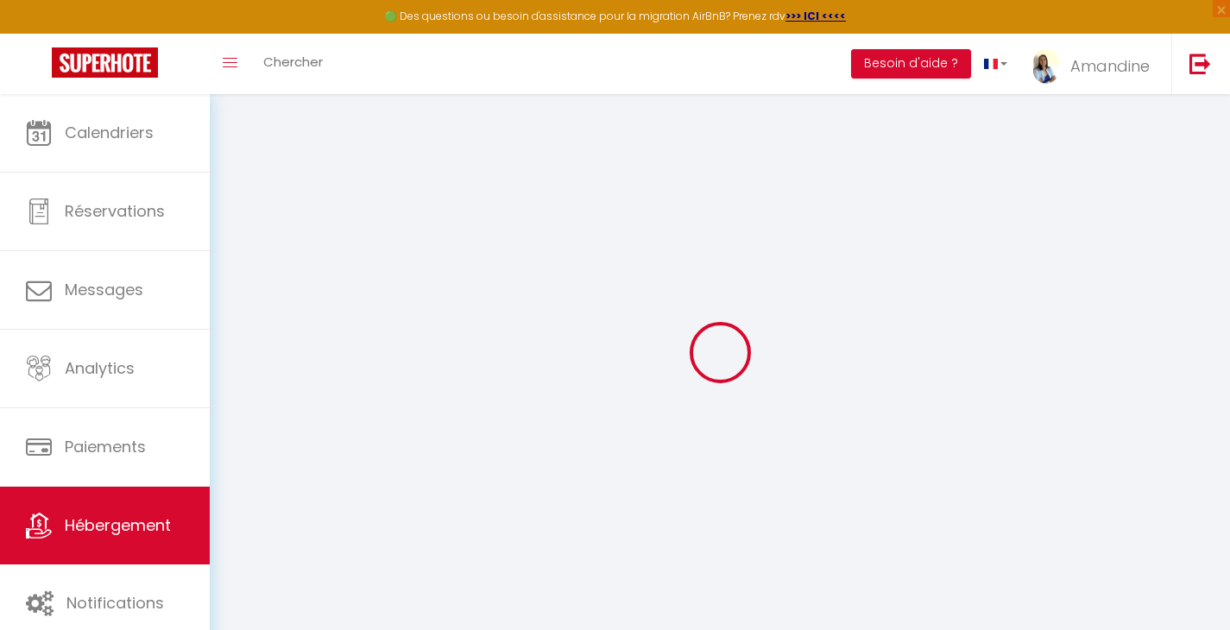
select select
checkbox input "false"
checkbox input "true"
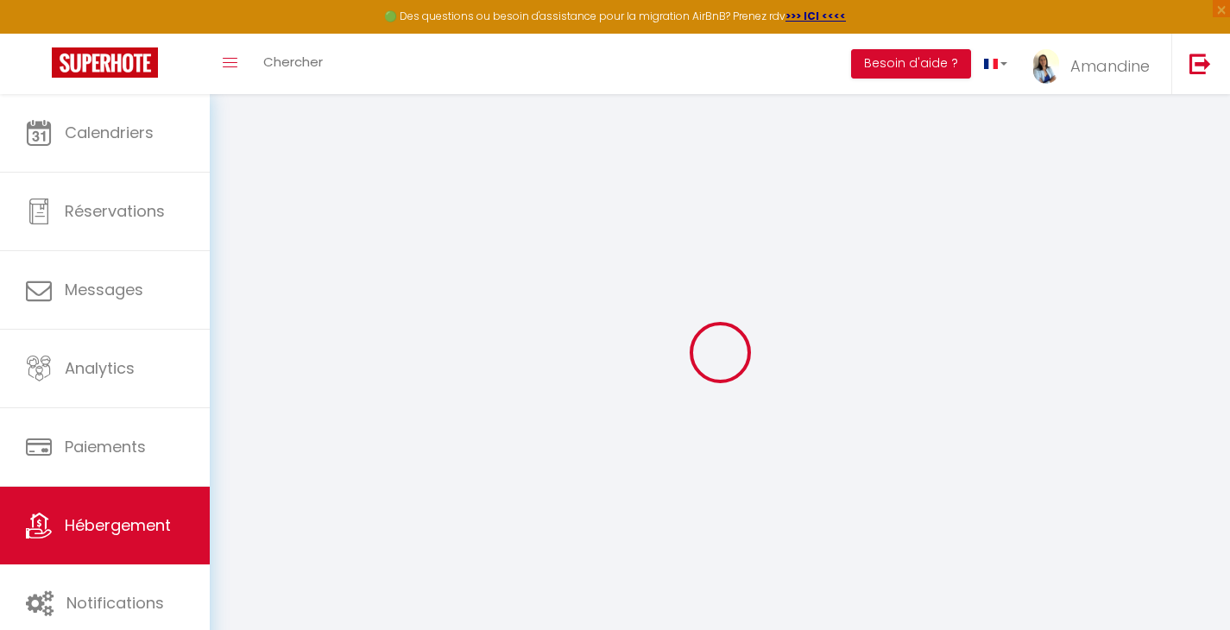
checkbox input "true"
checkbox input "false"
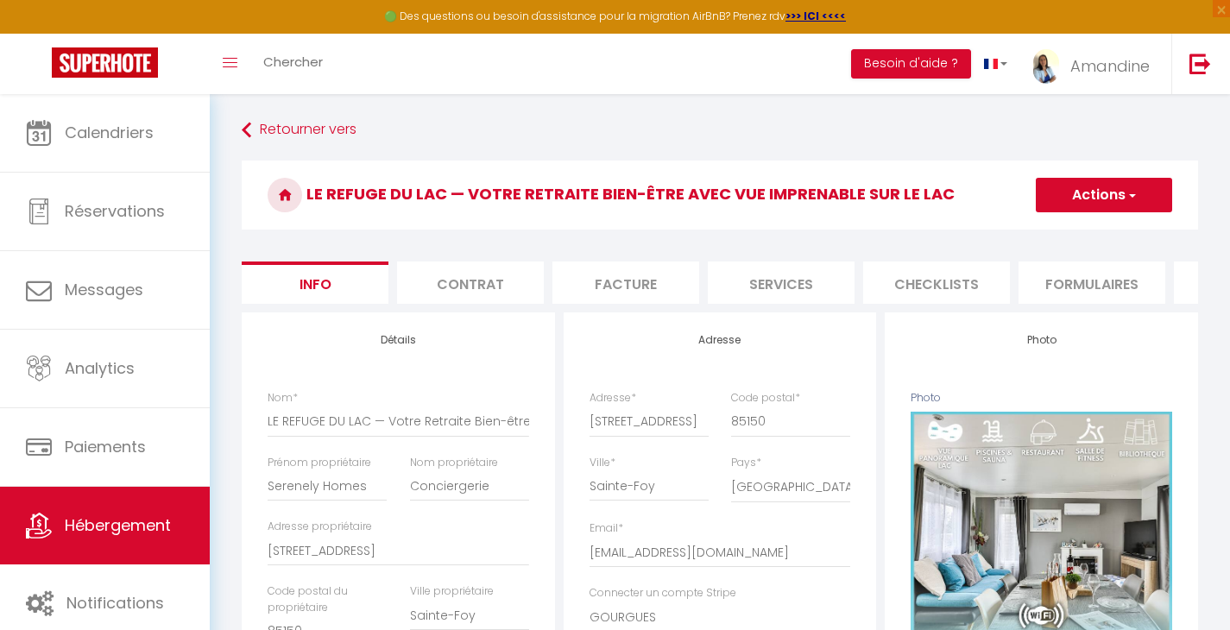
type input "1.5"
select select "16:00"
select select
select select "10:00"
select select "30"
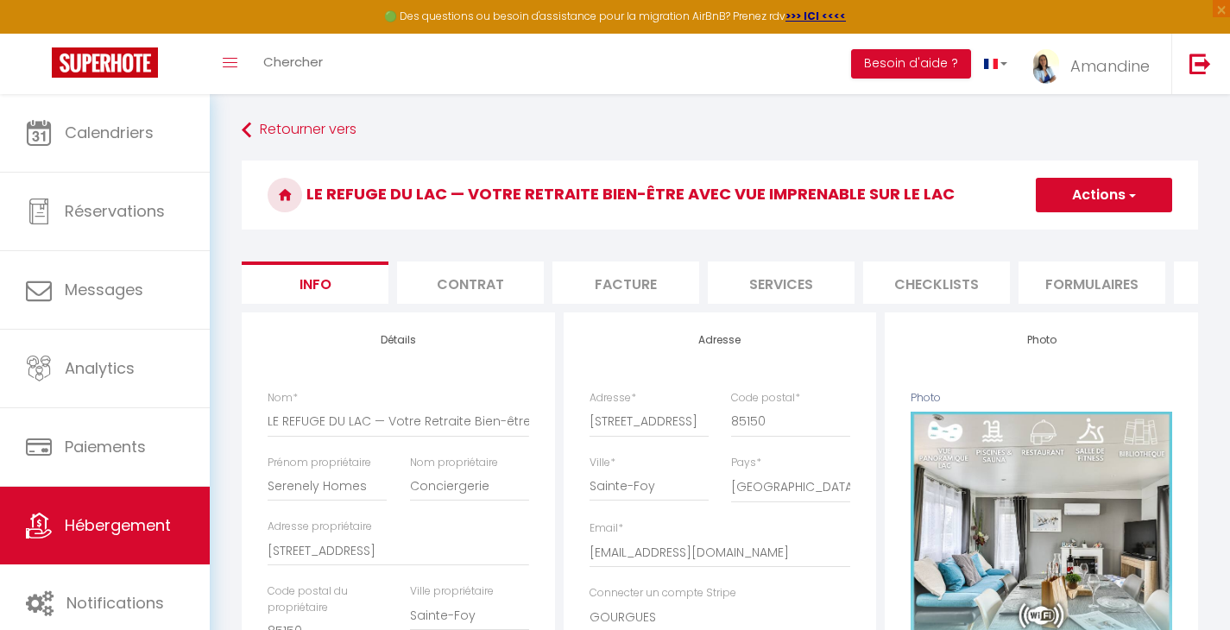
select select "120"
checkbox input "false"
checkbox input "true"
checkbox input "false"
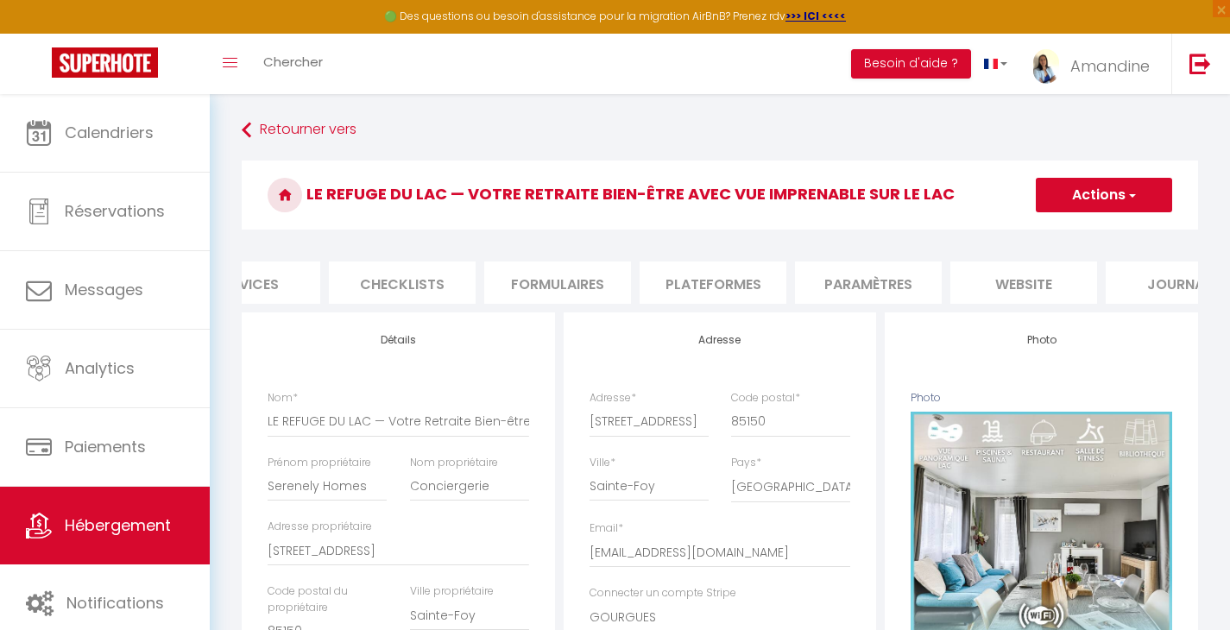
click at [517, 286] on li "Formulaires" at bounding box center [557, 283] width 147 height 42
select select
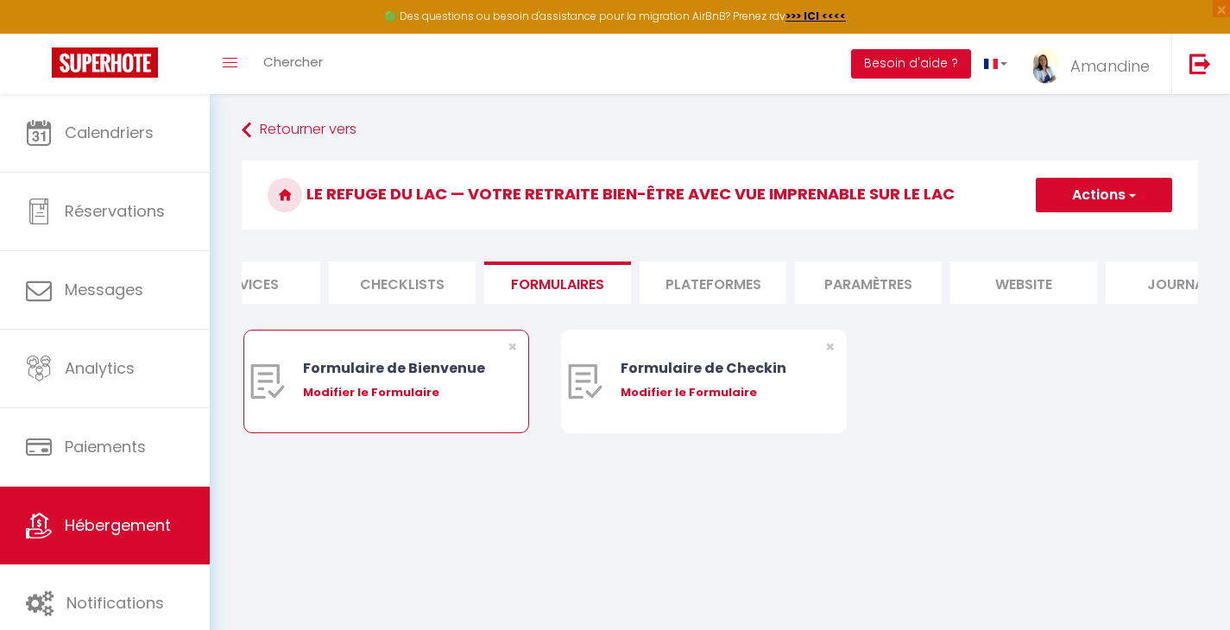
click at [371, 401] on div "Modifier le Formulaire" at bounding box center [398, 392] width 191 height 17
select select
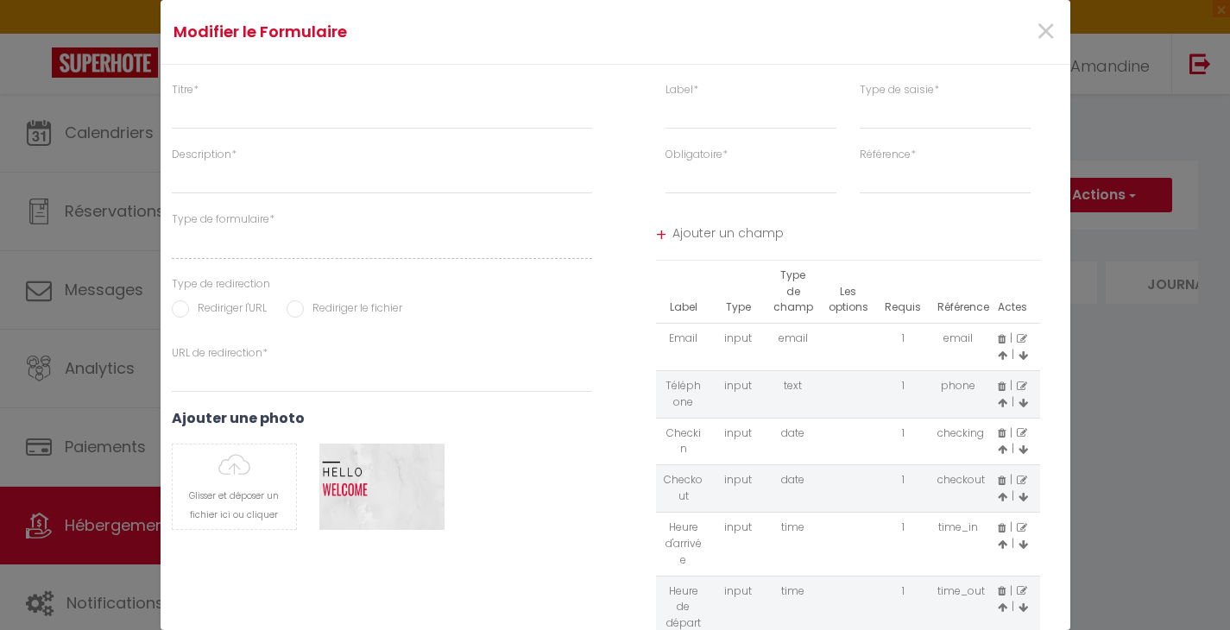
type input "Formulaire de Bienvenue"
type input "Afin de préparer au mieux votre arrivée et recevoir votre Guide de Bienvenue, j…"
select select "[object Object]"
radio input "true"
type input "[URL][DOMAIN_NAME]"
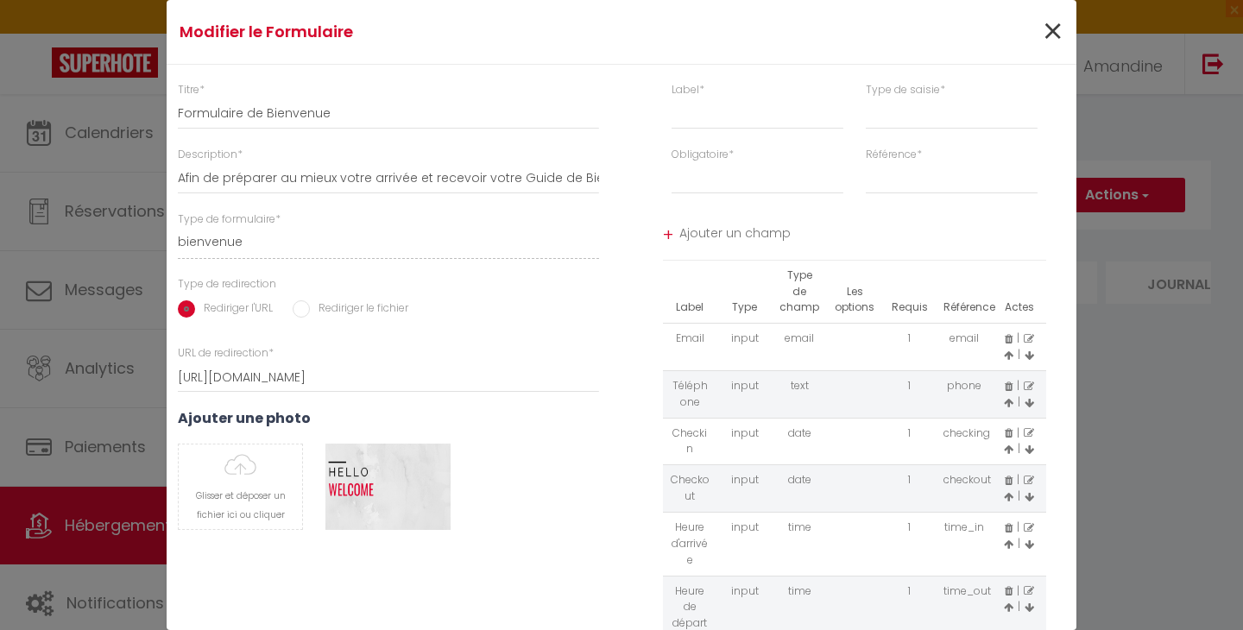
click at [1042, 34] on span "×" at bounding box center [1053, 32] width 22 height 52
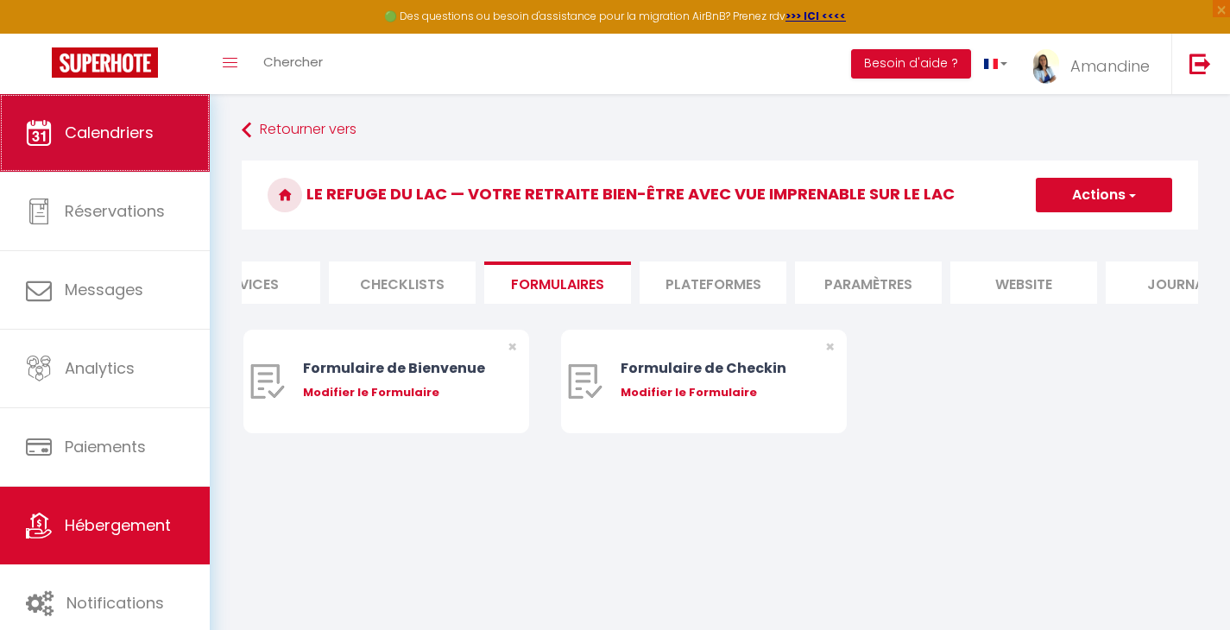
click at [132, 126] on span "Calendriers" at bounding box center [109, 133] width 89 height 22
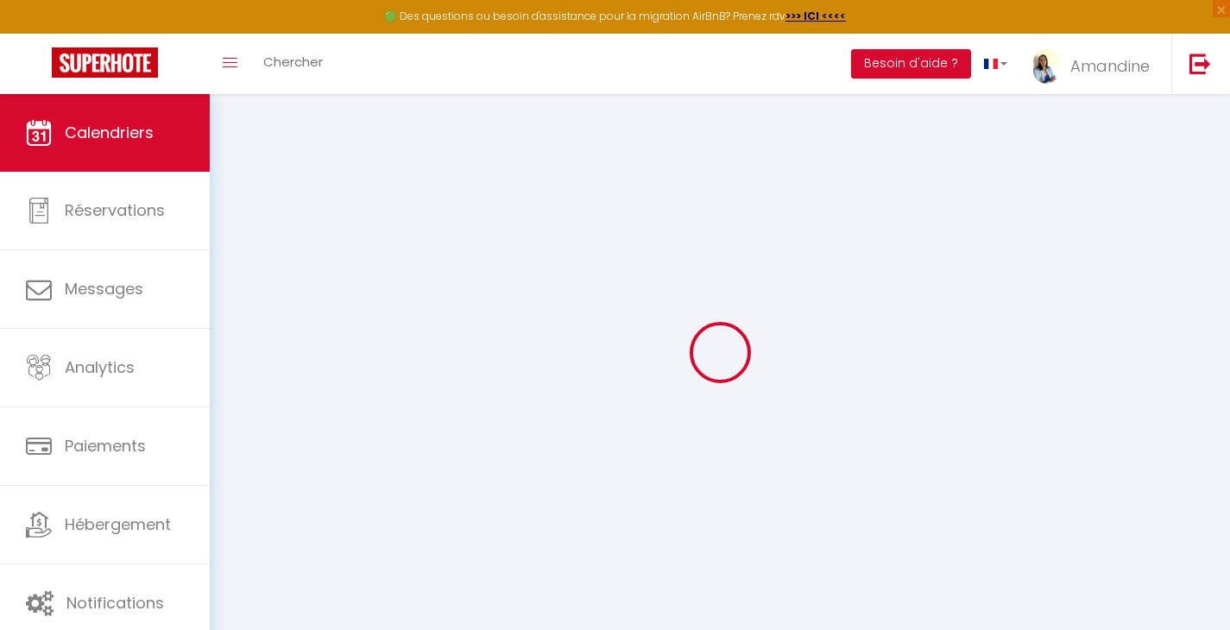
select select
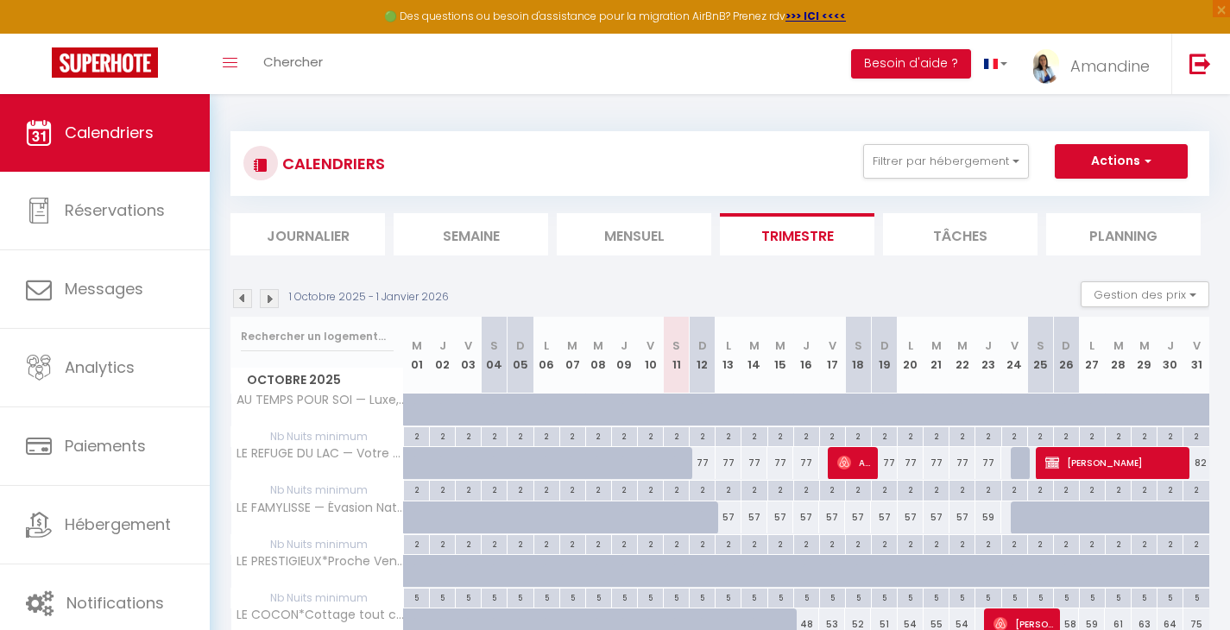
click at [844, 465] on img at bounding box center [845, 463] width 14 height 14
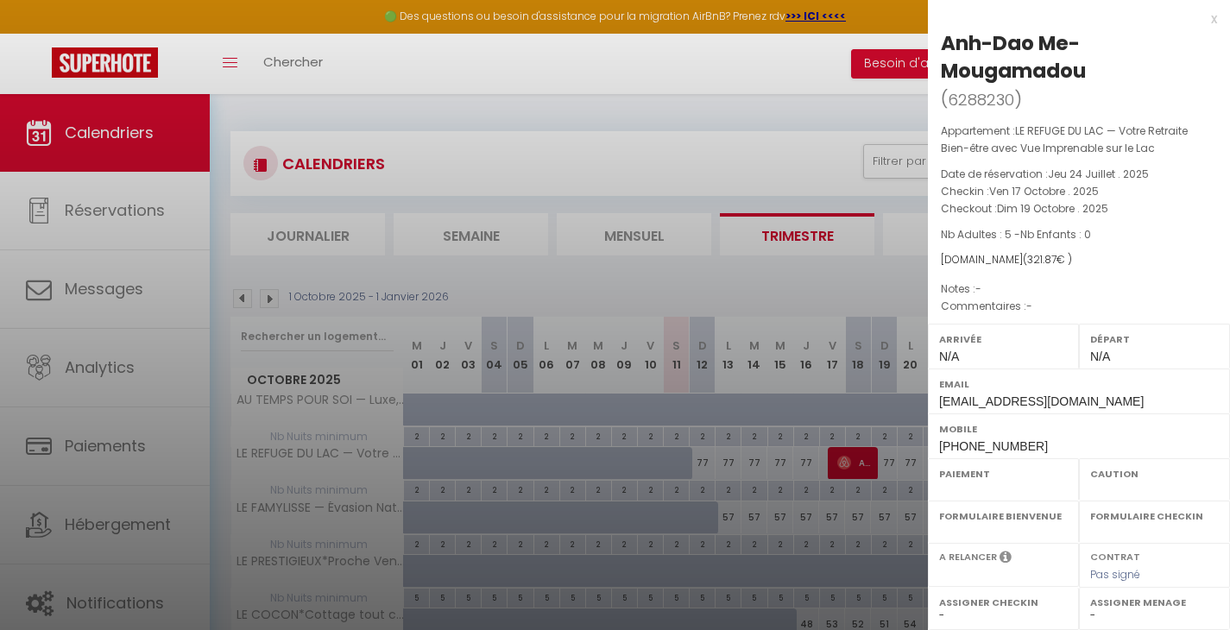
select select "OK"
select select "0"
select select "1"
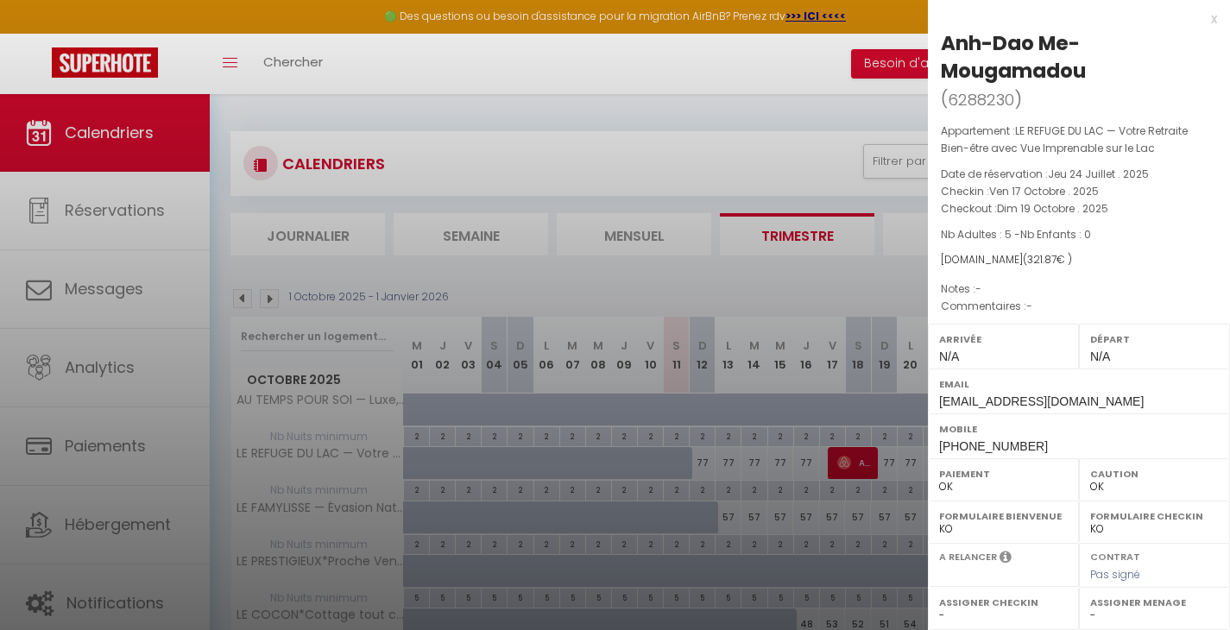
select select
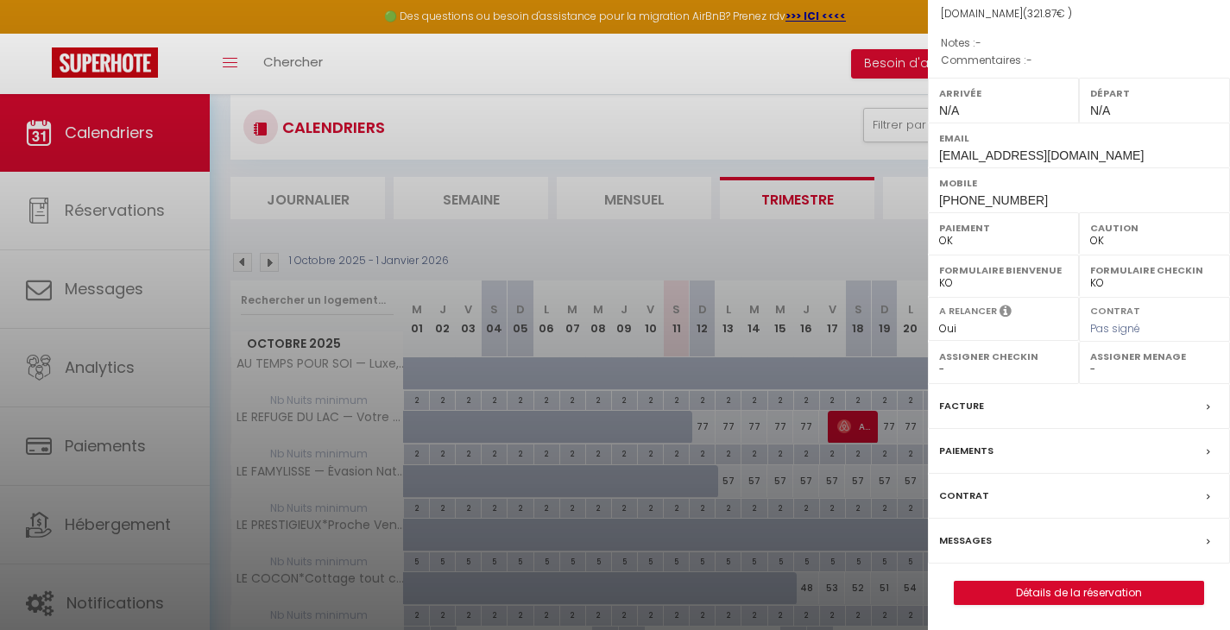
scroll to position [111, 0]
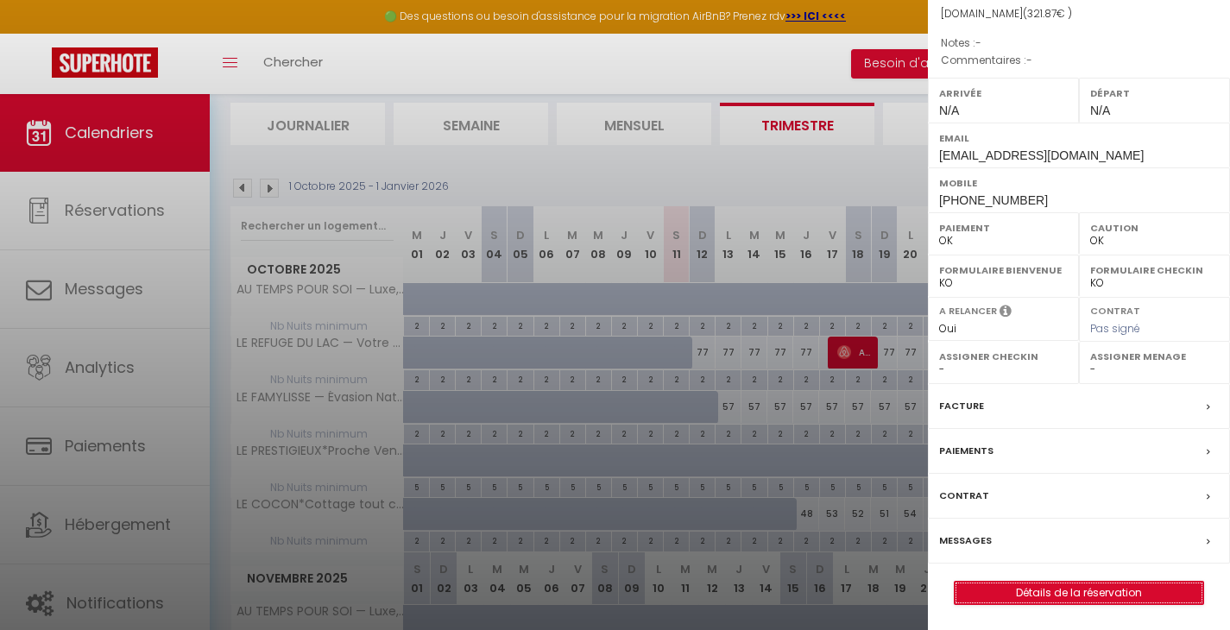
click at [1038, 590] on link "Détails de la réservation" at bounding box center [1079, 593] width 249 height 22
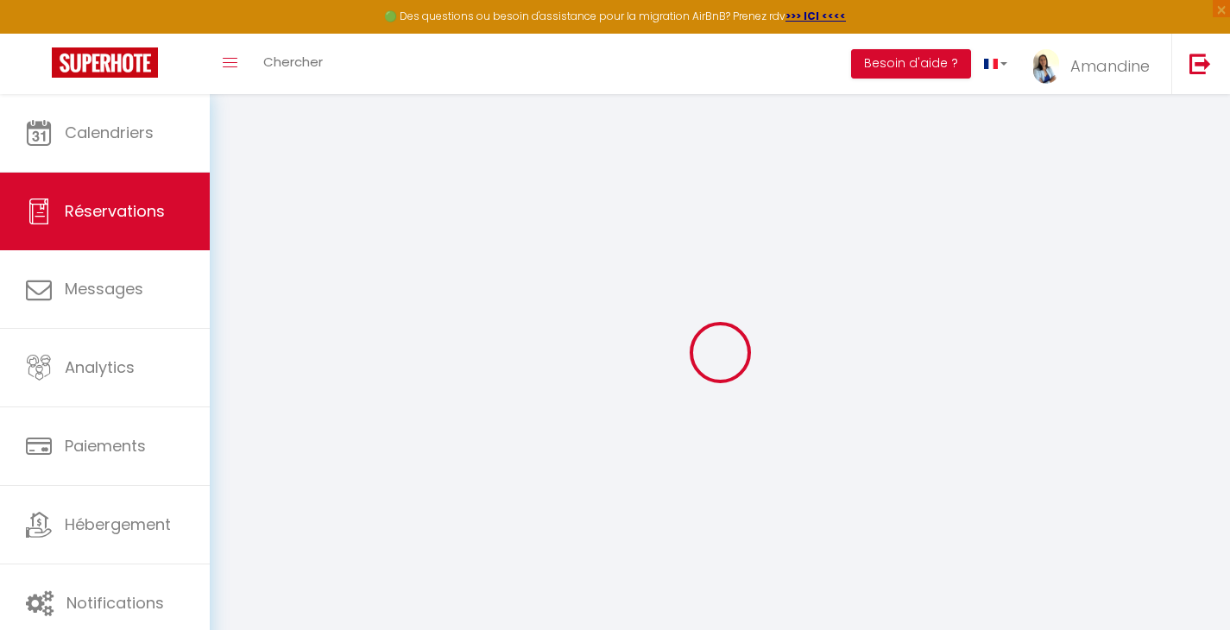
type input "Anh-Dao"
type input "Me-Mougamadou"
type input "[EMAIL_ADDRESS][DOMAIN_NAME]"
type input "[PHONE_NUMBER]"
select select
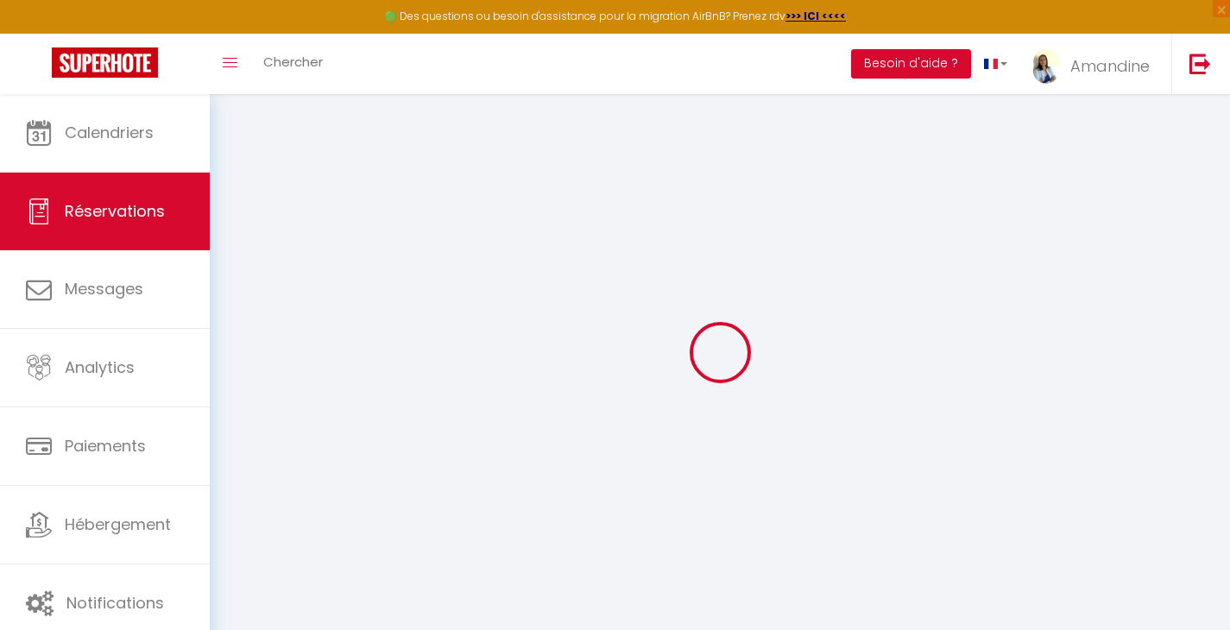
type input "11.12"
select select "55940"
select select "1"
select select
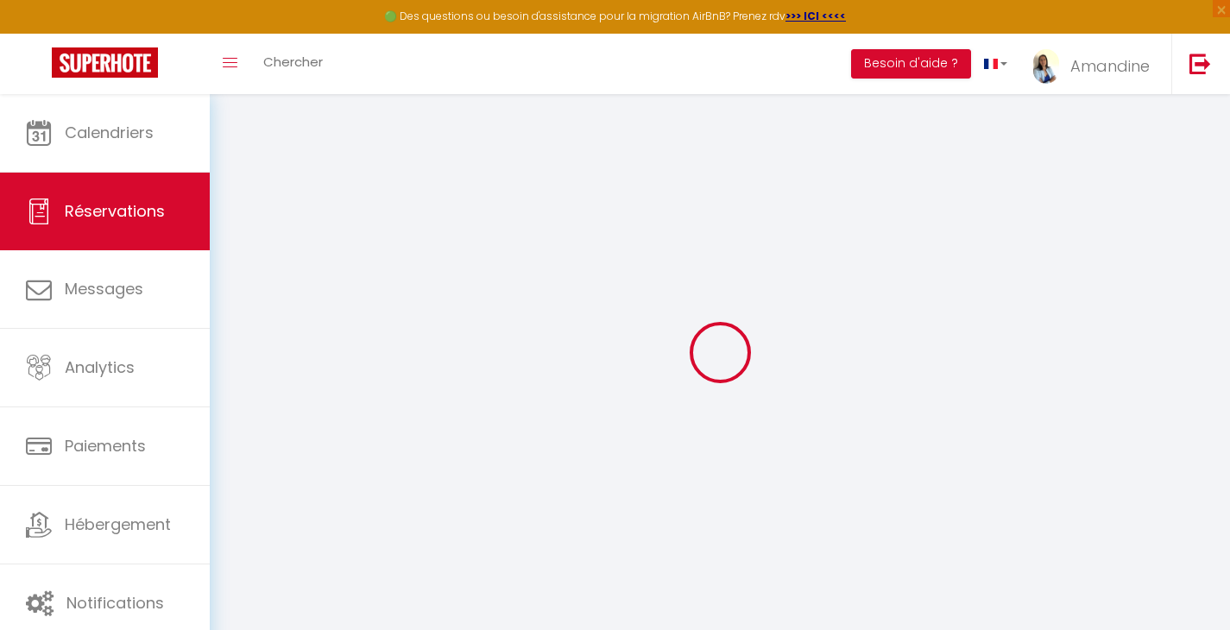
type input "5"
select select "12"
select select
type input "234"
checkbox input "false"
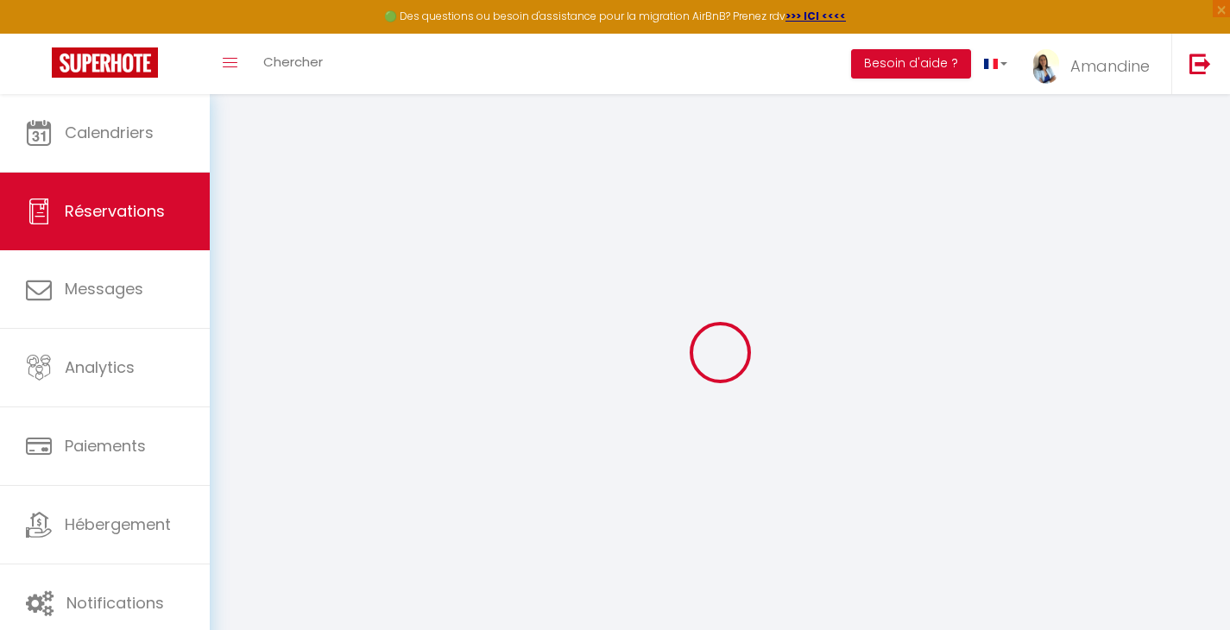
type input "0"
select select "1"
type input "0"
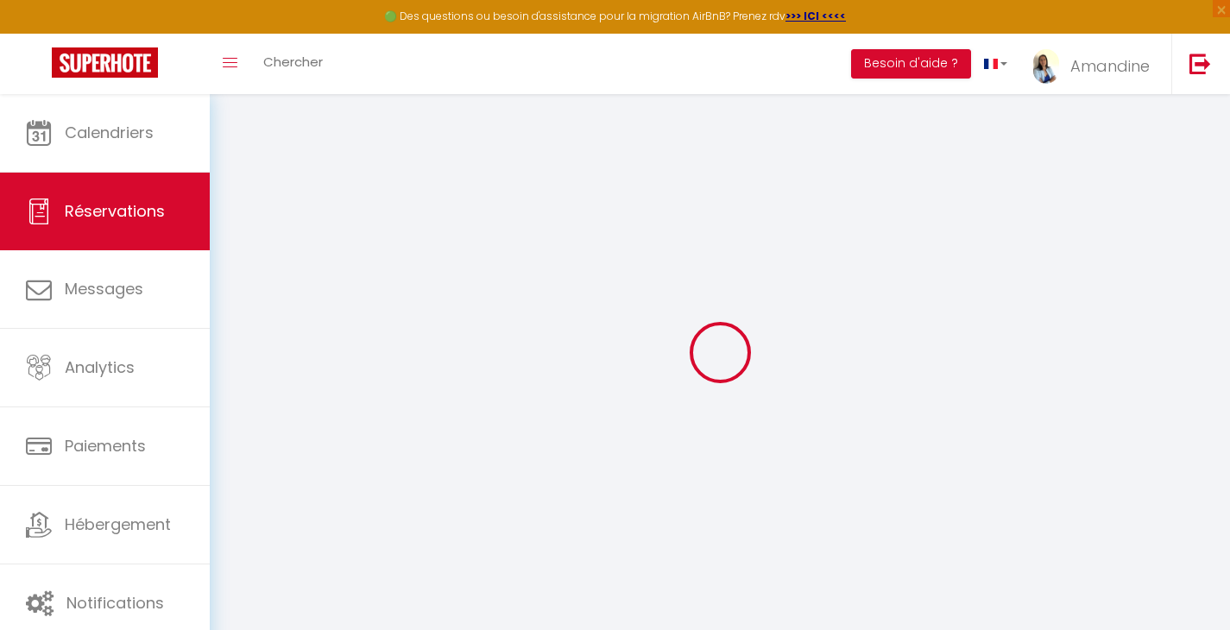
select select
select select "15"
checkbox input "false"
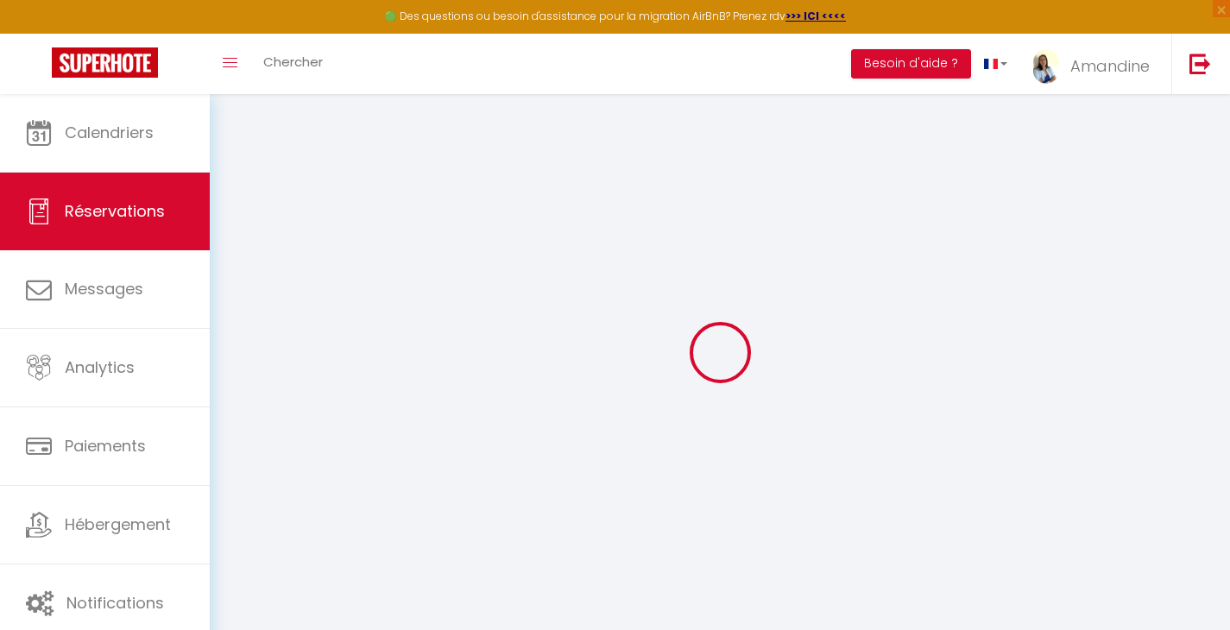
select select
checkbox input "false"
select select
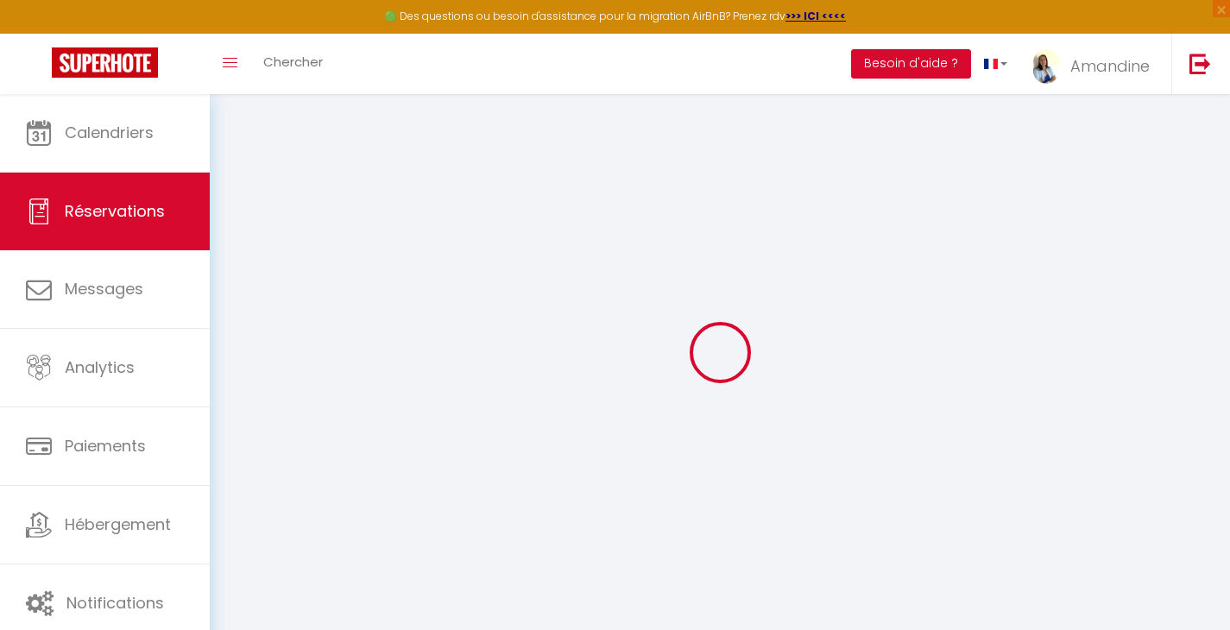
select select
checkbox input "false"
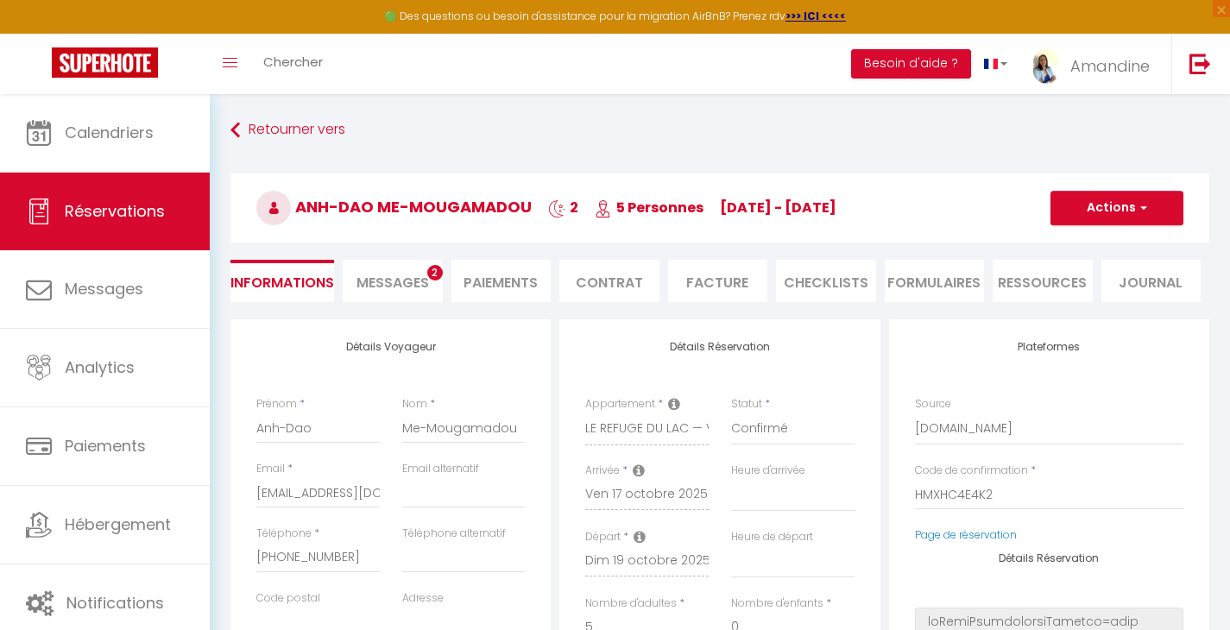
select select
type input "75"
type input "12.87"
select select
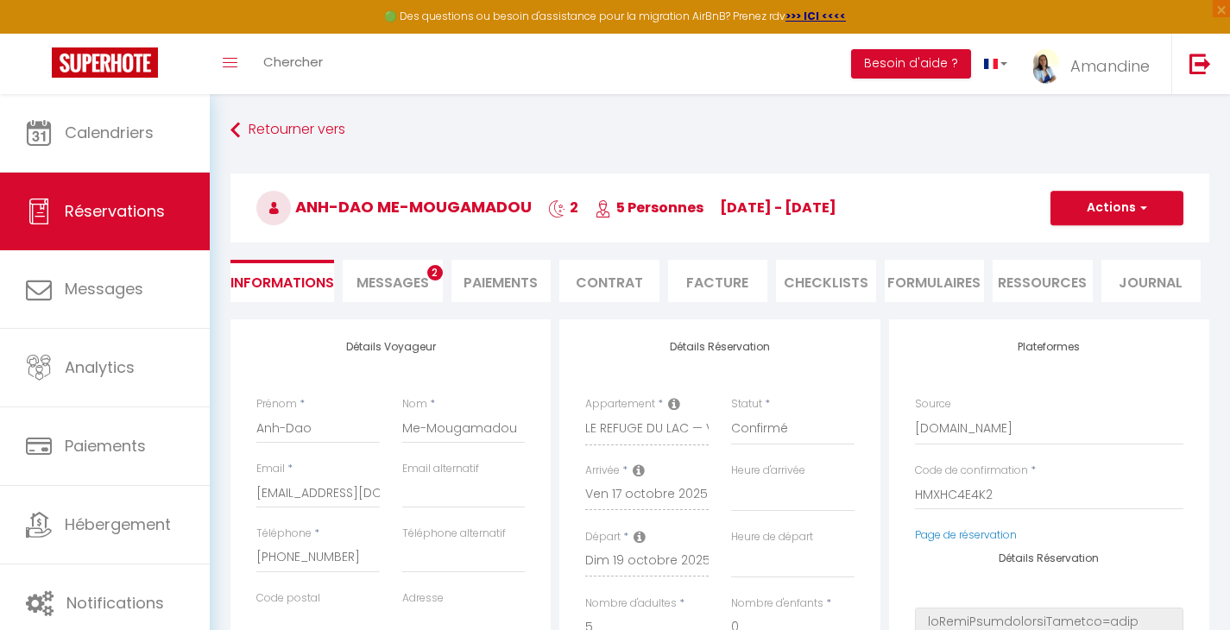
checkbox input "false"
select select
checkbox input "false"
select select
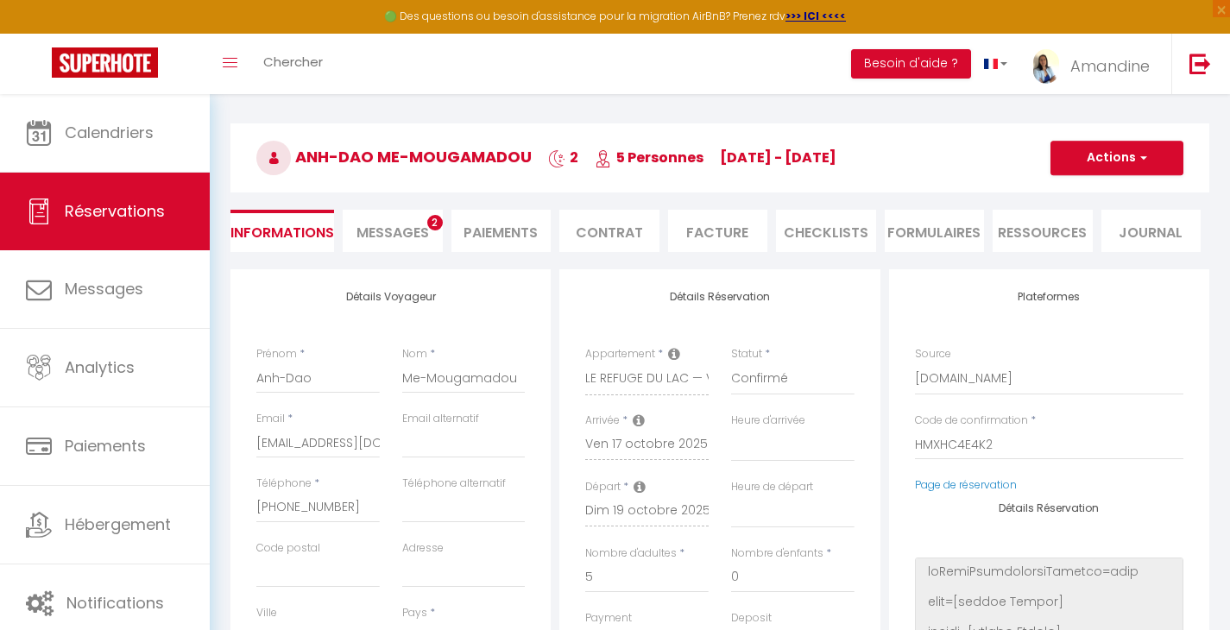
scroll to position [55, 0]
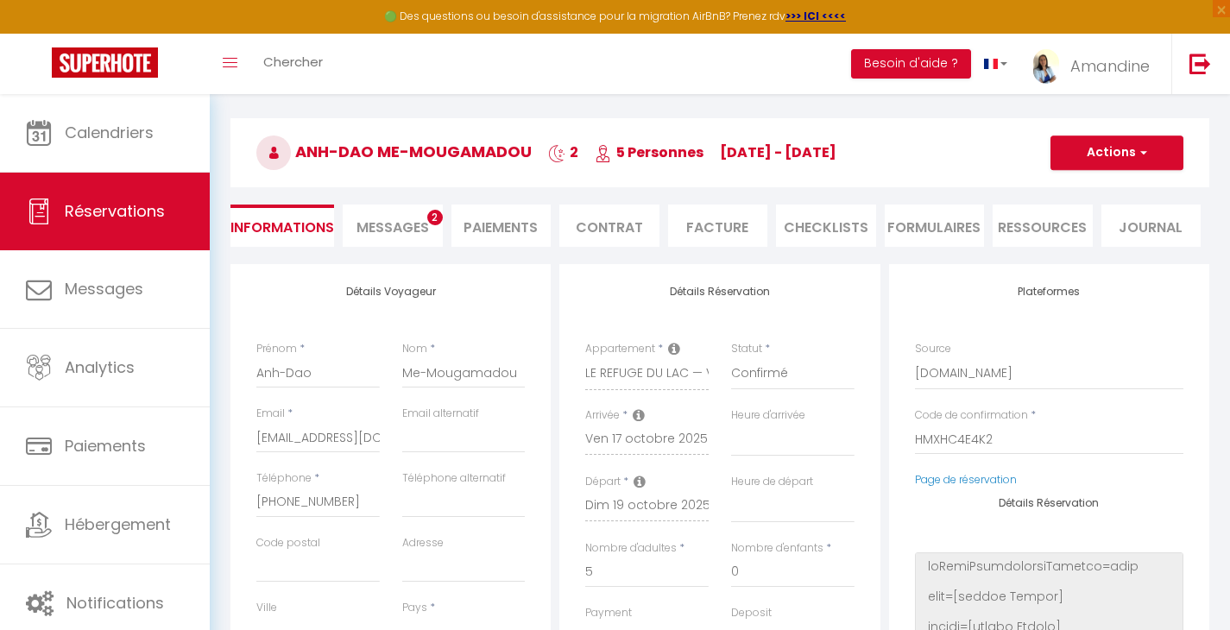
click at [383, 227] on span "Messages" at bounding box center [393, 228] width 73 height 20
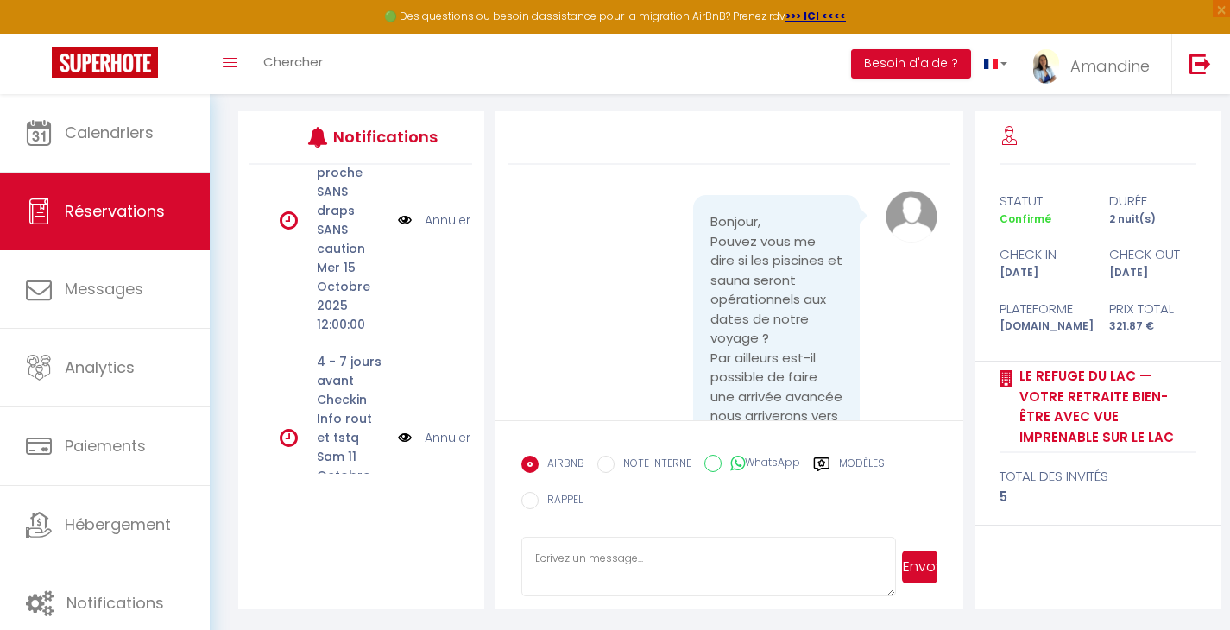
scroll to position [466, 0]
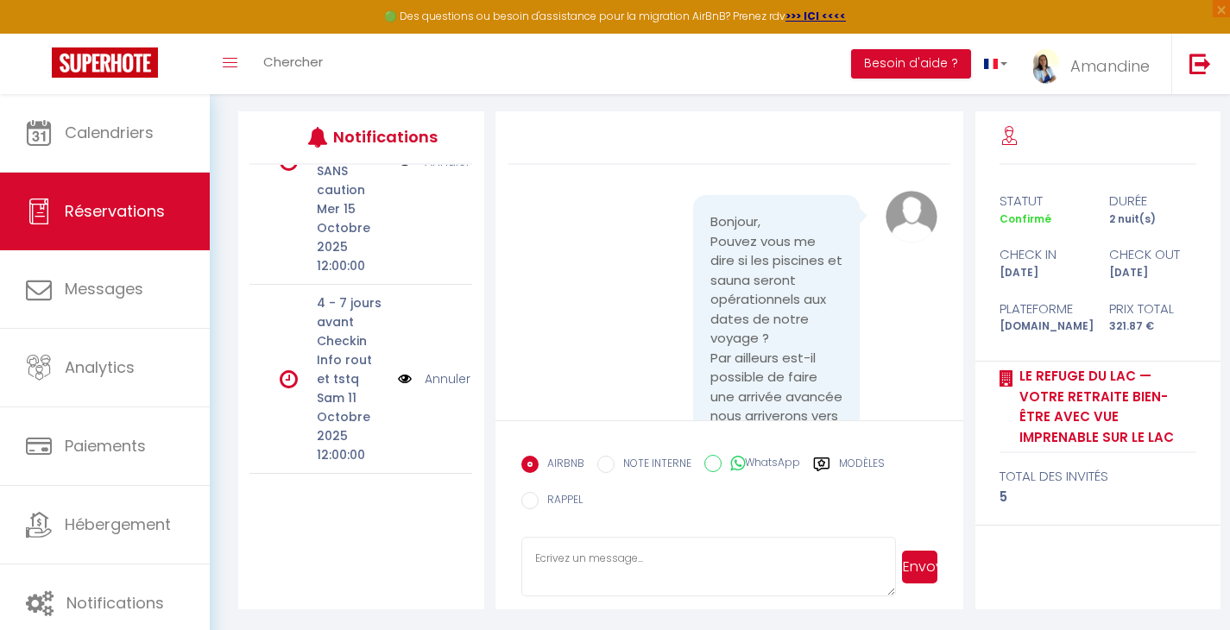
click at [437, 370] on link "Annuler" at bounding box center [448, 379] width 46 height 19
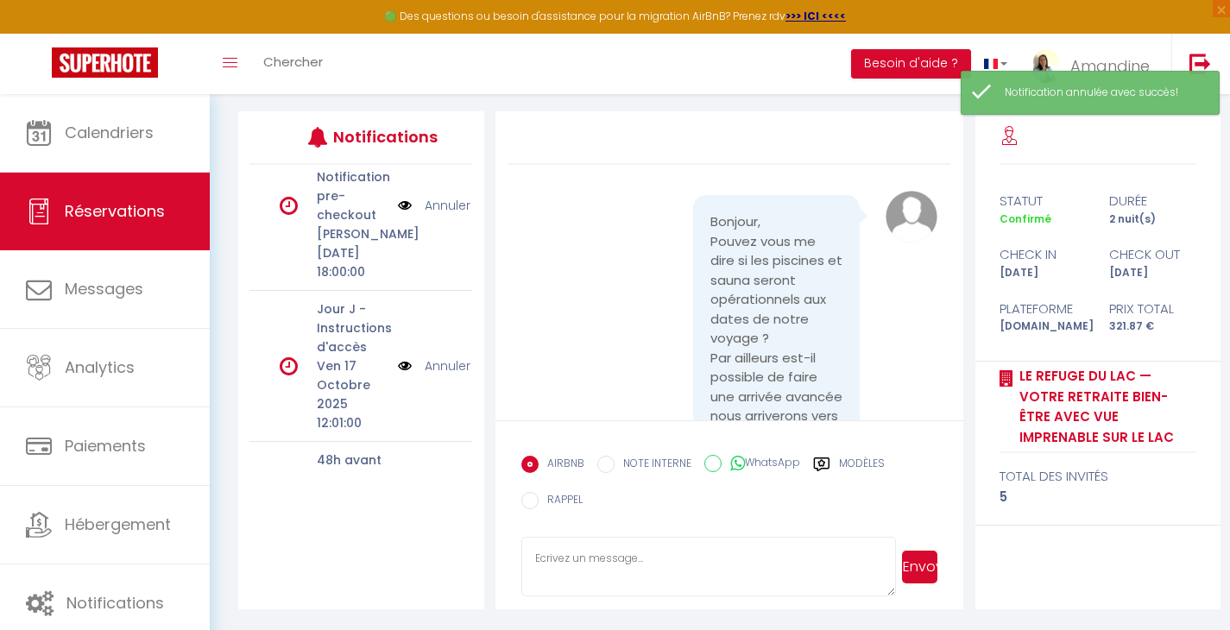
scroll to position [0, 0]
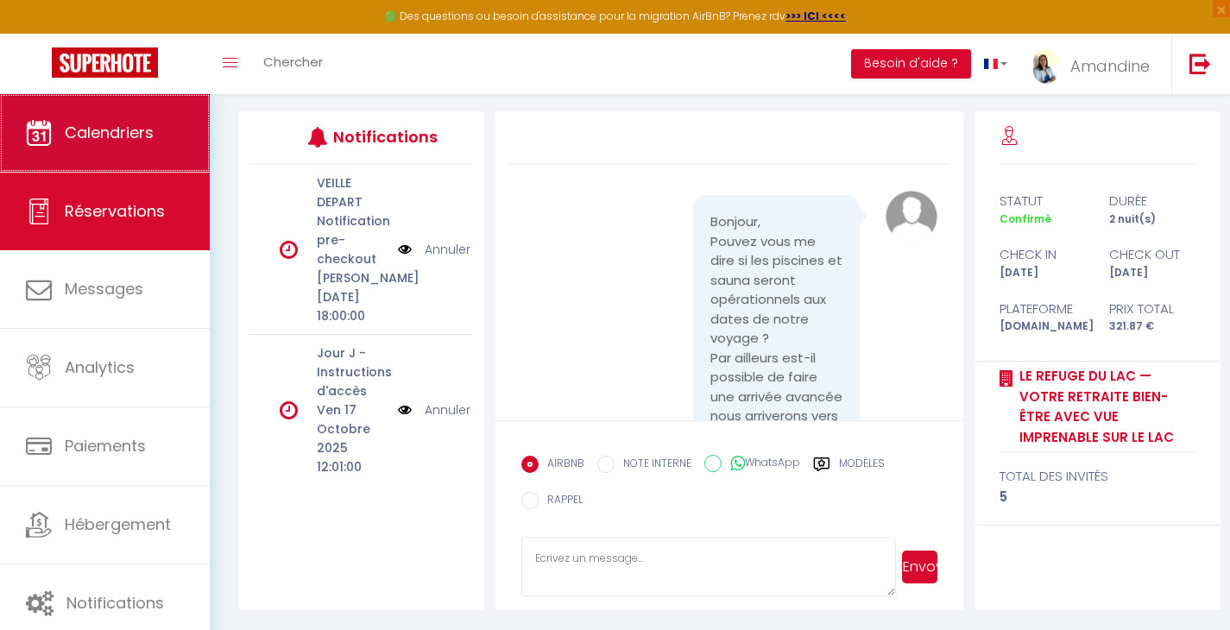
click at [128, 118] on link "Calendriers" at bounding box center [105, 133] width 210 height 78
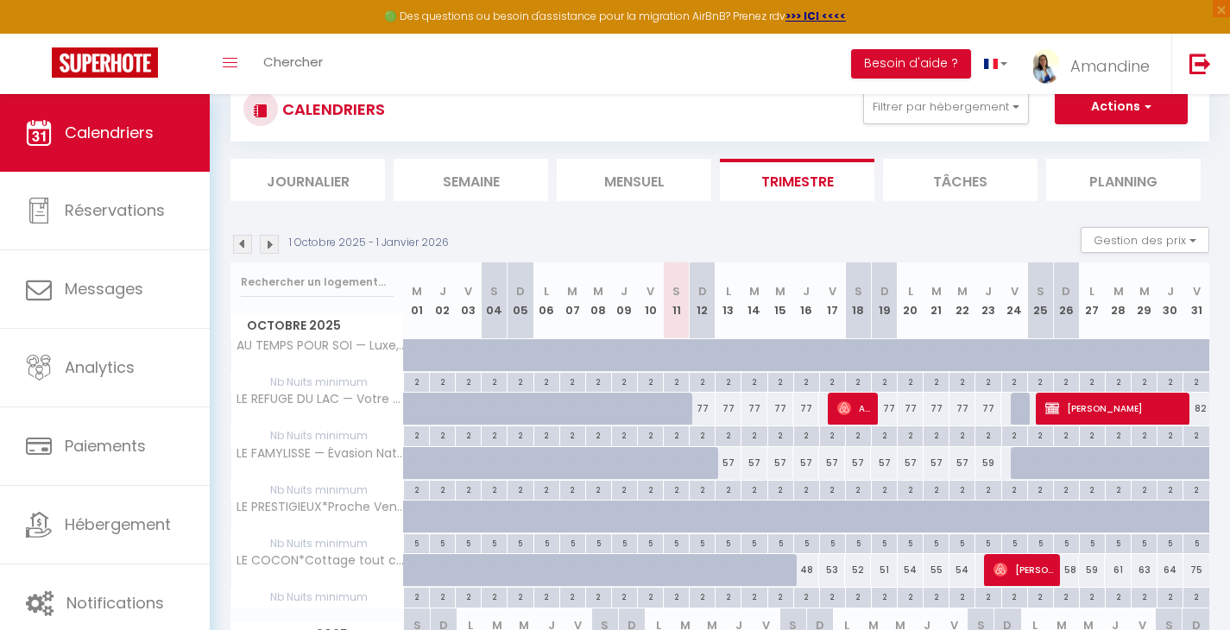
scroll to position [69, 0]
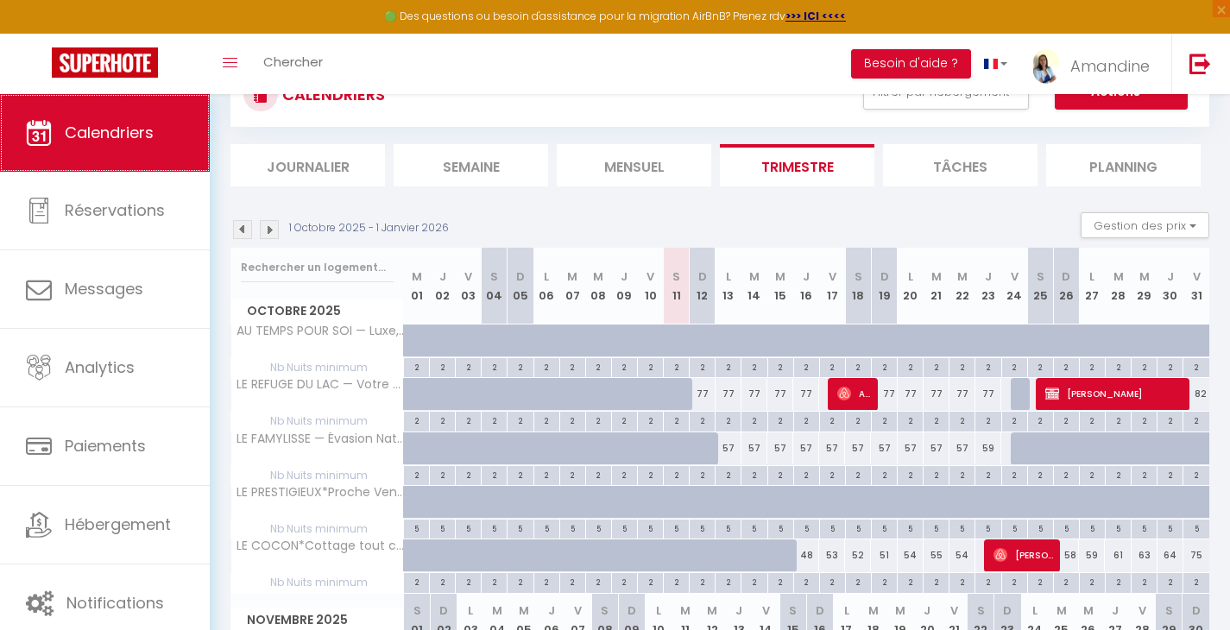
click at [141, 130] on span "Calendriers" at bounding box center [109, 133] width 89 height 22
click at [854, 392] on span "Anh-Dao Me-Mougamadou" at bounding box center [855, 393] width 35 height 33
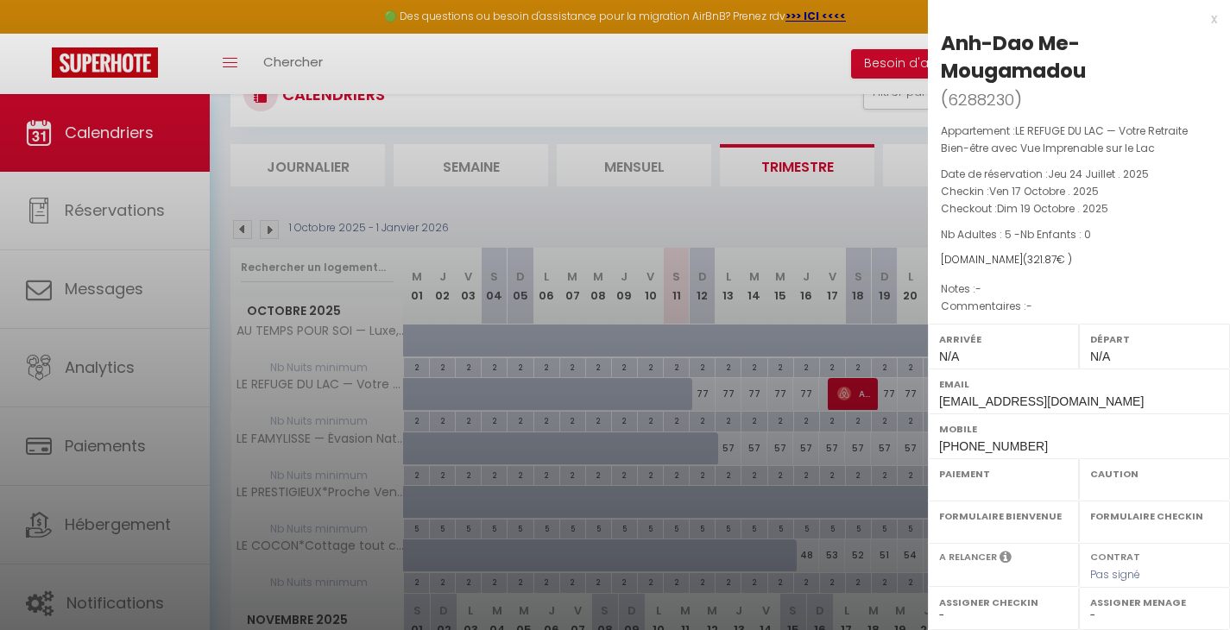
select select "OK"
select select "0"
select select "1"
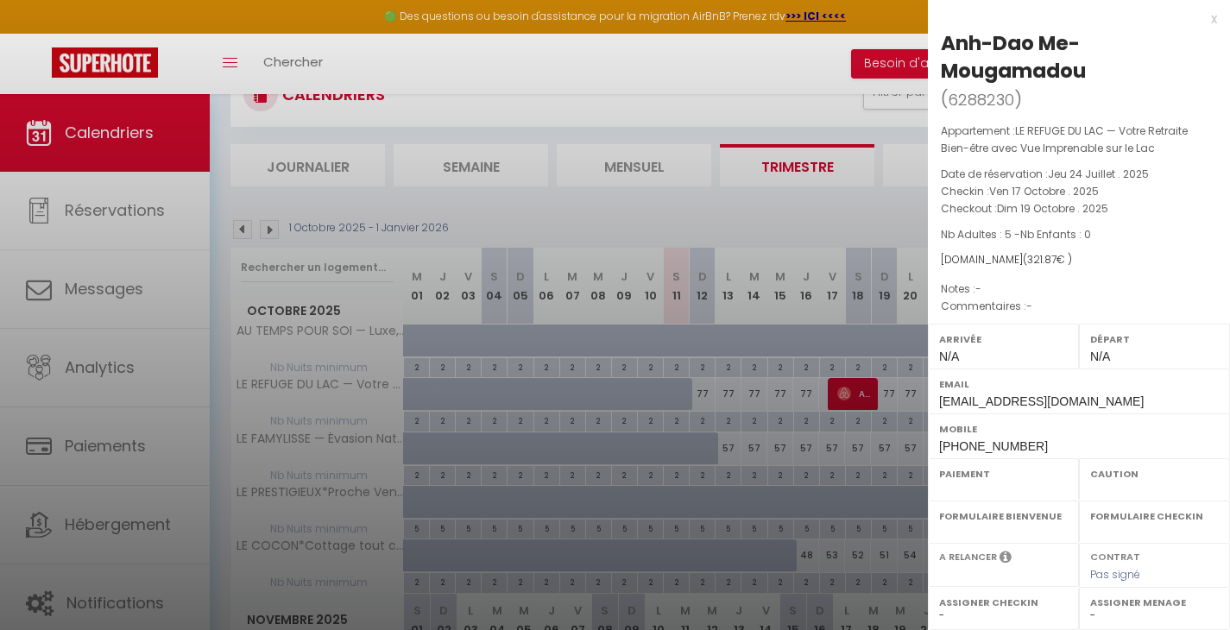
select select
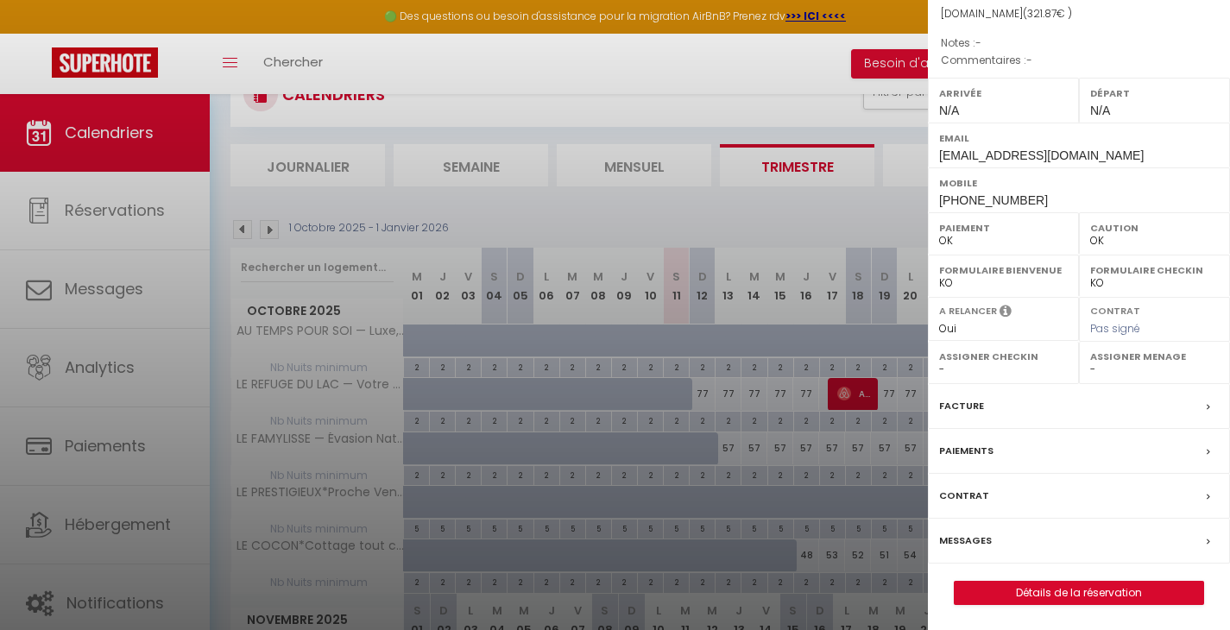
click at [769, 197] on div at bounding box center [615, 315] width 1230 height 630
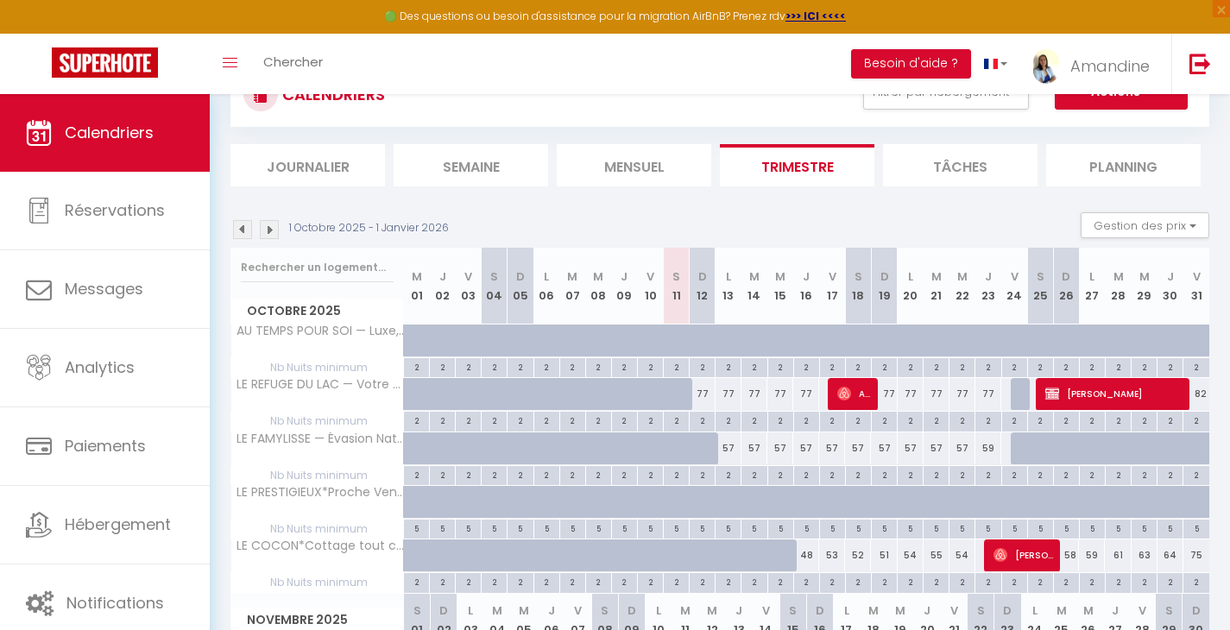
click at [881, 382] on div "77" at bounding box center [884, 394] width 26 height 32
type input "77"
type input "Dim 19 Octobre 2025"
type input "Lun 20 Octobre 2025"
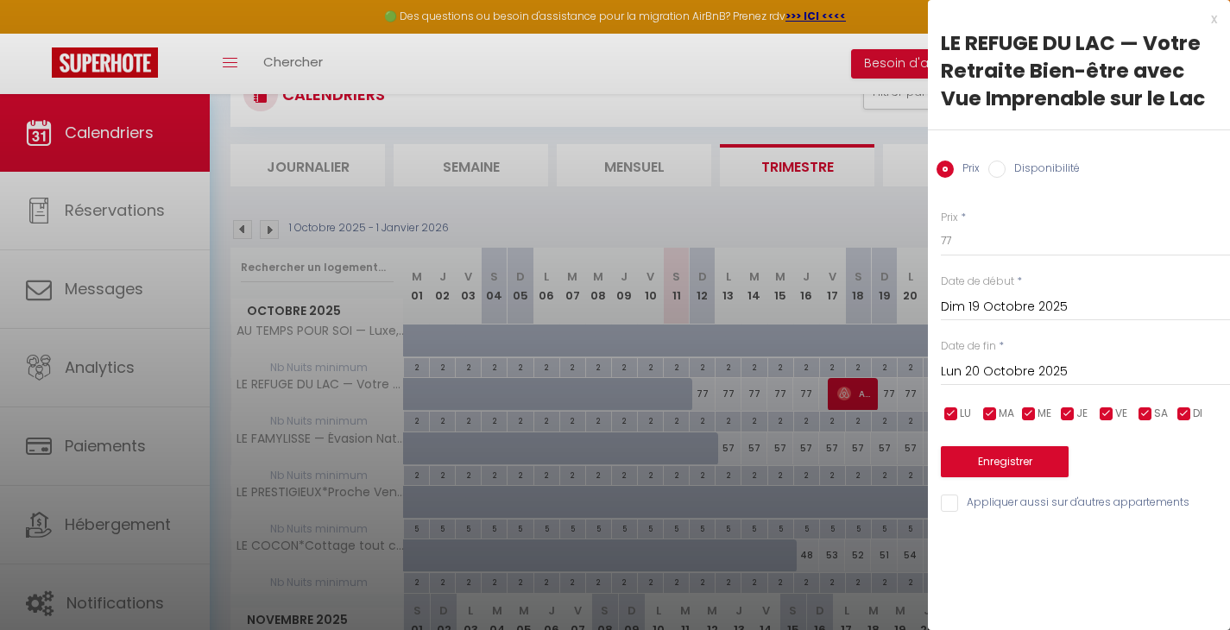
click at [762, 219] on div at bounding box center [615, 315] width 1230 height 630
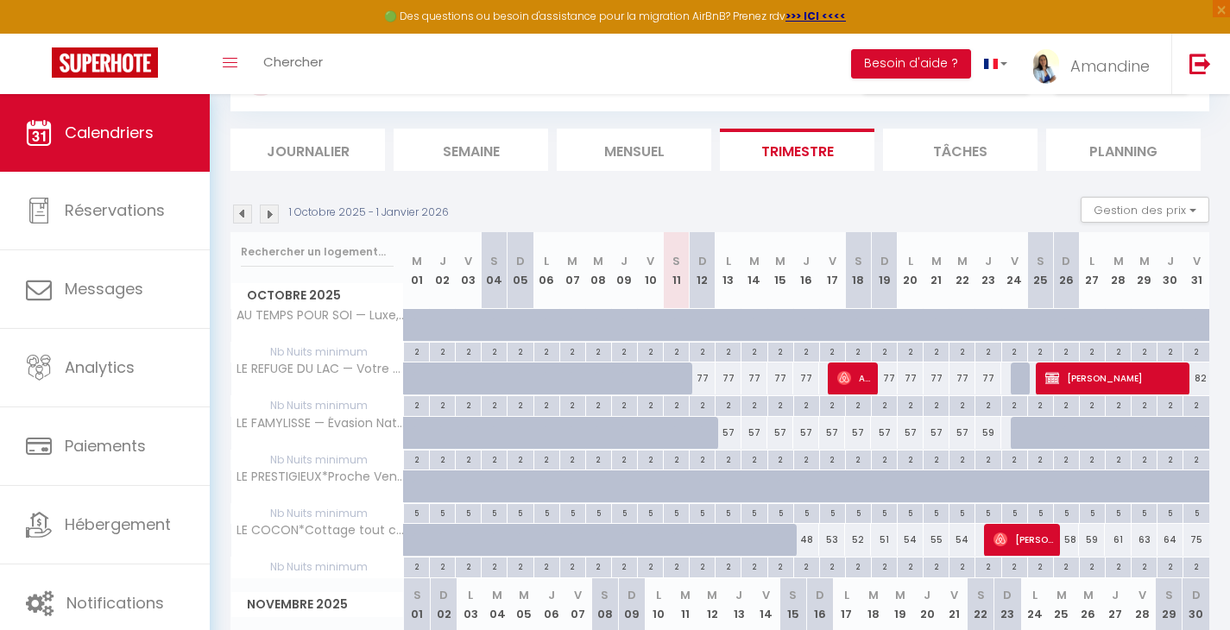
scroll to position [97, 0]
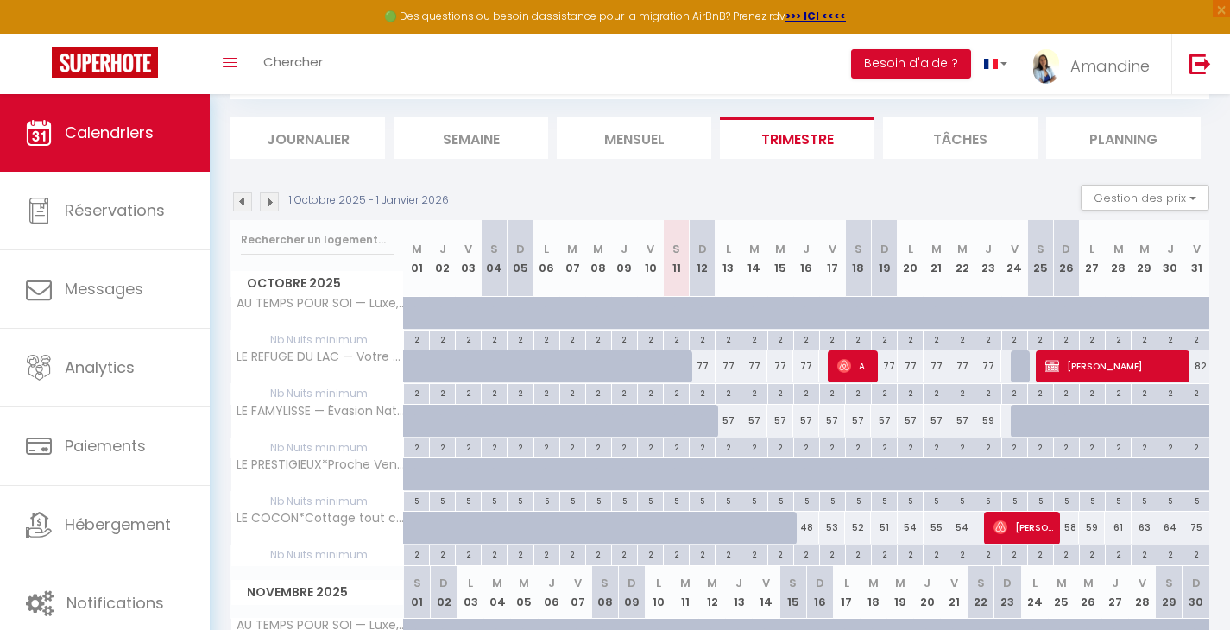
click at [882, 363] on div "77" at bounding box center [884, 367] width 26 height 32
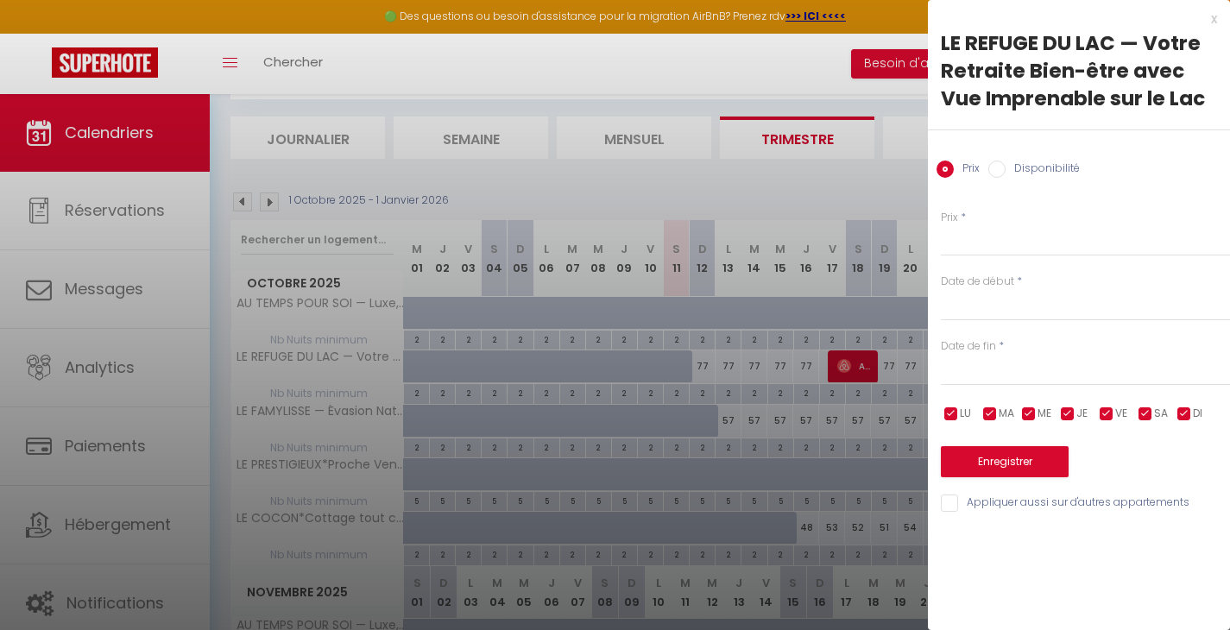
type input "77"
type input "Dim 19 Octobre 2025"
type input "Lun 20 Octobre 2025"
click at [996, 170] on input "Disponibilité" at bounding box center [997, 169] width 17 height 17
radio input "true"
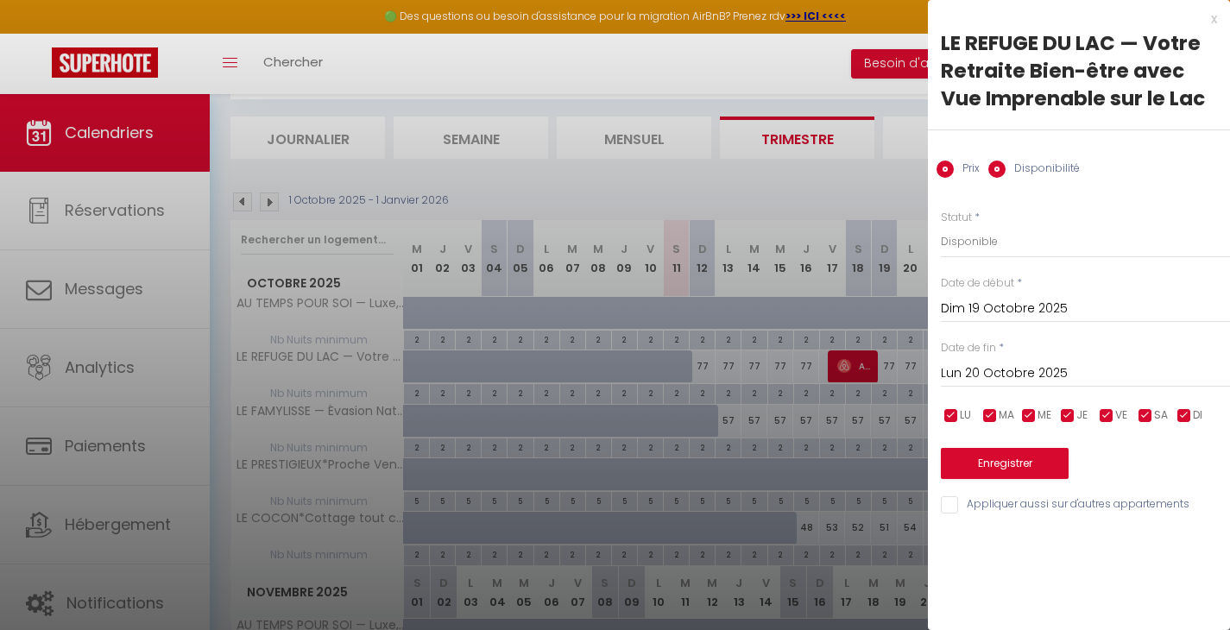
radio input "false"
select select "0"
click at [0, 0] on option "Indisponible" at bounding box center [0, 0] width 0 height 0
click at [1005, 464] on button "Enregistrer" at bounding box center [1005, 463] width 128 height 31
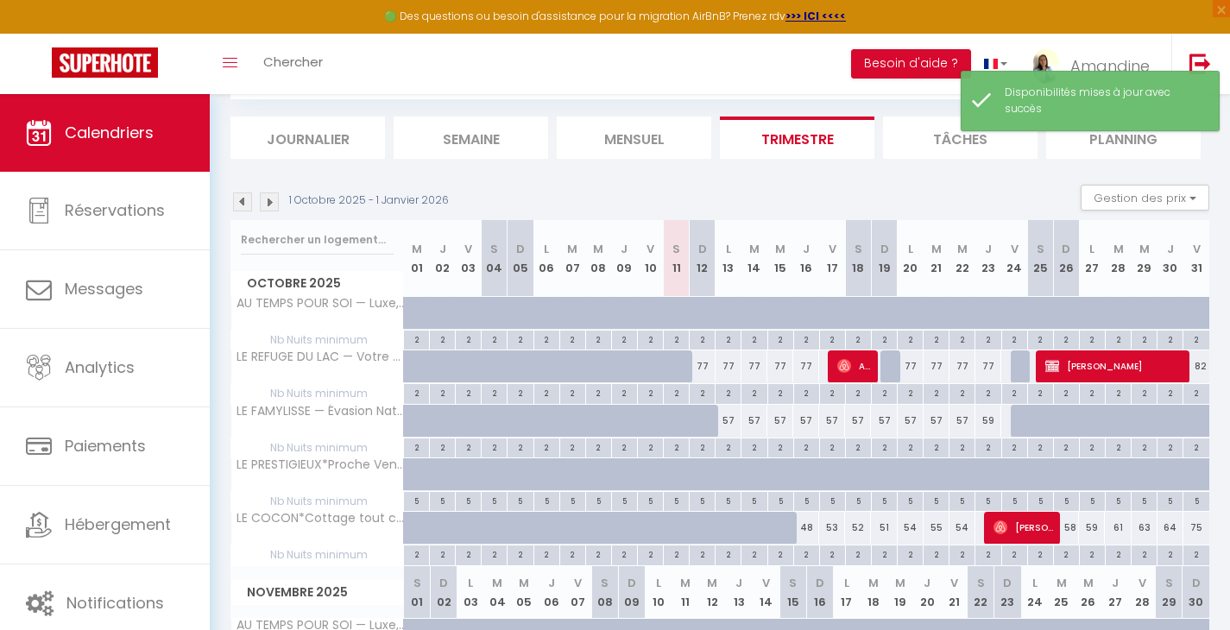
scroll to position [94, 0]
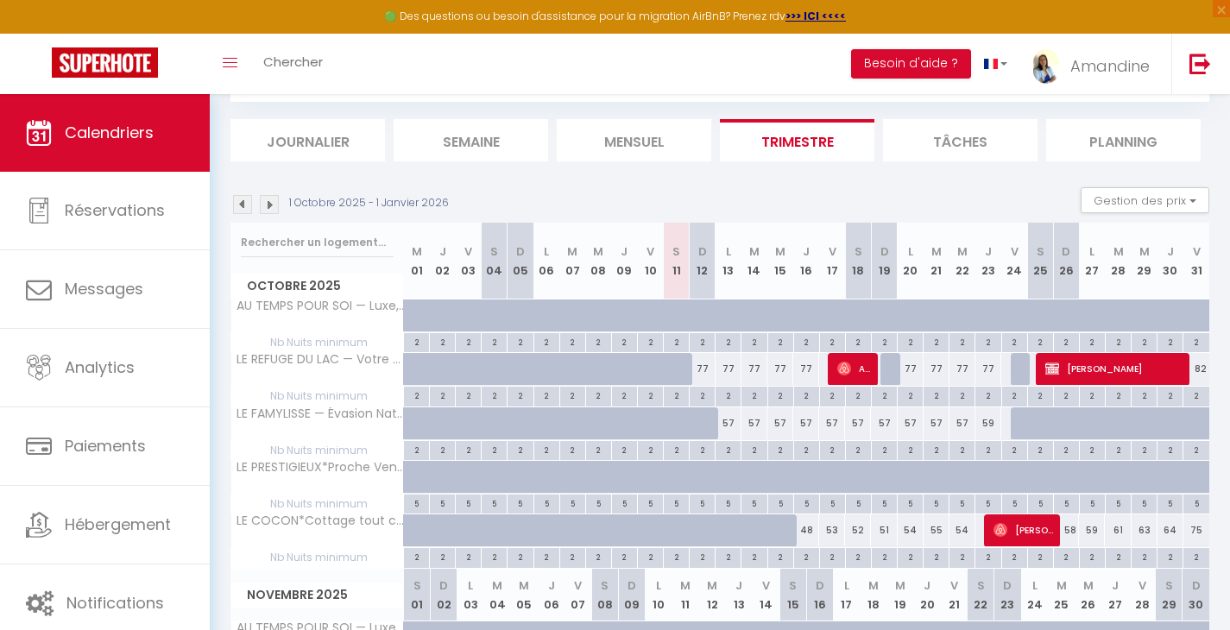
click at [1108, 375] on span "[PERSON_NAME]" at bounding box center [1115, 368] width 138 height 33
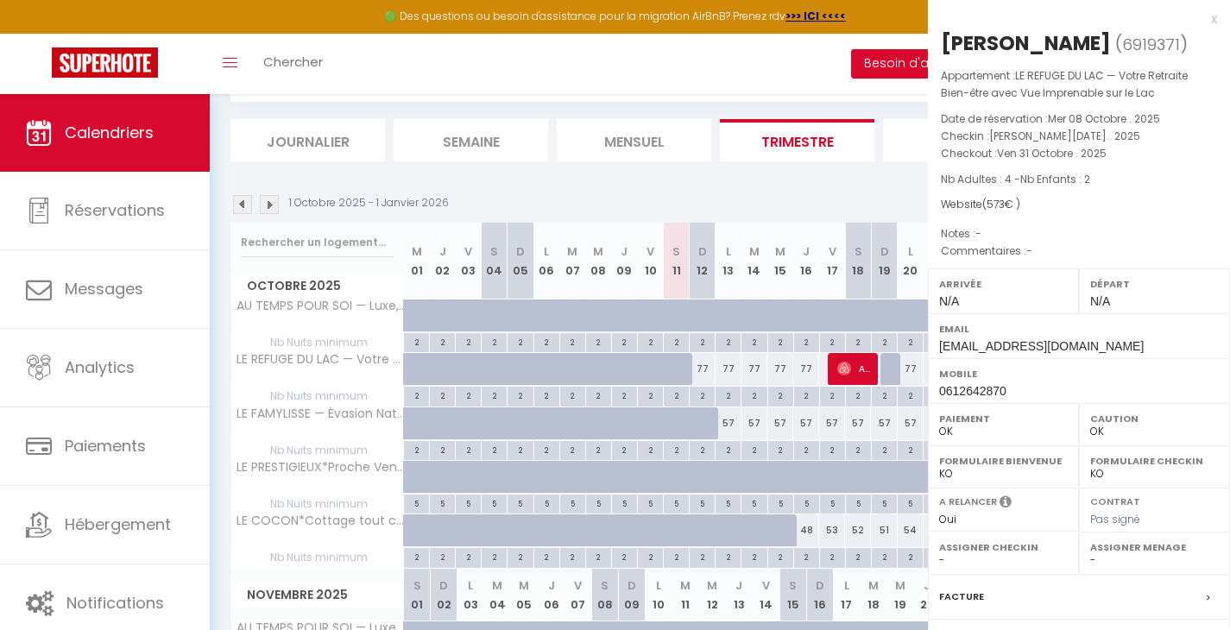
select select "KO"
select select "51415"
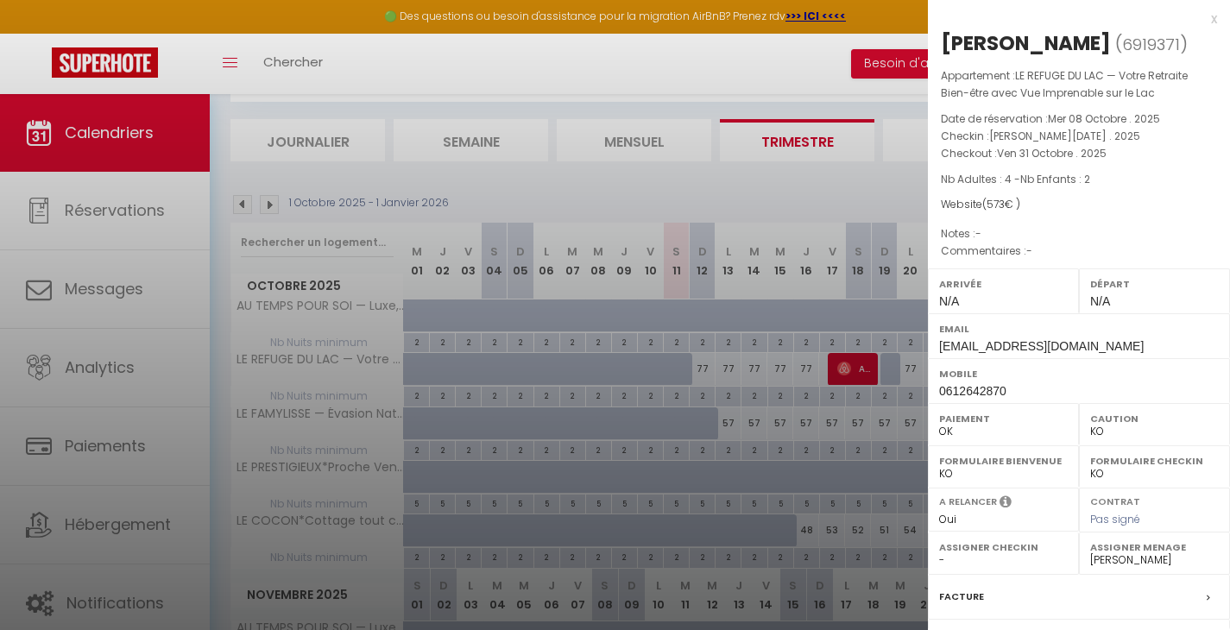
scroll to position [191, 0]
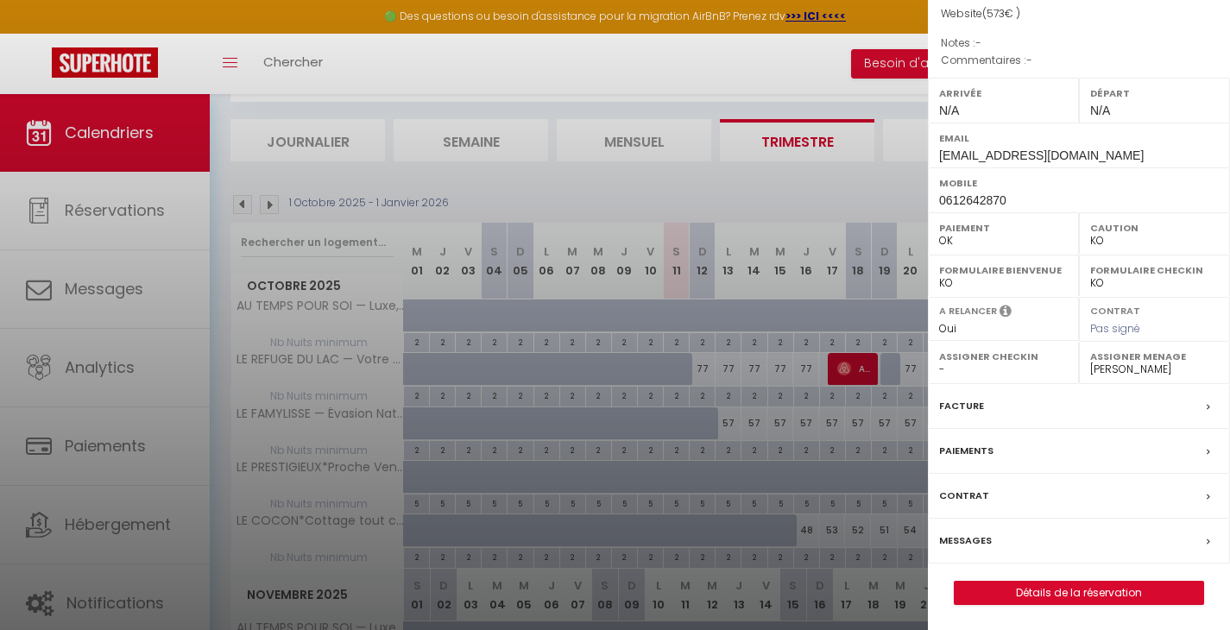
click at [762, 190] on div at bounding box center [615, 315] width 1230 height 630
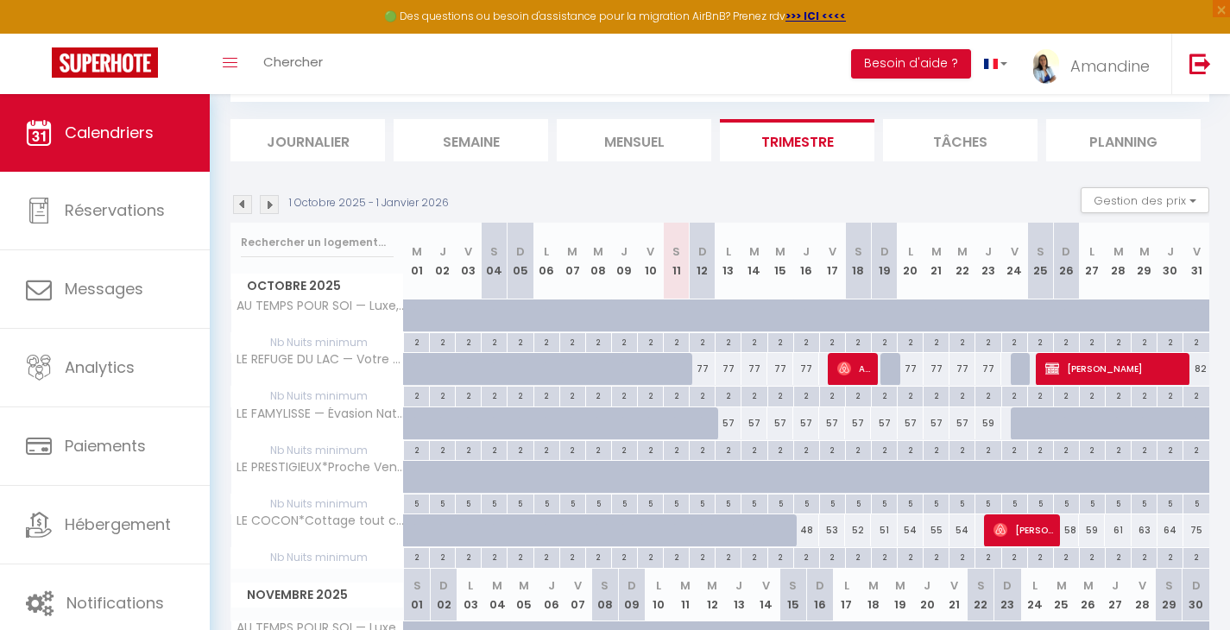
click at [1020, 524] on span "[PERSON_NAME]" at bounding box center [1024, 530] width 60 height 33
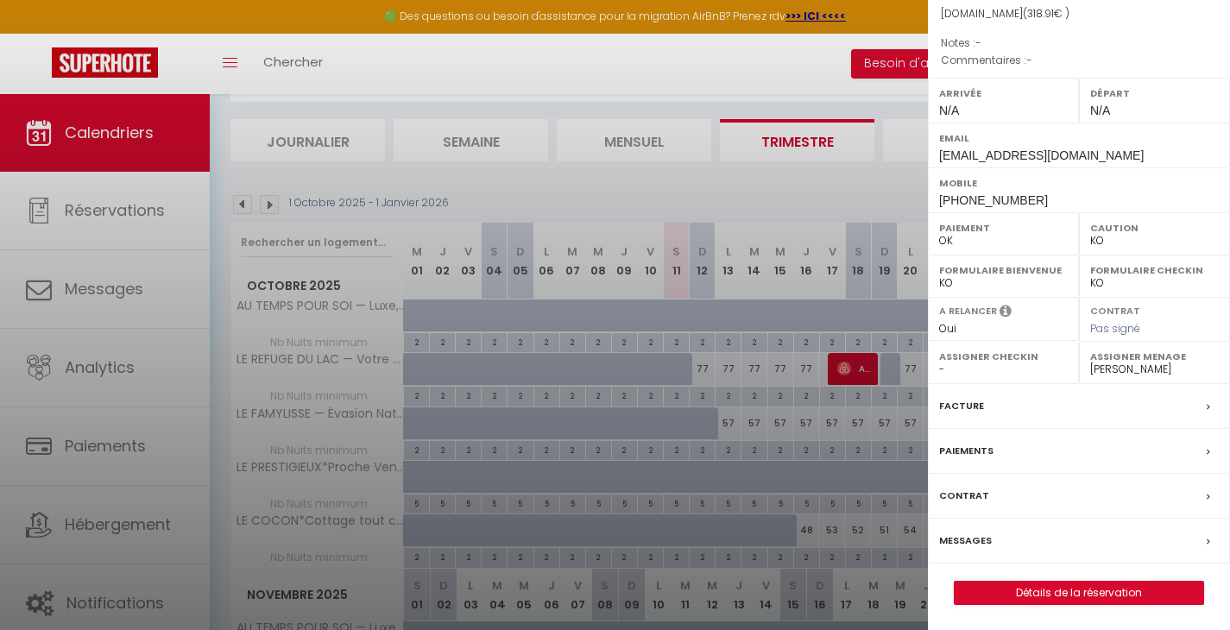
select select "OK"
select select
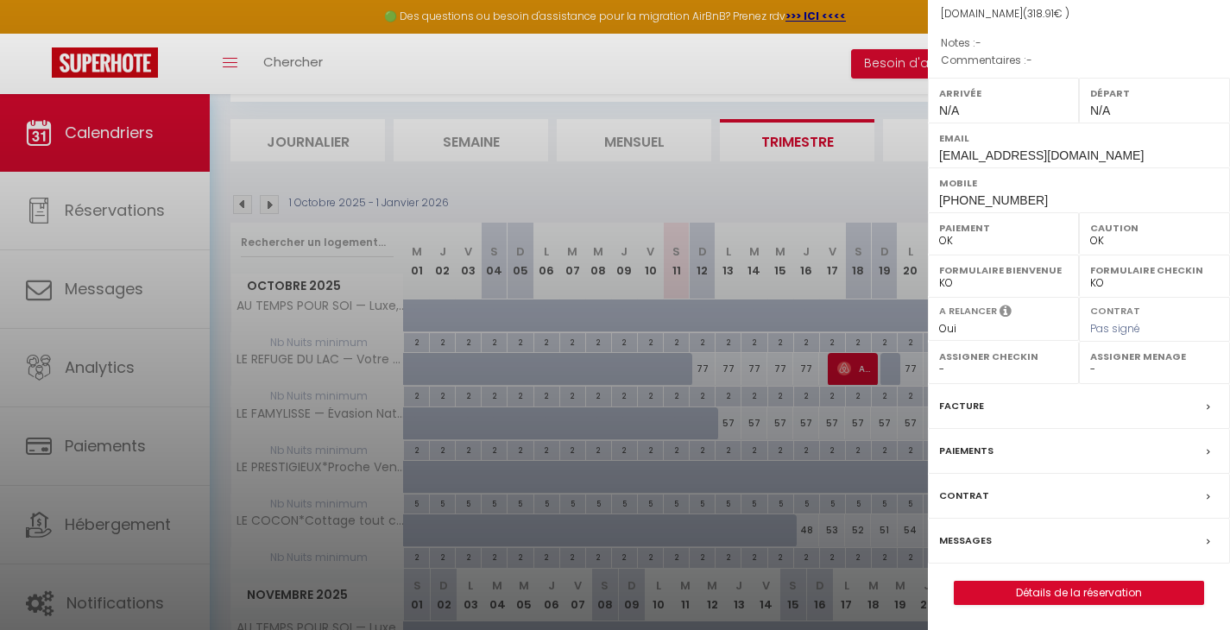
click at [749, 191] on div at bounding box center [615, 315] width 1230 height 630
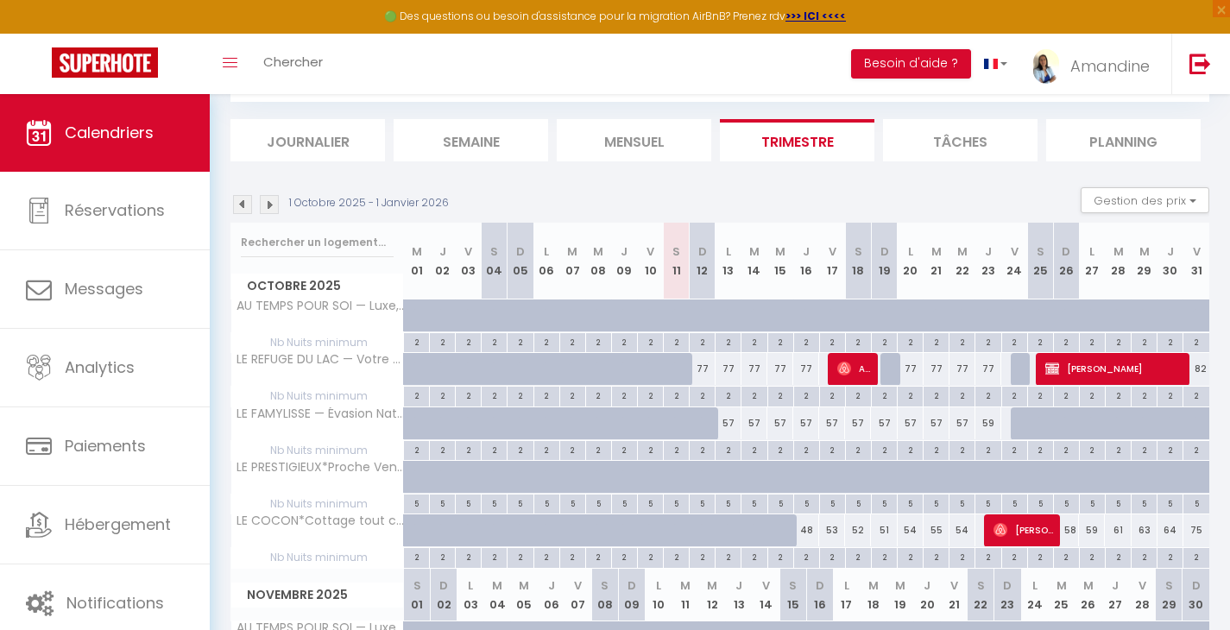
click at [846, 371] on img at bounding box center [845, 369] width 14 height 14
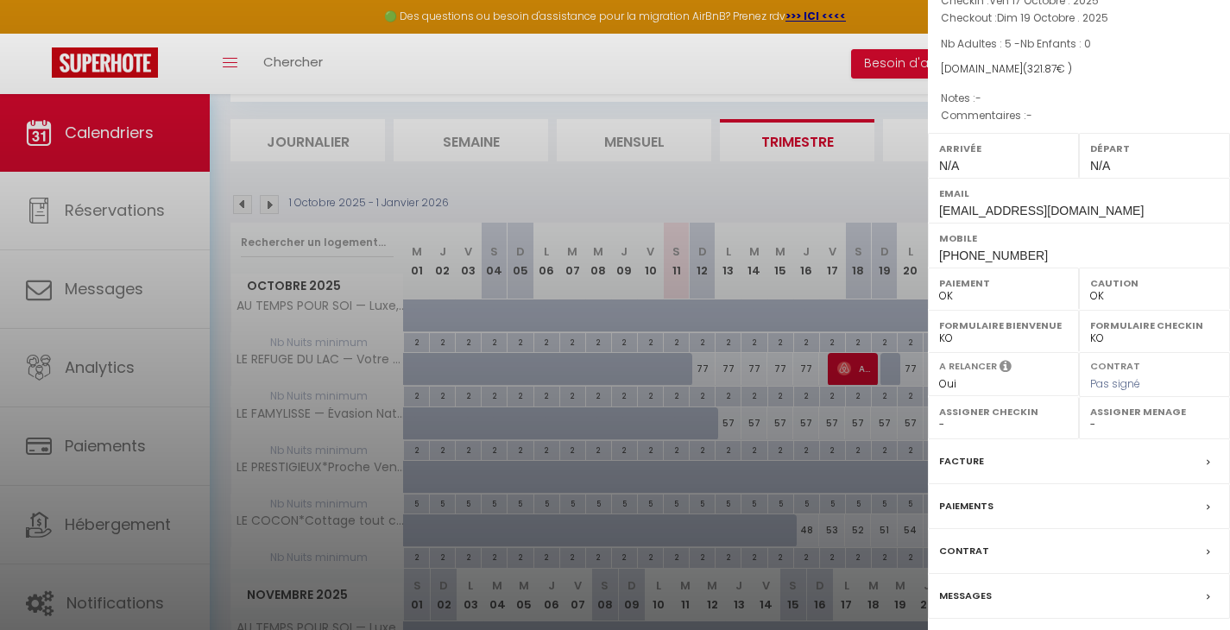
click at [738, 310] on div at bounding box center [615, 315] width 1230 height 630
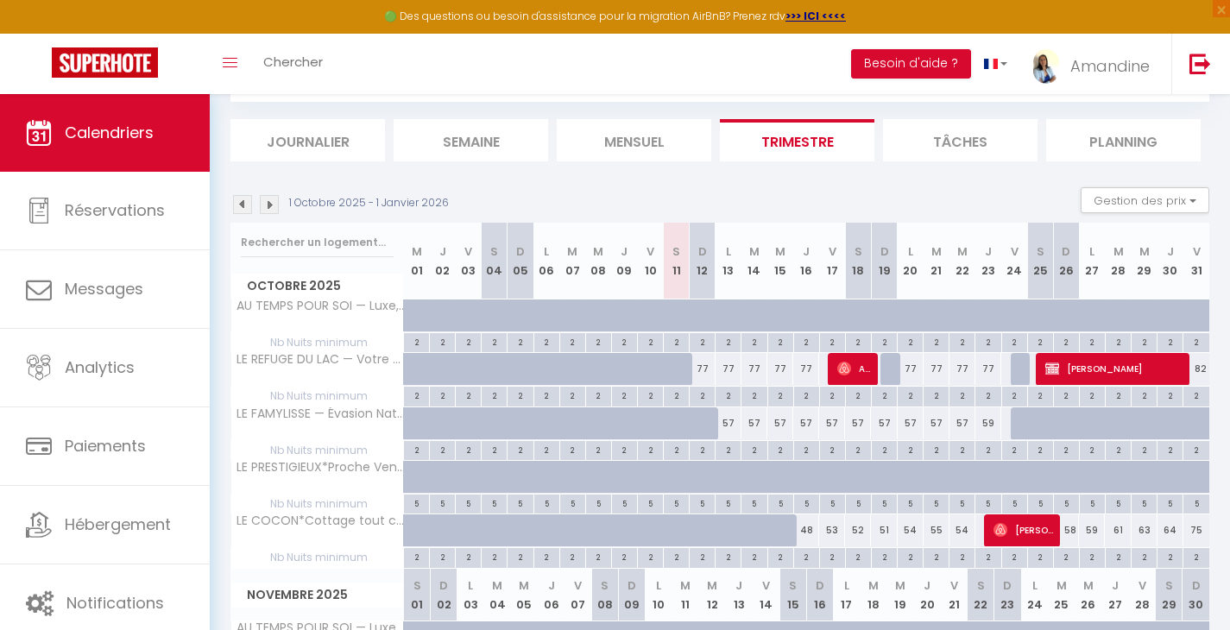
click at [793, 198] on div "1 Octobre 2025 - 1 Janvier 2026 Gestion des prix Nb Nuits minimum Règles Dispon…" at bounding box center [720, 204] width 979 height 35
